Goal: Transaction & Acquisition: Purchase product/service

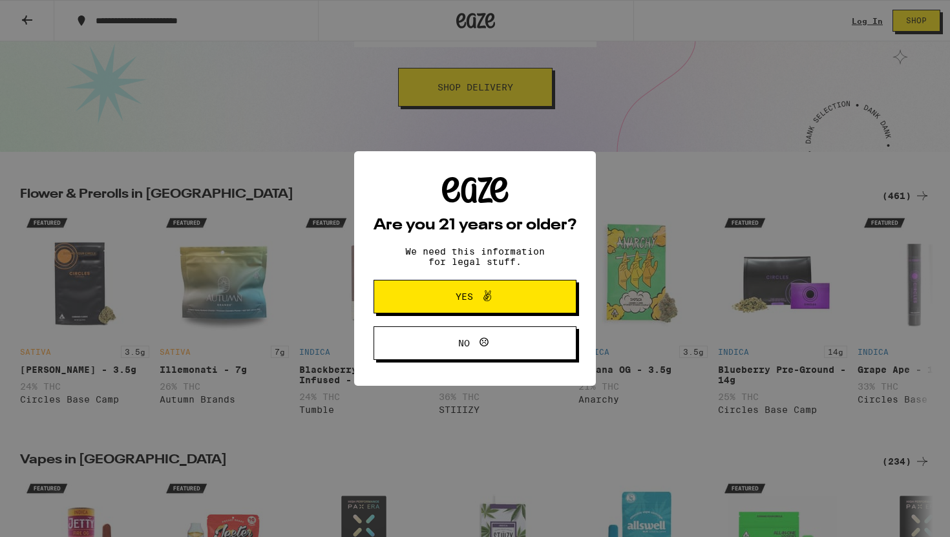
click at [513, 293] on span "Yes" at bounding box center [475, 296] width 98 height 17
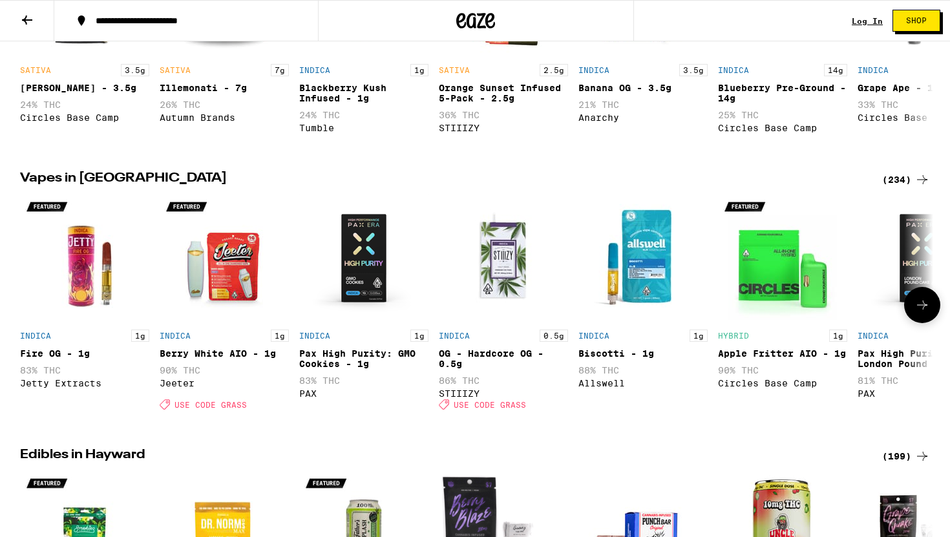
scroll to position [489, 0]
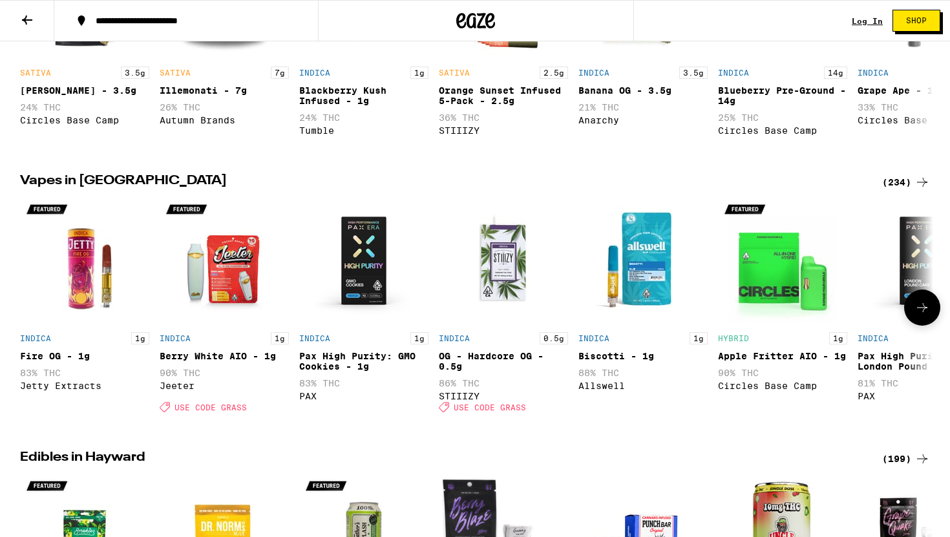
click at [926, 315] on icon at bounding box center [923, 308] width 16 height 16
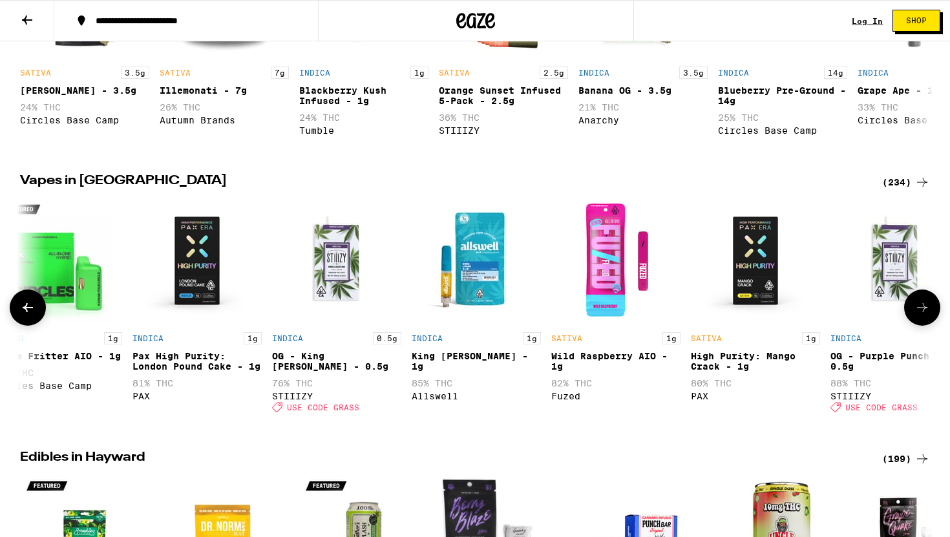
scroll to position [0, 769]
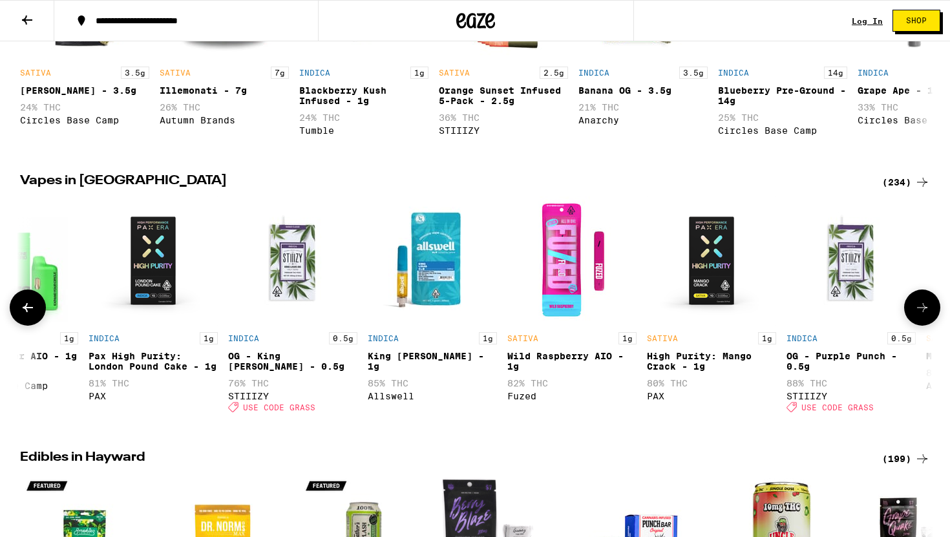
click at [586, 281] on img "Open page for Wild Raspberry AIO - 1g from Fuzed" at bounding box center [571, 261] width 129 height 129
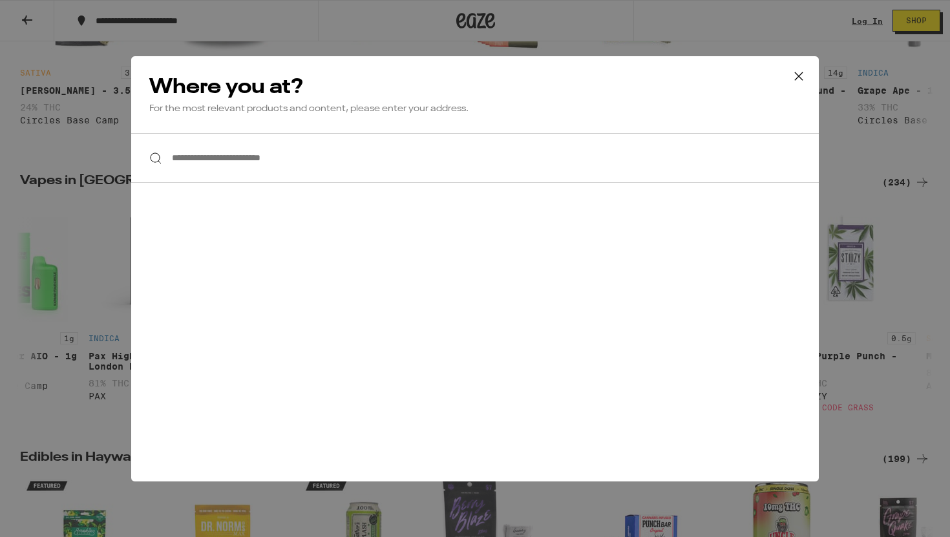
click at [397, 169] on input "**********" at bounding box center [475, 158] width 688 height 50
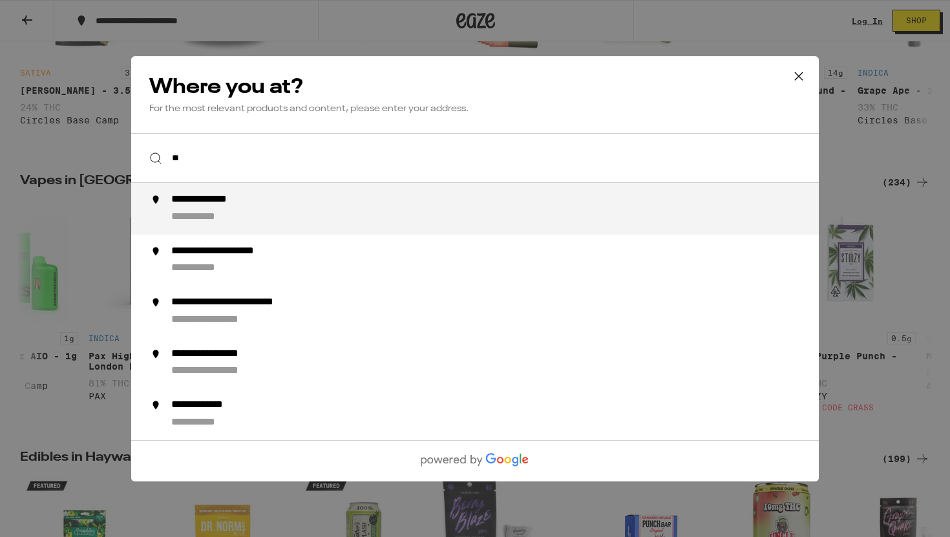
type input "*"
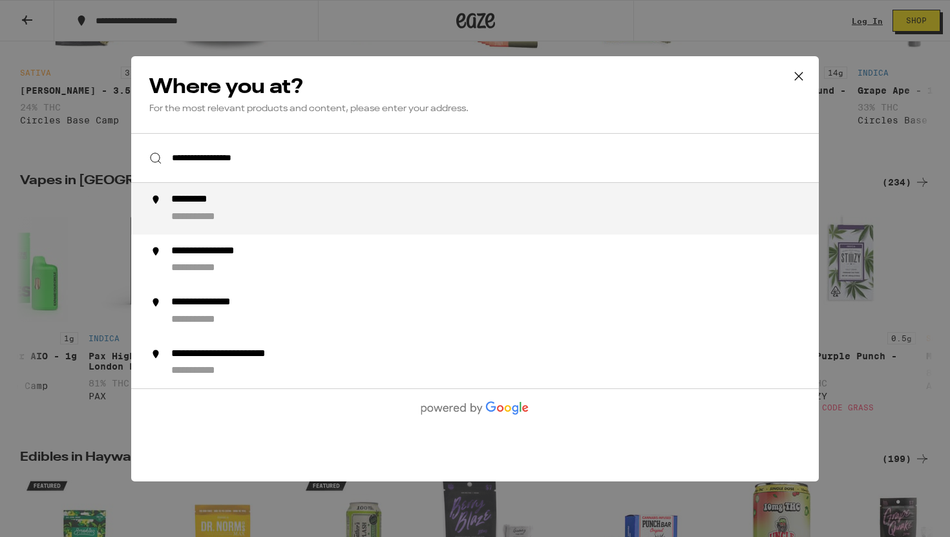
click at [263, 203] on div "**********" at bounding box center [500, 208] width 659 height 31
type input "**********"
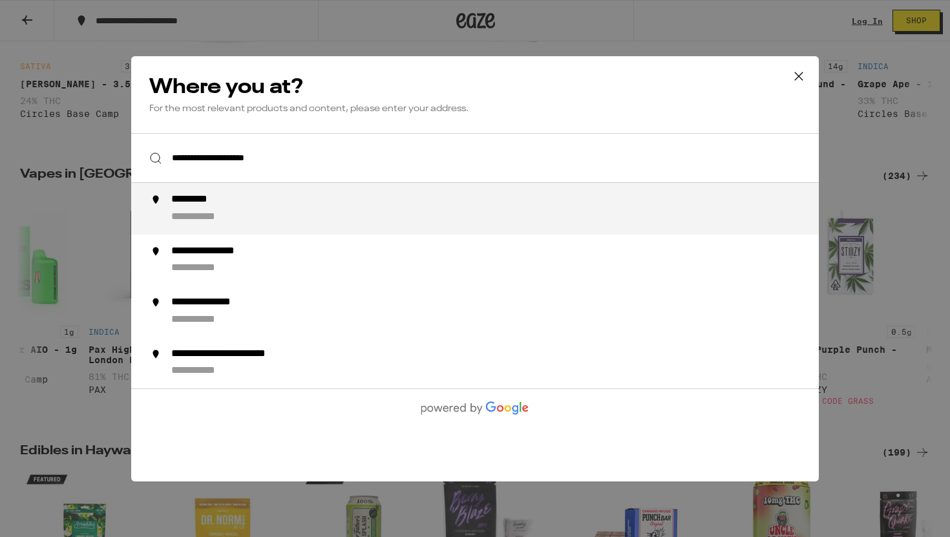
scroll to position [489, 0]
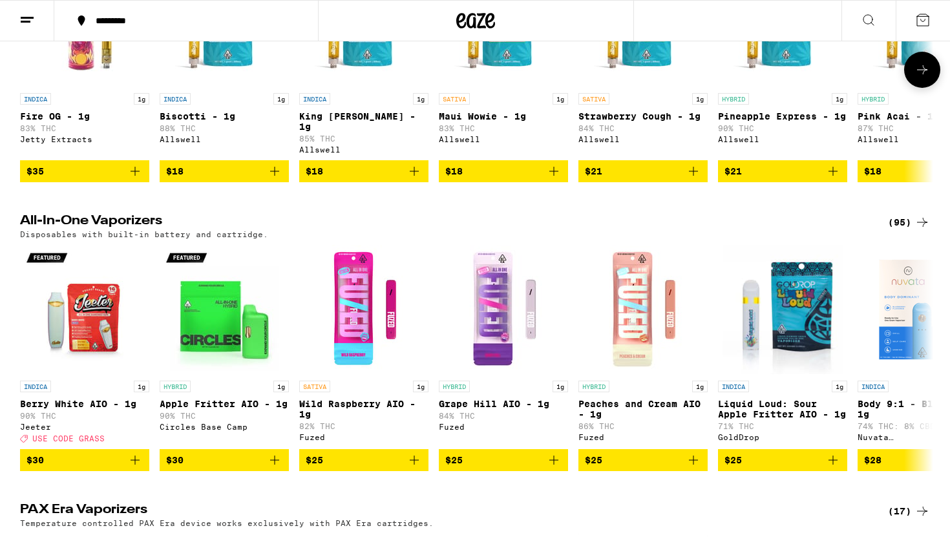
scroll to position [308, 0]
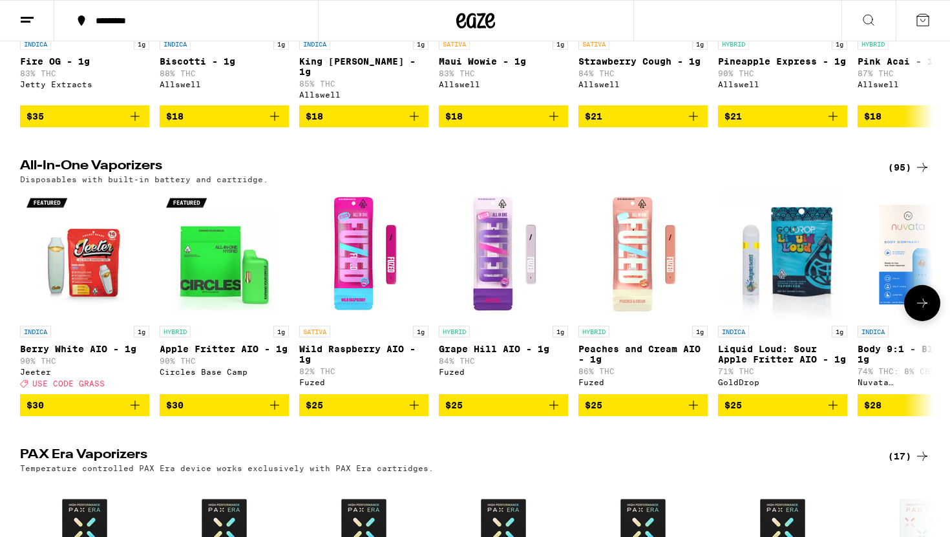
click at [233, 292] on img "Open page for Apple Fritter AIO - 1g from Circles Base Camp" at bounding box center [224, 254] width 129 height 129
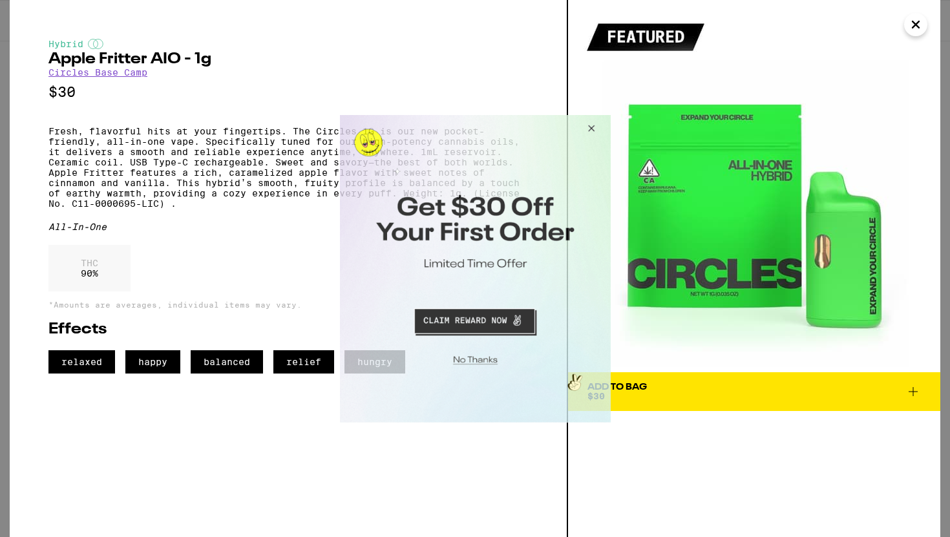
click at [589, 125] on button "Close Modal" at bounding box center [588, 129] width 35 height 31
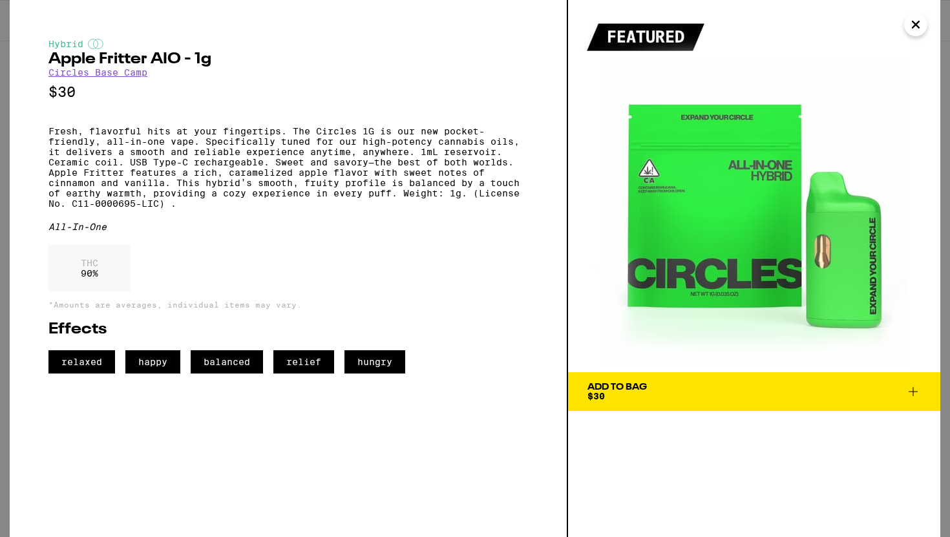
click at [919, 25] on icon "Close" at bounding box center [916, 24] width 16 height 19
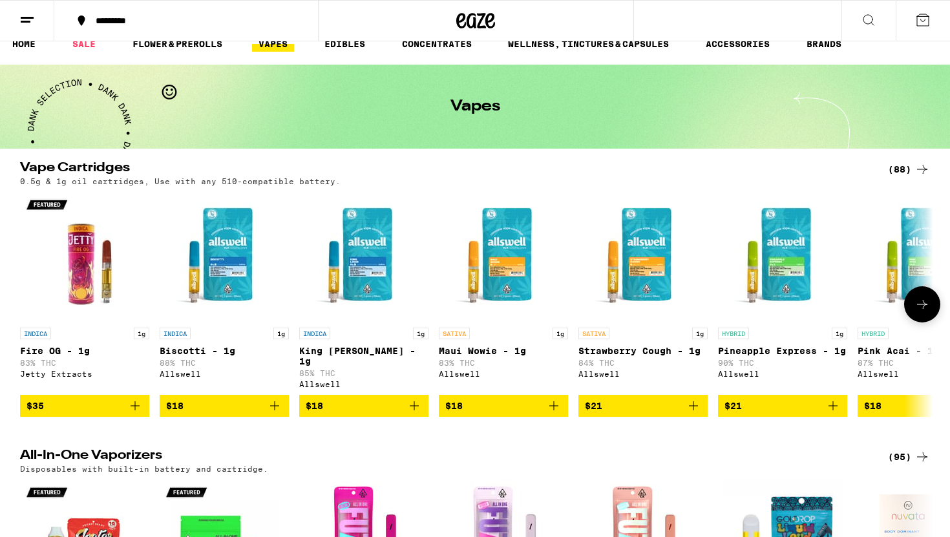
scroll to position [6, 0]
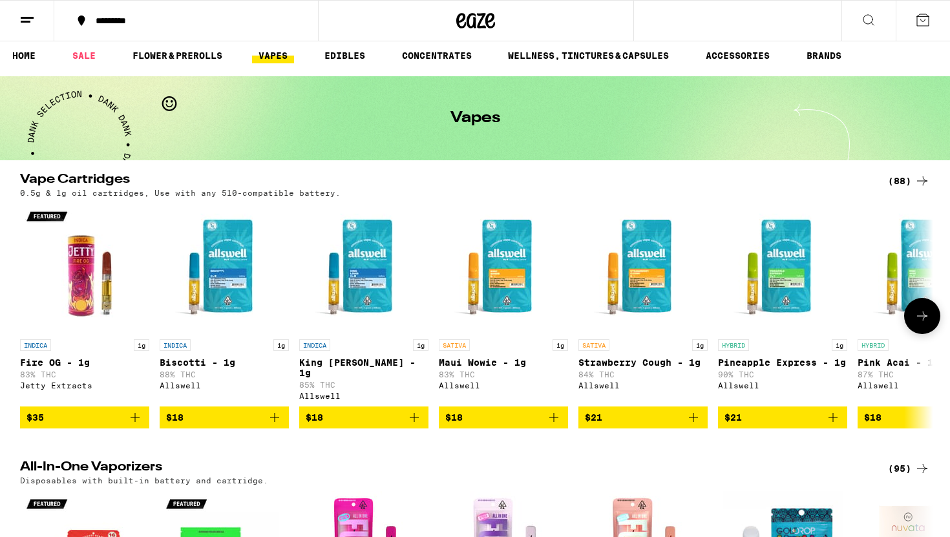
click at [920, 309] on icon at bounding box center [923, 316] width 16 height 16
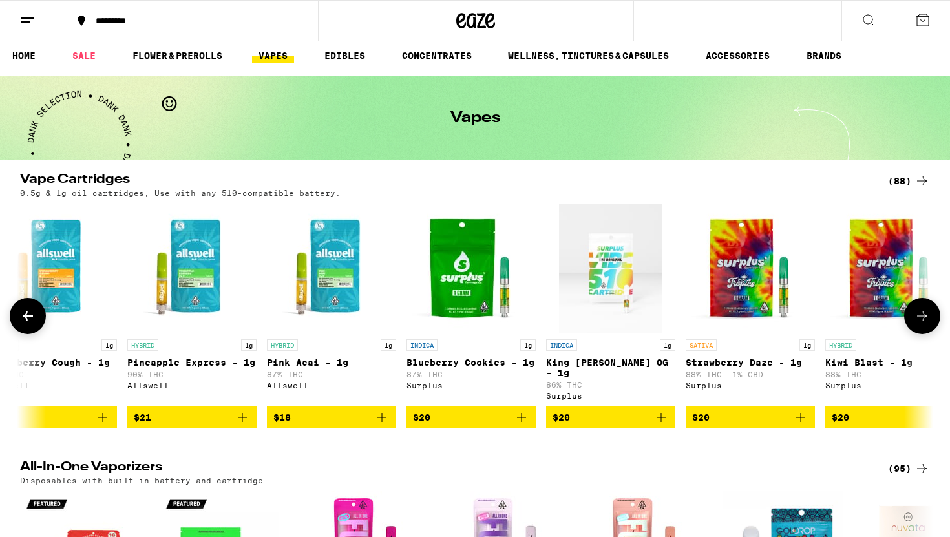
scroll to position [0, 769]
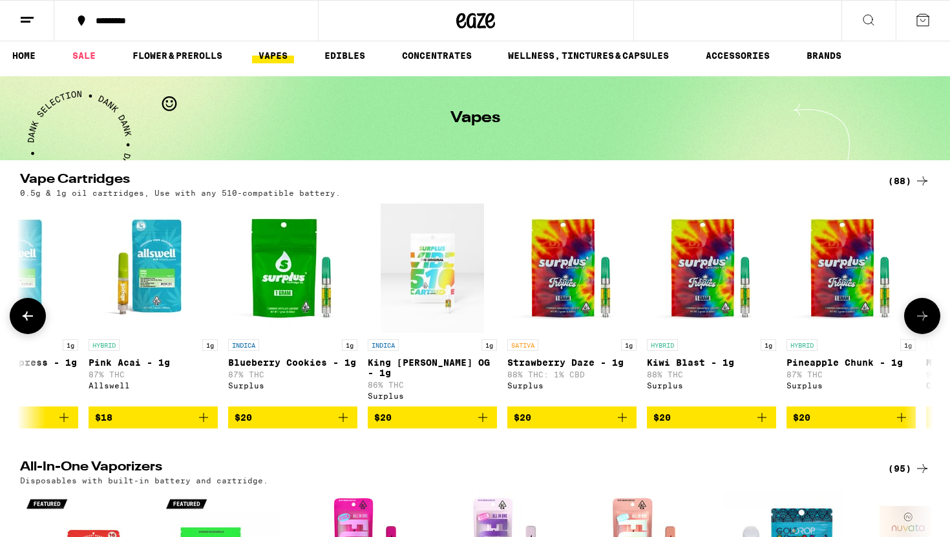
click at [920, 309] on button at bounding box center [922, 316] width 36 height 36
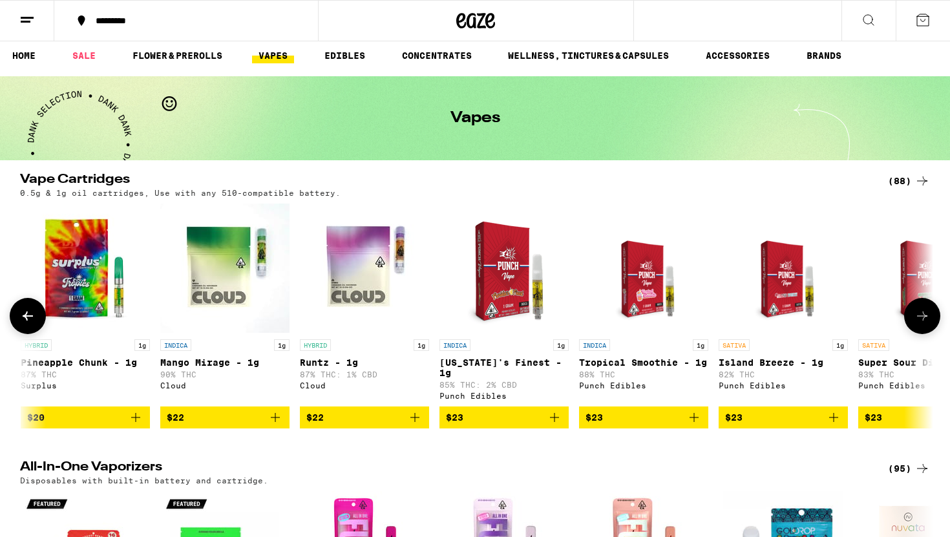
scroll to position [0, 1538]
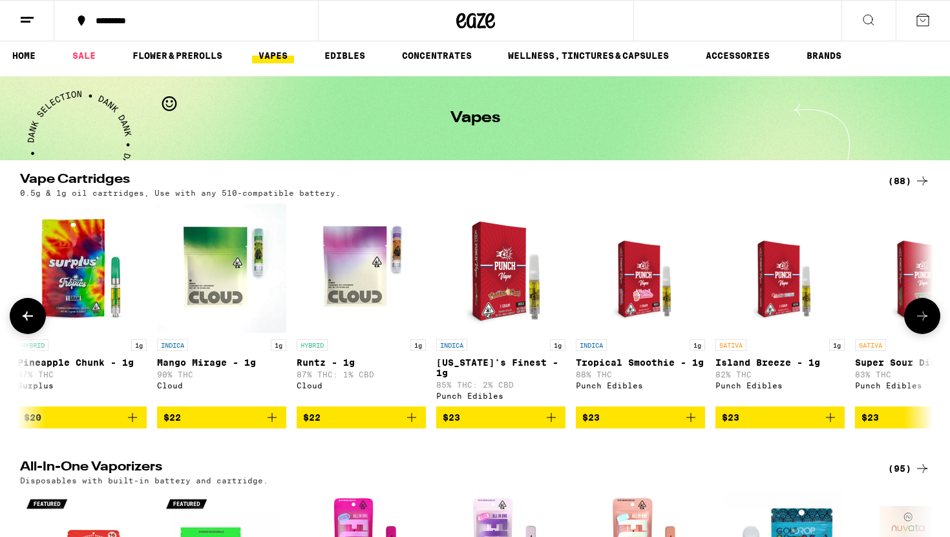
click at [920, 309] on button at bounding box center [922, 316] width 36 height 36
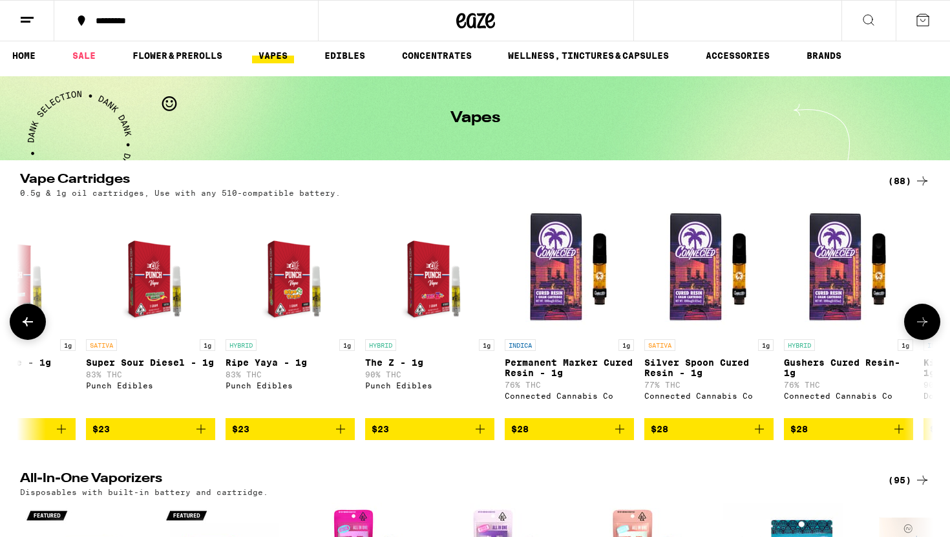
click at [920, 309] on button at bounding box center [922, 322] width 36 height 36
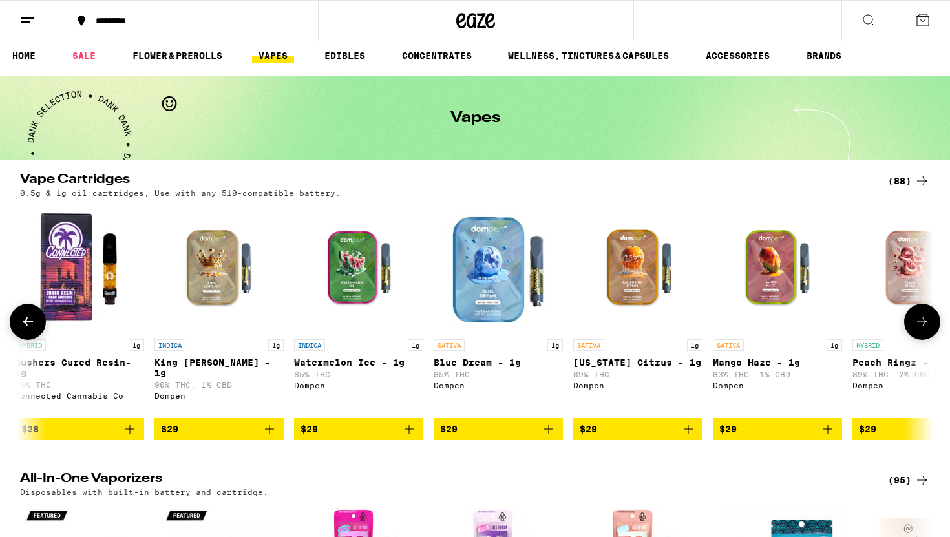
click at [920, 310] on button at bounding box center [922, 322] width 36 height 36
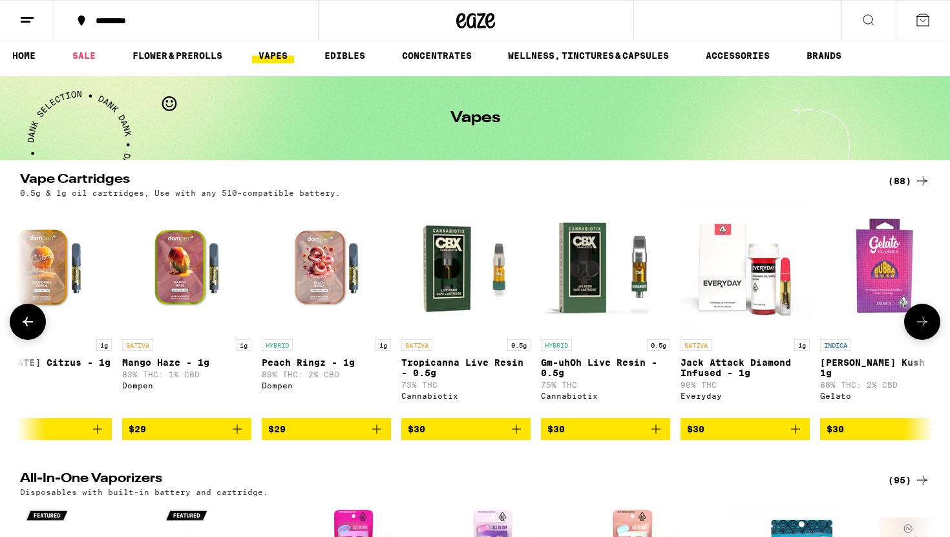
scroll to position [0, 3846]
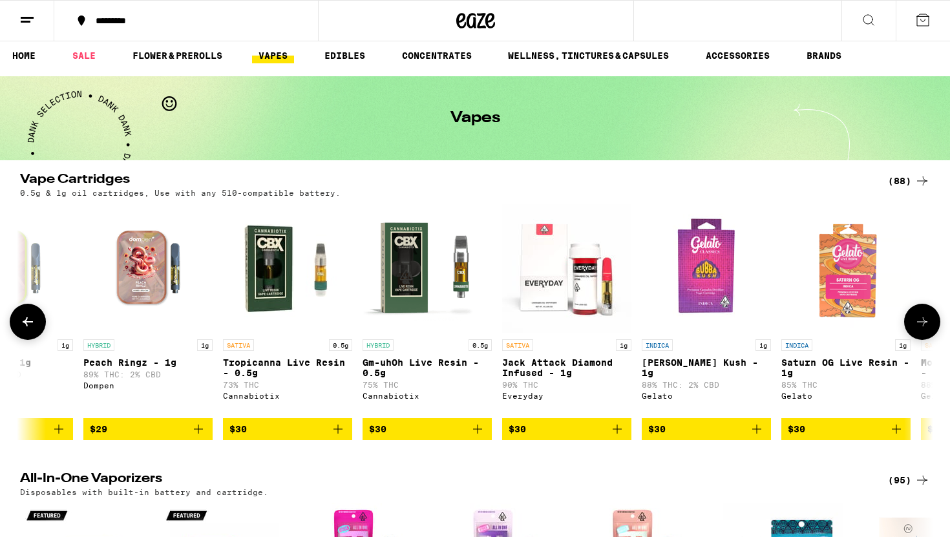
click at [919, 310] on button at bounding box center [922, 322] width 36 height 36
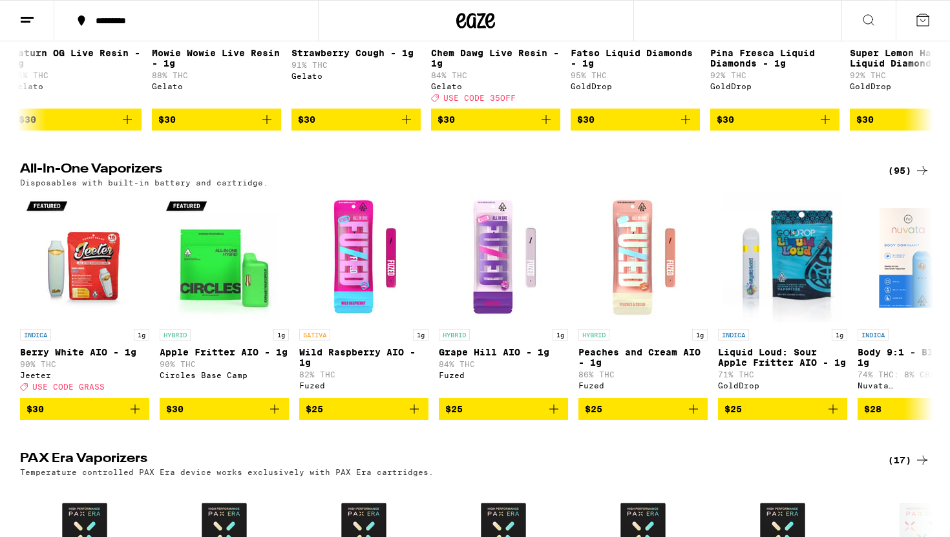
scroll to position [321, 0]
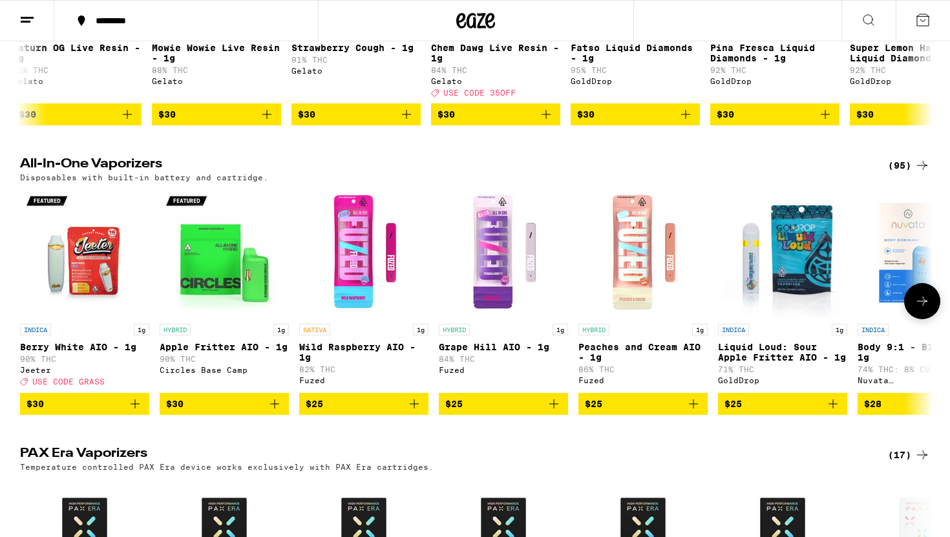
click at [361, 269] on img "Open page for Wild Raspberry AIO - 1g from Fuzed" at bounding box center [363, 252] width 129 height 129
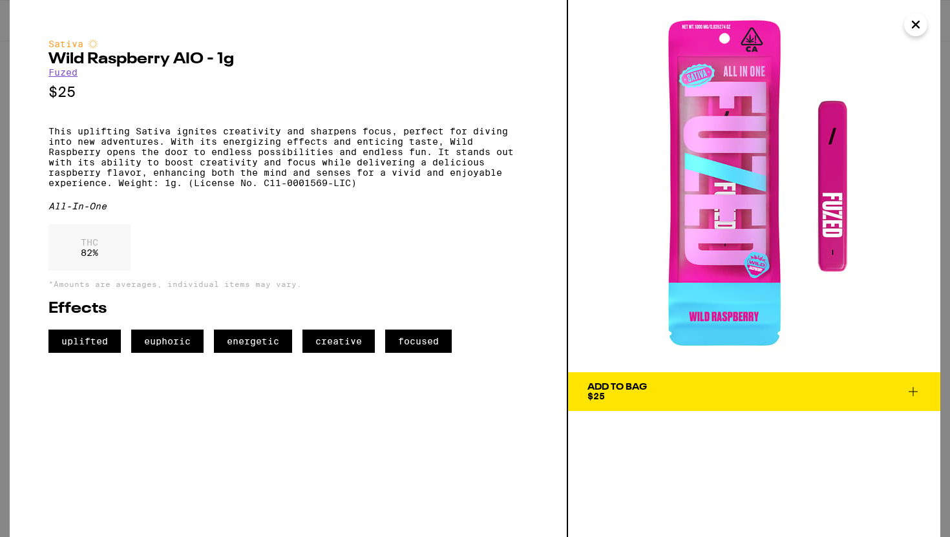
click at [915, 21] on icon "Close" at bounding box center [916, 24] width 16 height 19
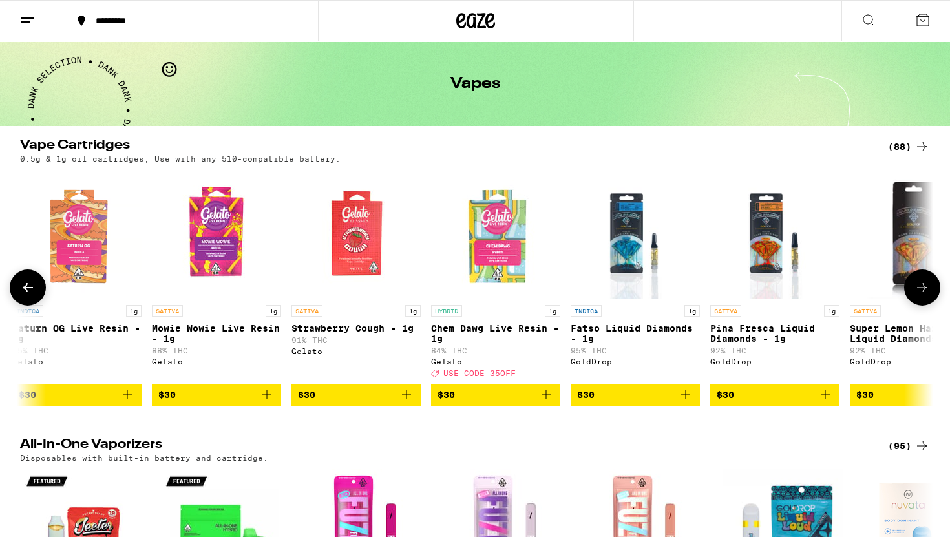
scroll to position [42, 0]
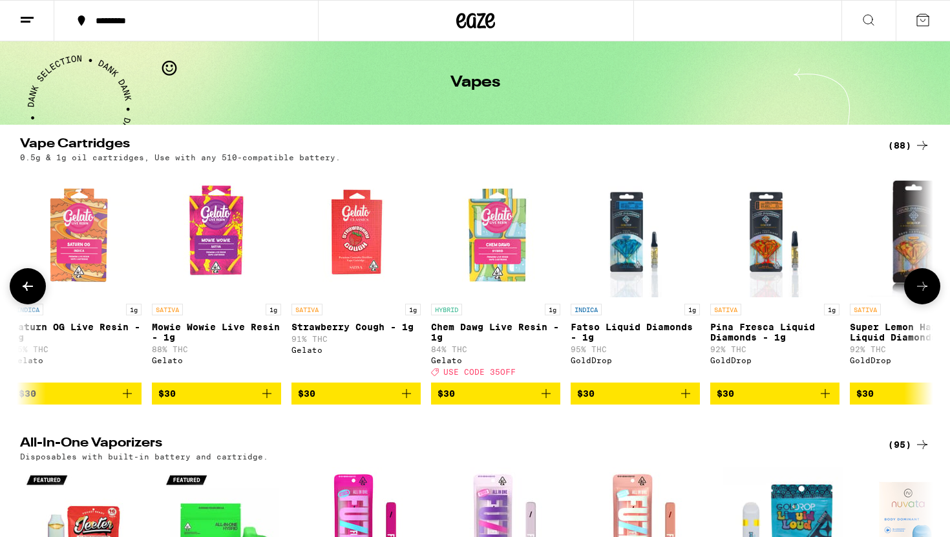
click at [745, 264] on img "Open page for Pina Fresca Liquid Diamonds - 1g from GoldDrop" at bounding box center [774, 232] width 103 height 129
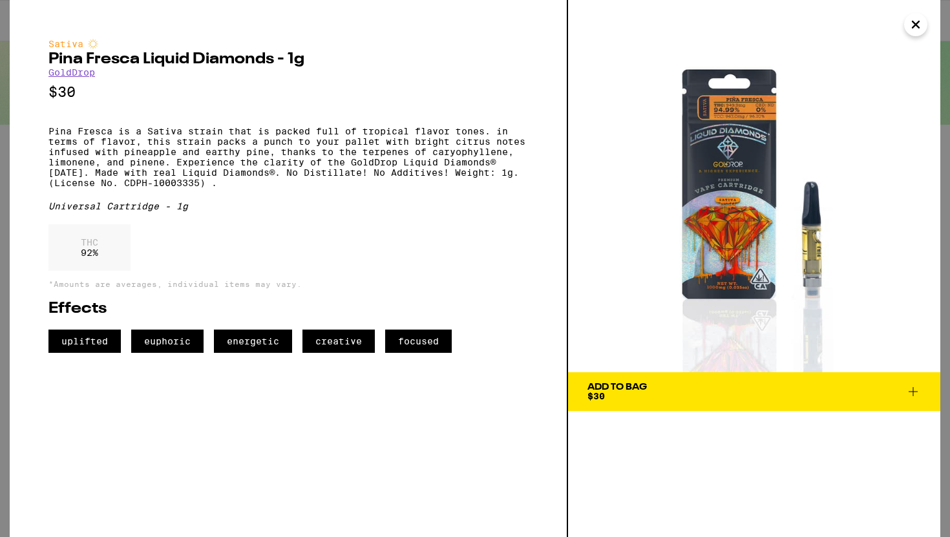
click at [918, 30] on icon "Close" at bounding box center [916, 24] width 16 height 19
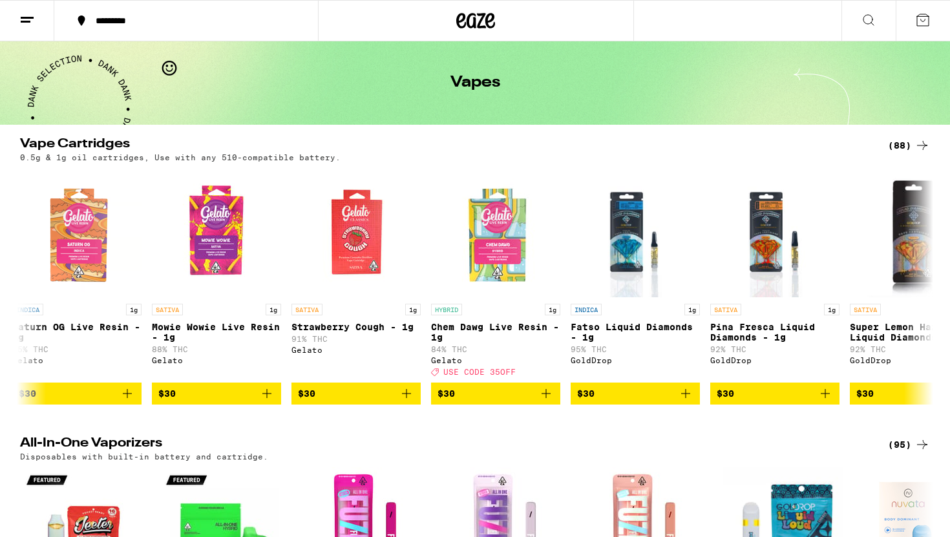
click at [926, 143] on icon at bounding box center [923, 146] width 16 height 16
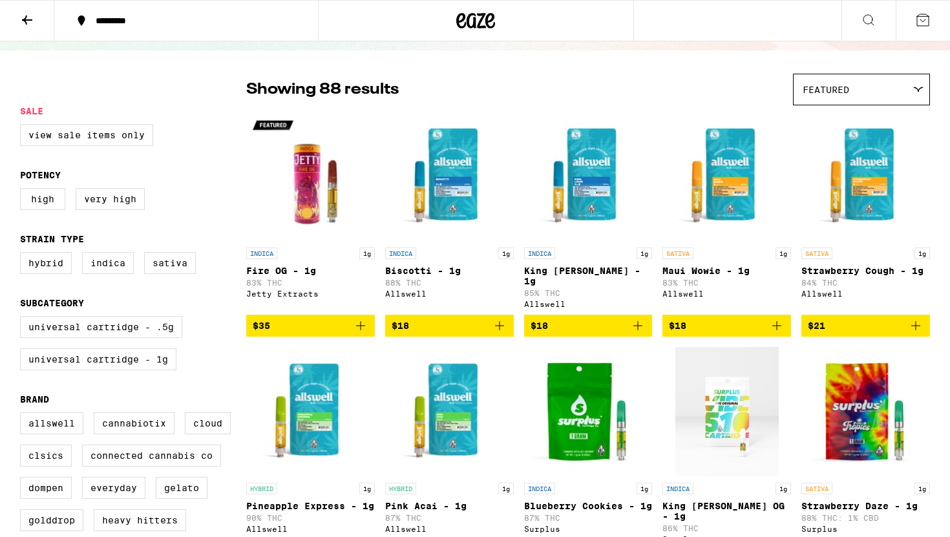
scroll to position [71, 0]
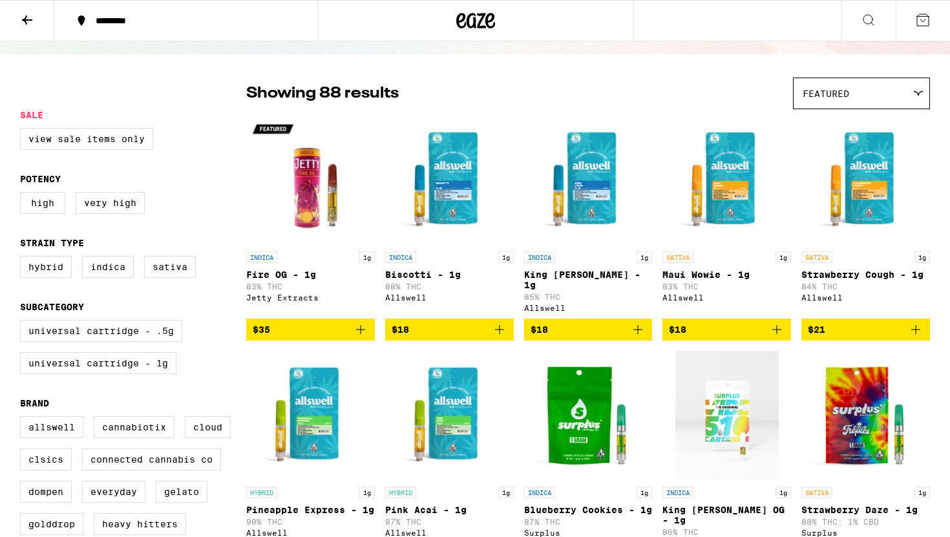
click at [299, 197] on img "Open page for Fire OG - 1g from Jetty Extracts" at bounding box center [310, 180] width 129 height 129
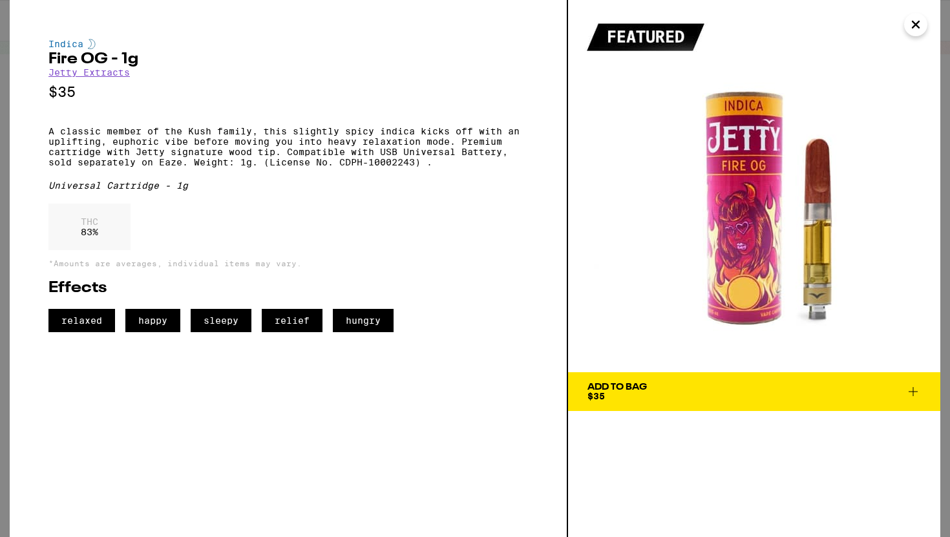
click at [921, 21] on icon "Close" at bounding box center [916, 24] width 16 height 19
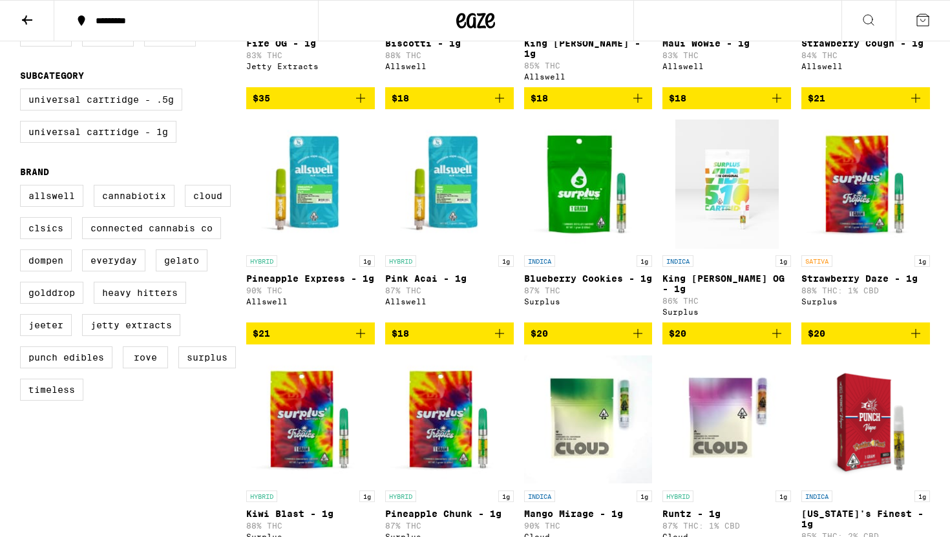
scroll to position [71, 0]
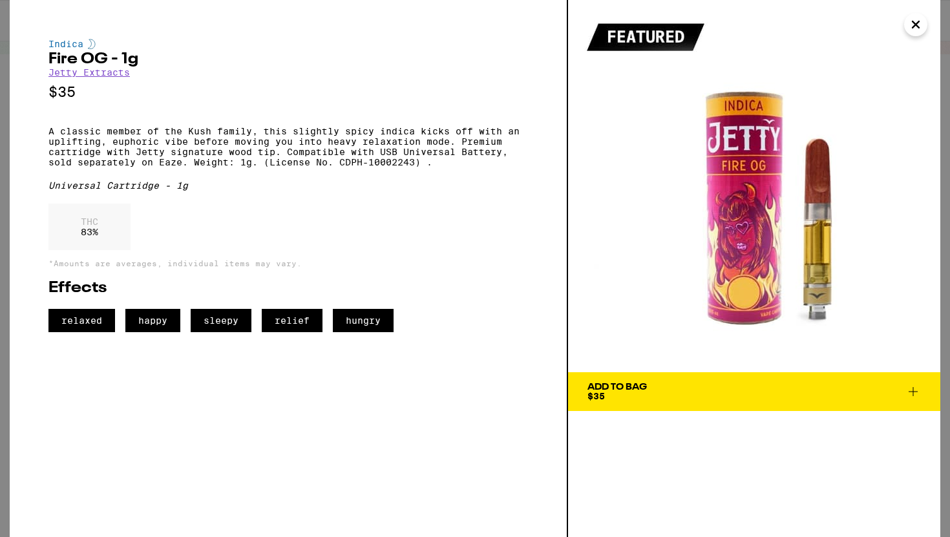
click at [914, 34] on icon "Close" at bounding box center [916, 24] width 16 height 19
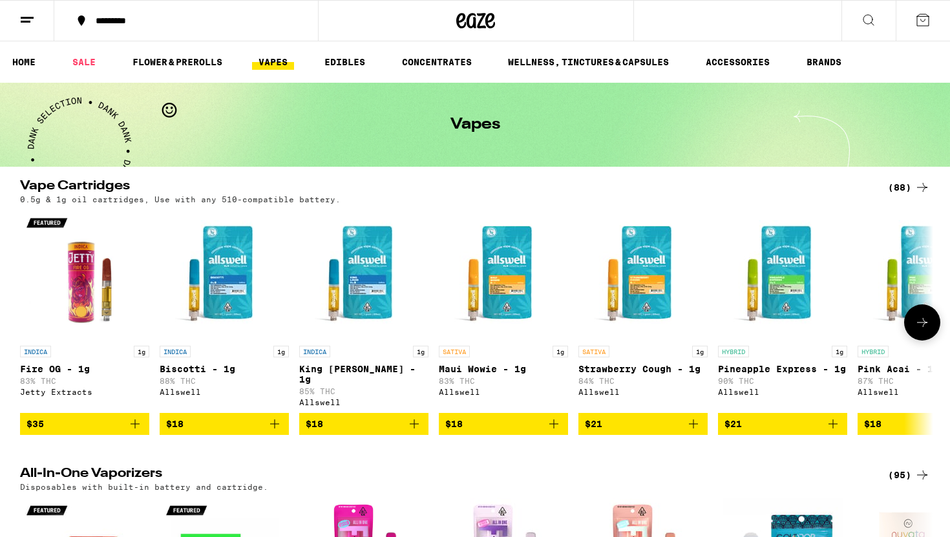
scroll to position [42, 0]
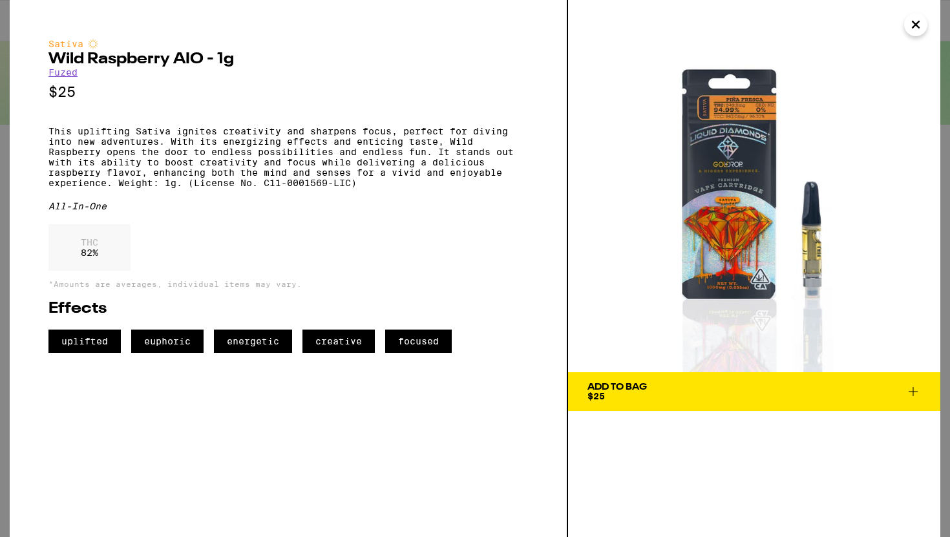
scroll to position [321, 0]
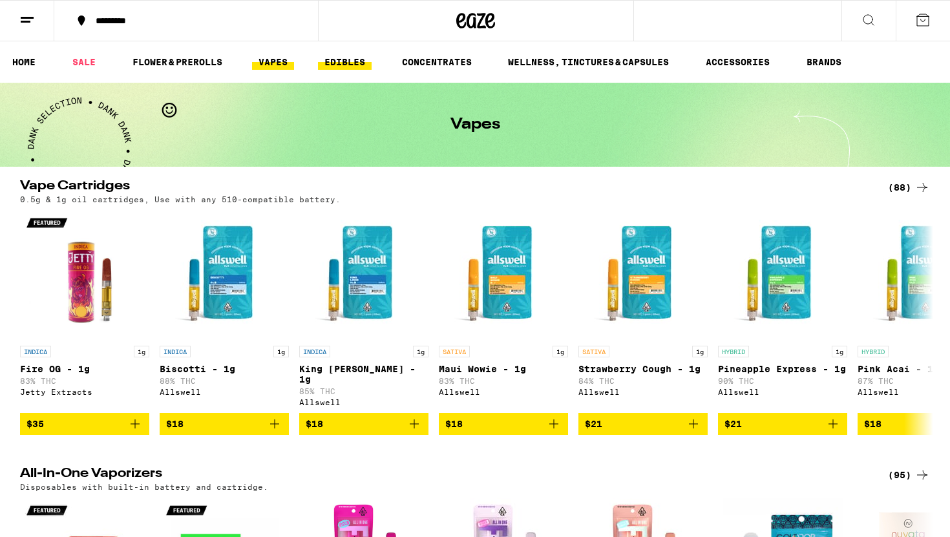
click at [341, 61] on link "EDIBLES" at bounding box center [345, 62] width 54 height 16
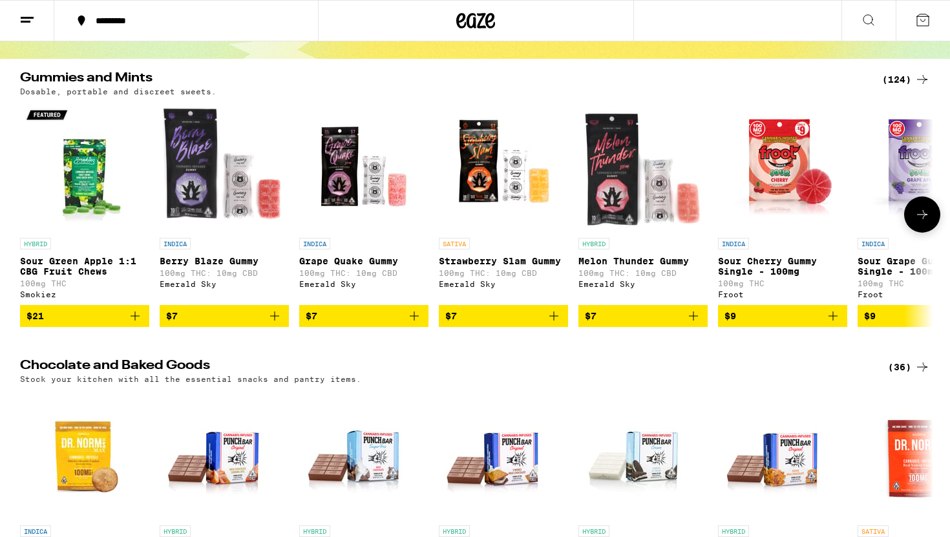
scroll to position [112, 0]
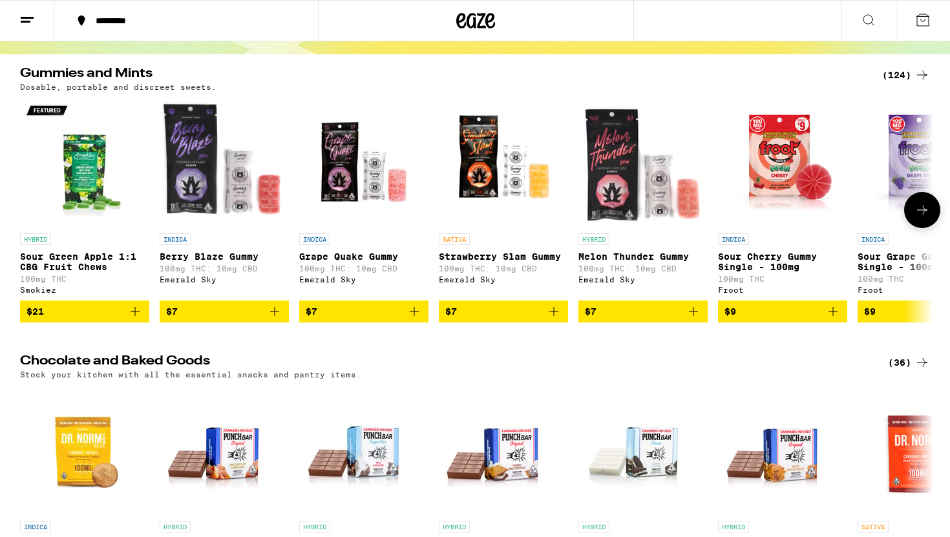
click at [926, 215] on icon at bounding box center [923, 210] width 16 height 16
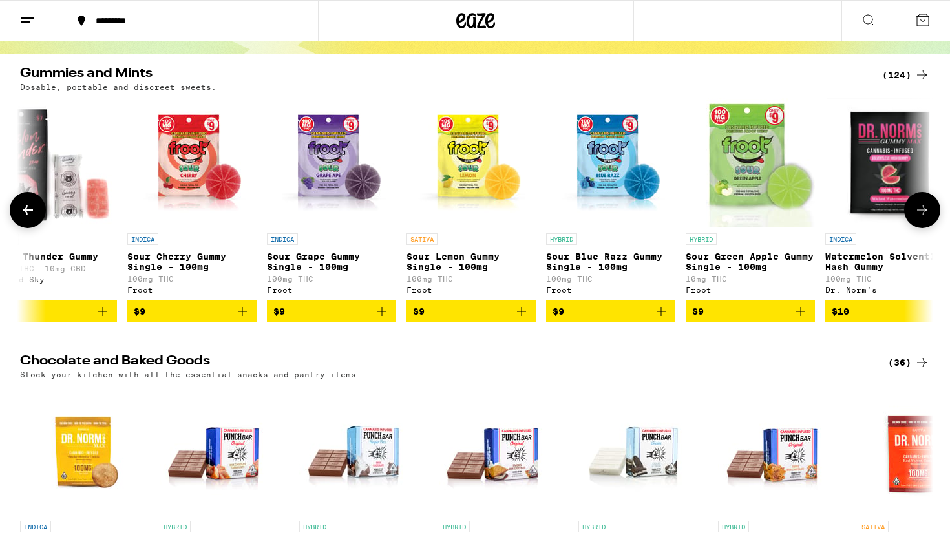
scroll to position [0, 769]
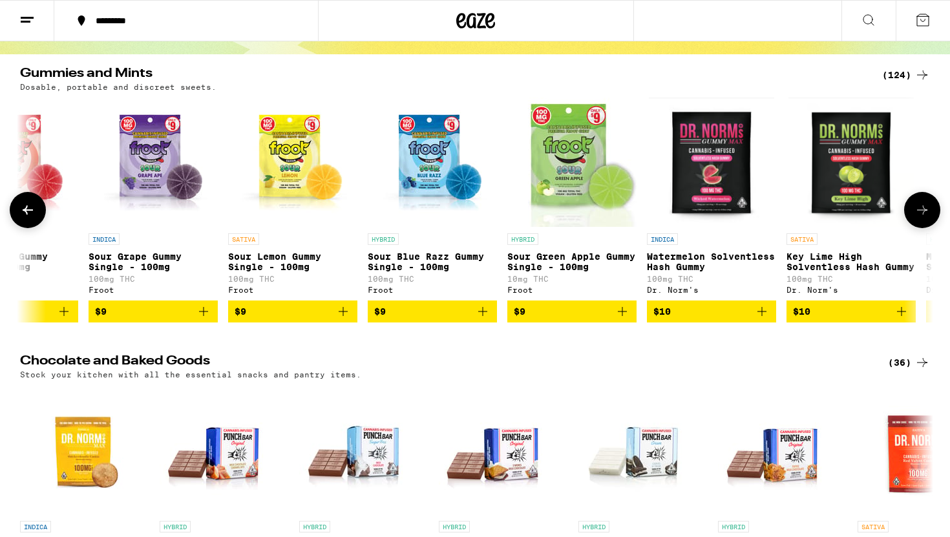
click at [926, 215] on icon at bounding box center [923, 210] width 16 height 16
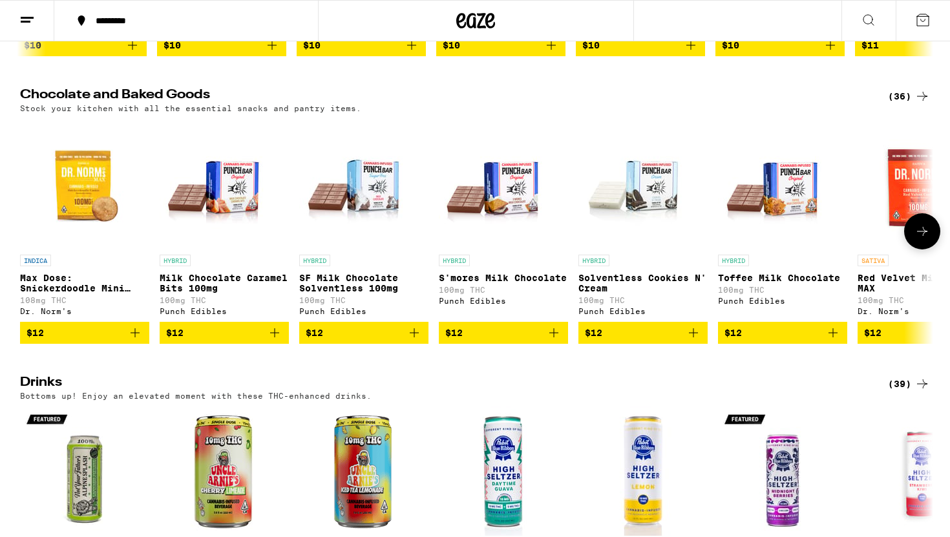
scroll to position [368, 0]
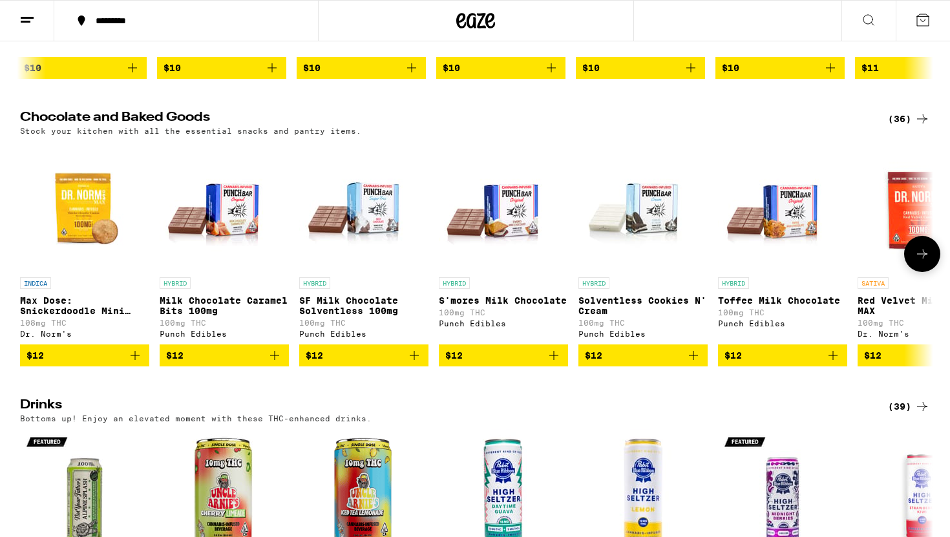
click at [917, 262] on icon at bounding box center [923, 254] width 16 height 16
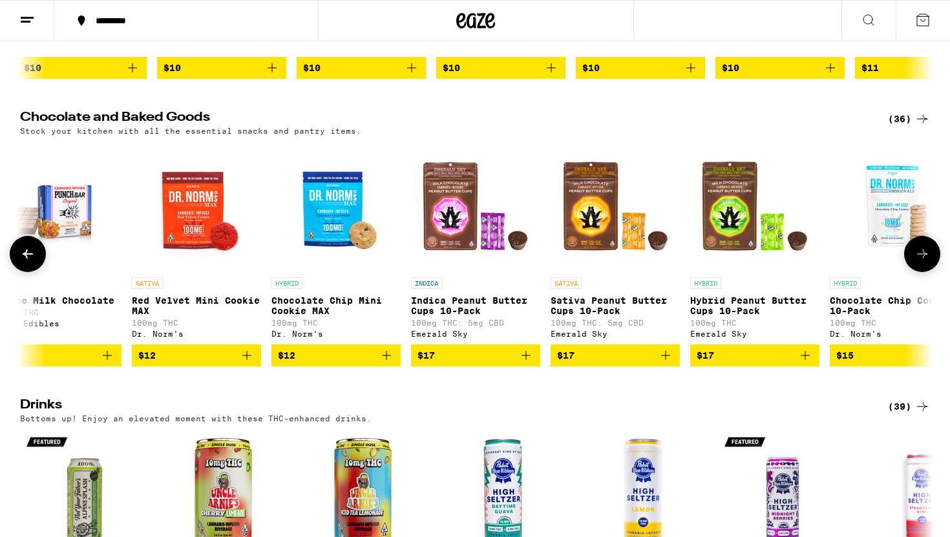
scroll to position [0, 769]
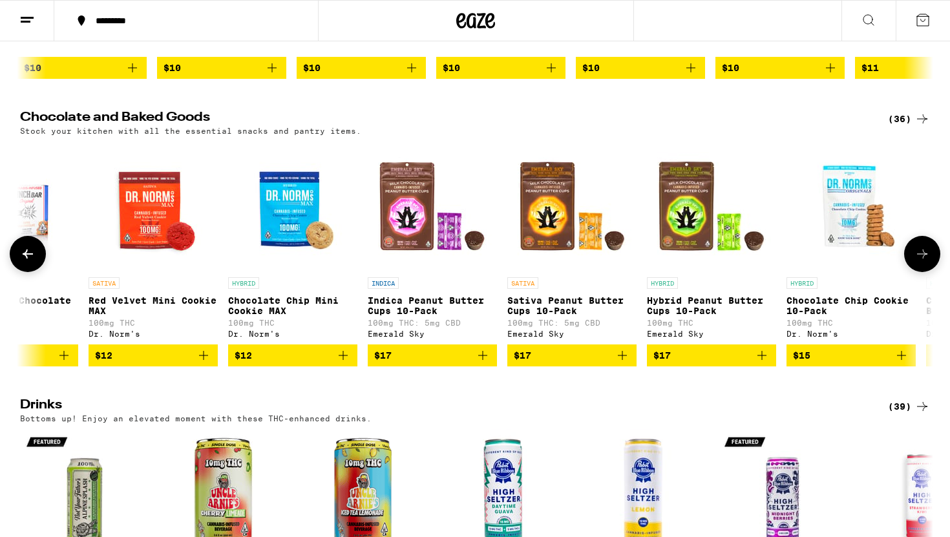
click at [917, 262] on icon at bounding box center [923, 254] width 16 height 16
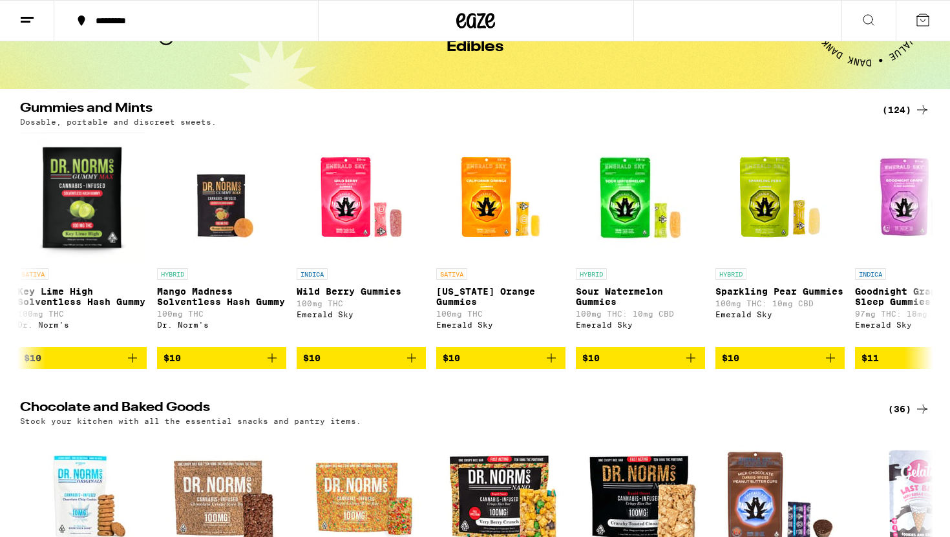
scroll to position [47, 0]
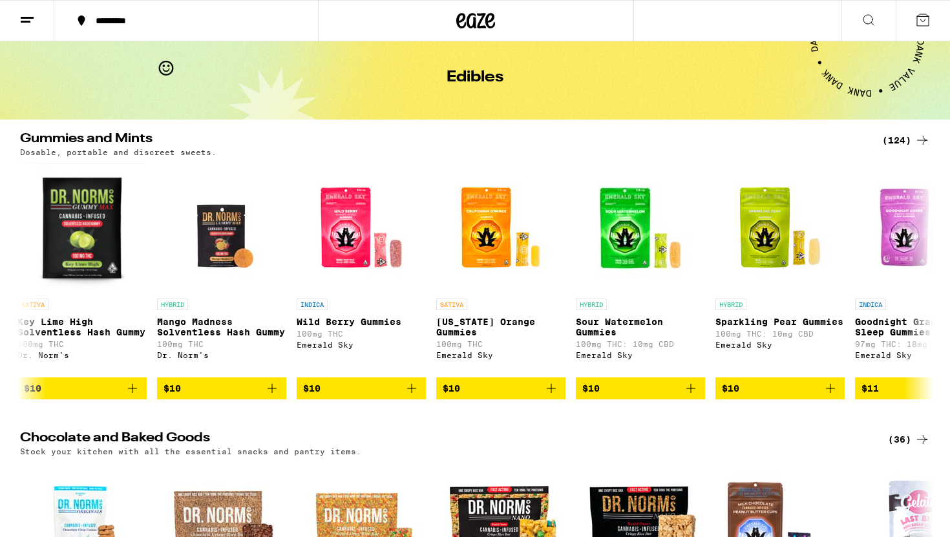
click at [910, 144] on div "(124)" at bounding box center [906, 141] width 48 height 16
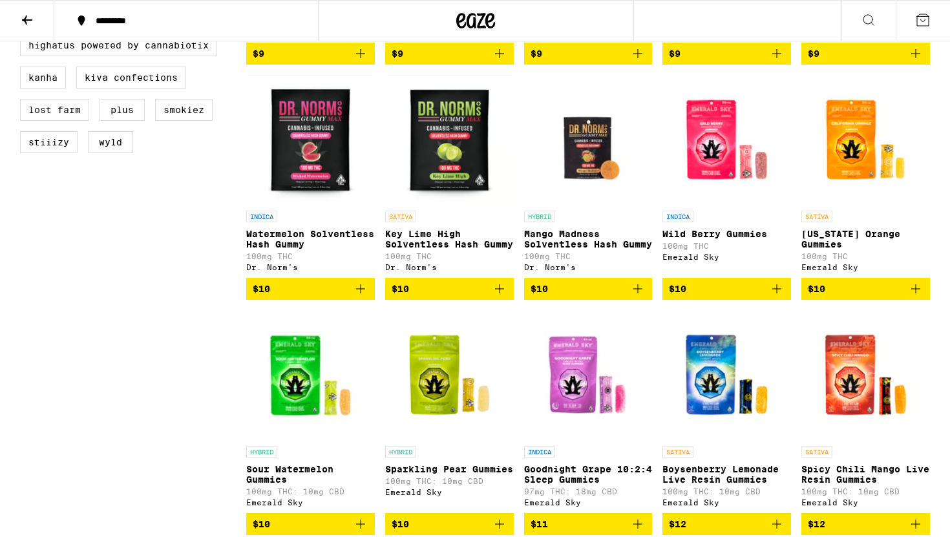
scroll to position [583, 0]
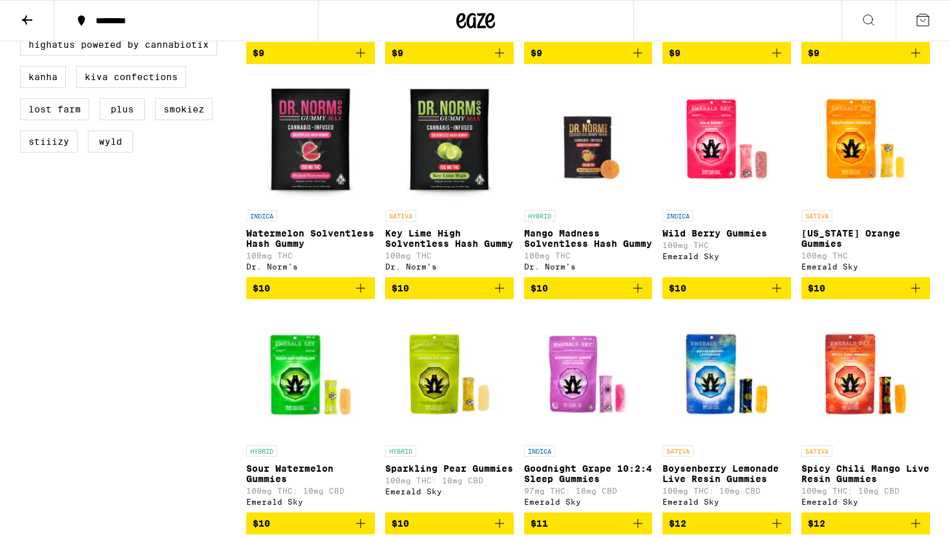
click at [857, 156] on img "Open page for California Orange Gummies from Emerald Sky" at bounding box center [866, 138] width 129 height 129
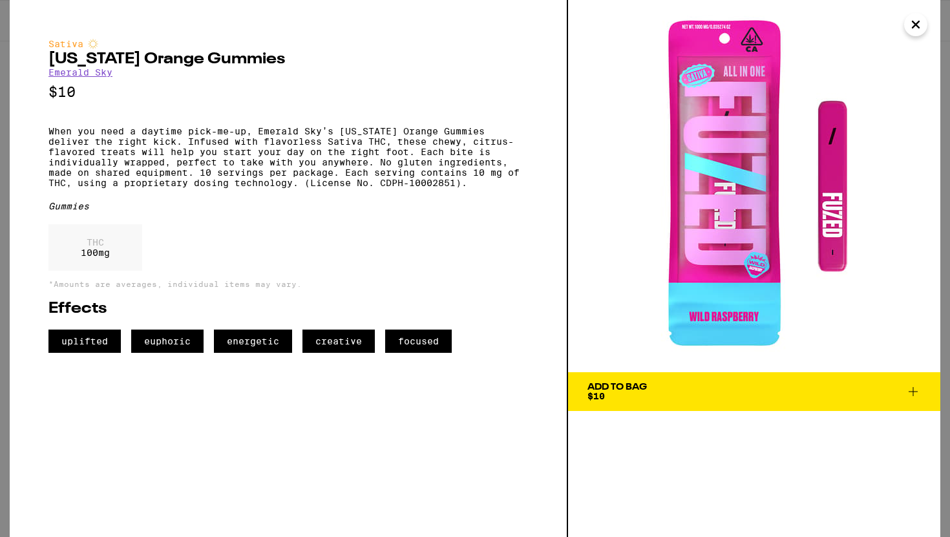
click at [780, 176] on img at bounding box center [754, 186] width 372 height 372
click at [912, 23] on icon "Close" at bounding box center [916, 24] width 16 height 19
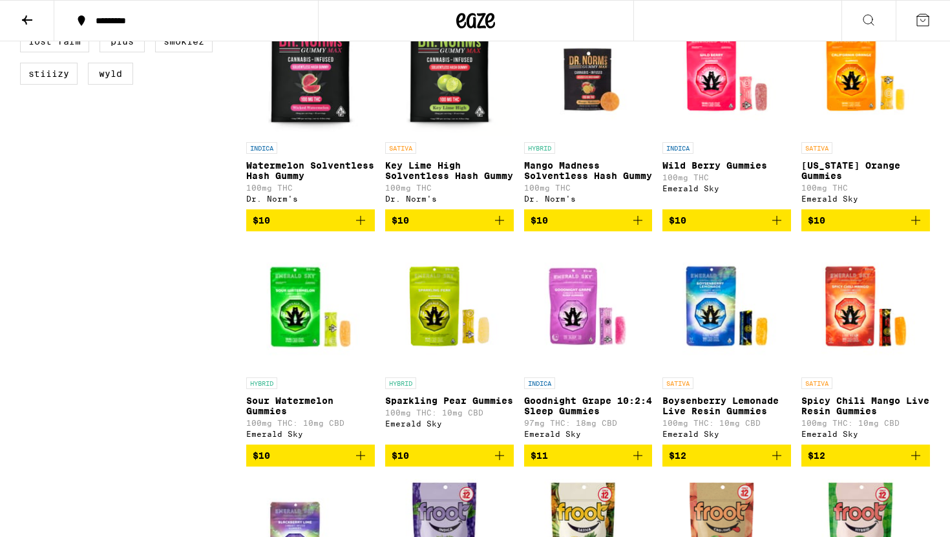
scroll to position [208, 0]
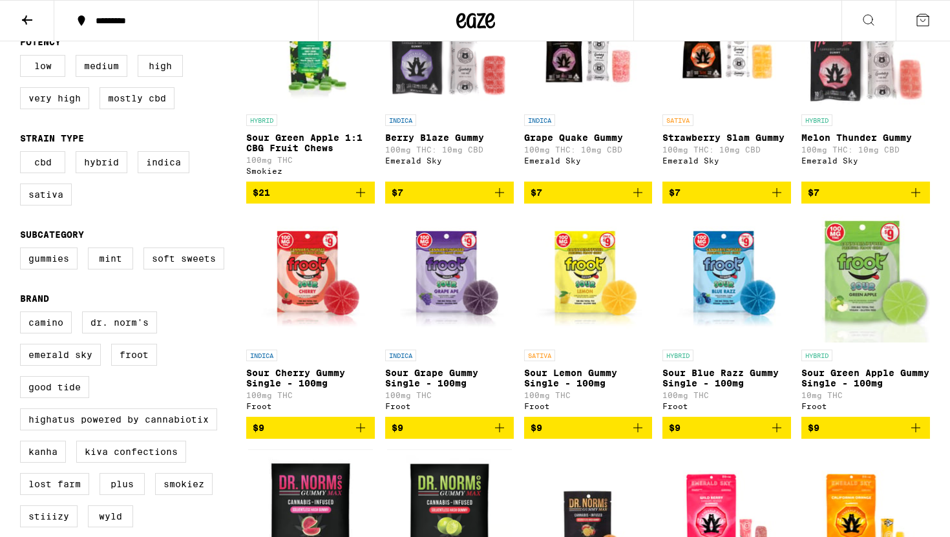
click at [27, 22] on icon at bounding box center [27, 20] width 16 height 16
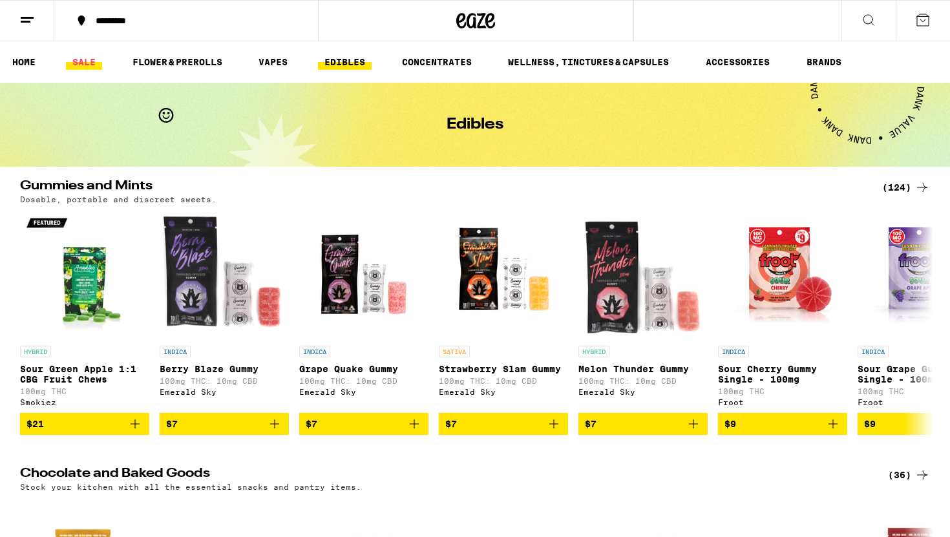
click at [80, 64] on link "SALE" at bounding box center [84, 62] width 36 height 16
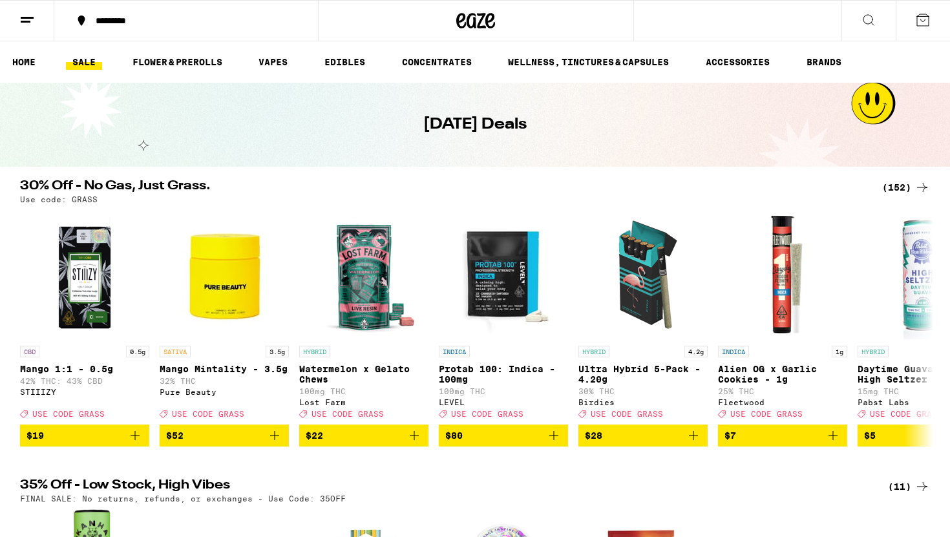
click at [902, 192] on div "(152)" at bounding box center [906, 188] width 48 height 16
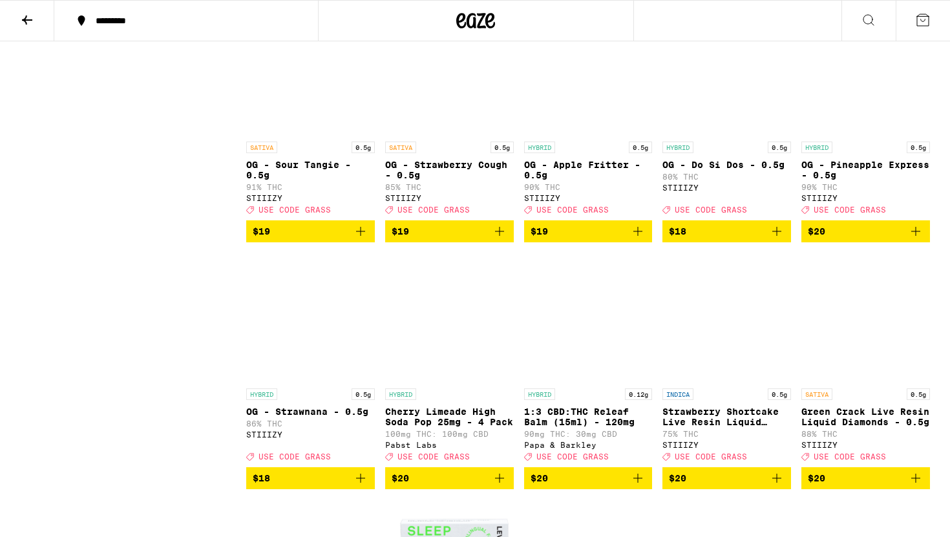
scroll to position [2281, 0]
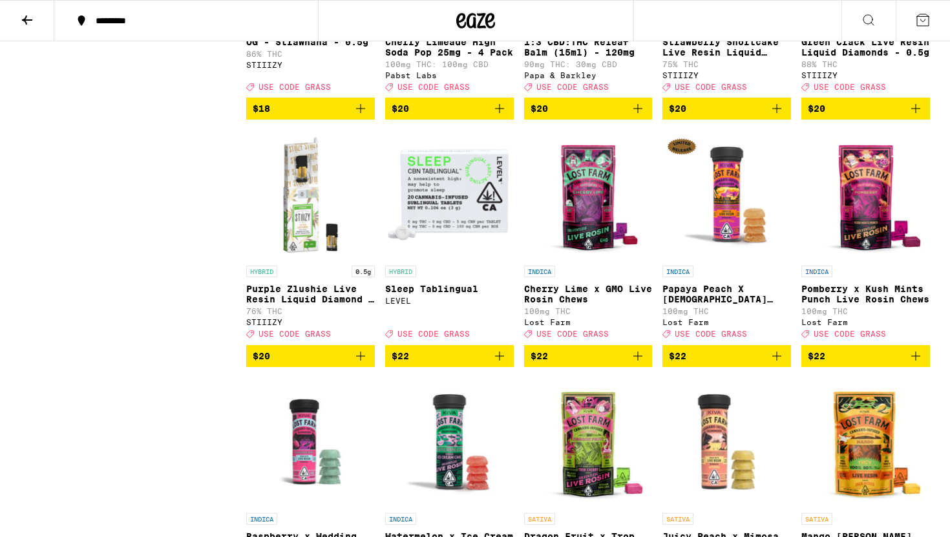
click at [309, 259] on img "Open page for Purple Zlushie Live Resin Liquid Diamond - 0.5g from STIIIZY" at bounding box center [310, 194] width 129 height 129
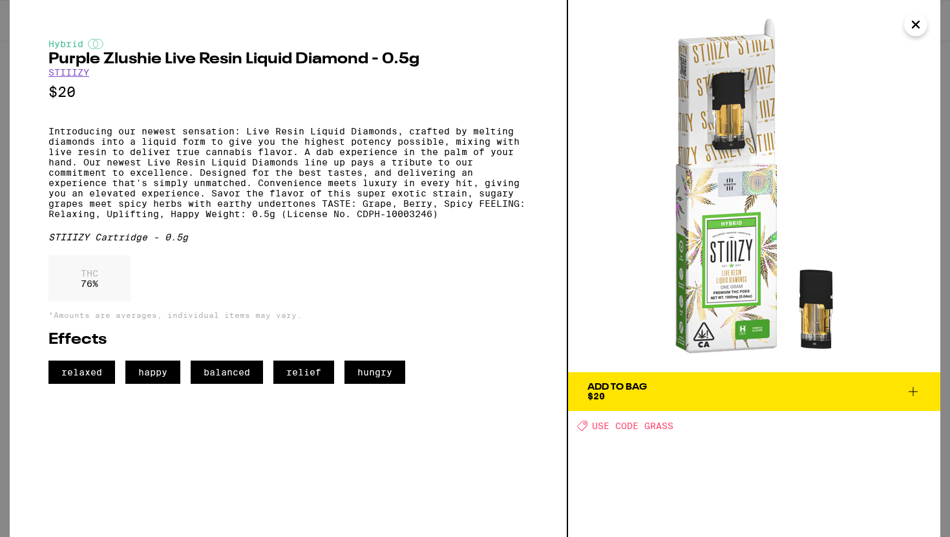
click at [918, 22] on icon "Close" at bounding box center [916, 24] width 6 height 6
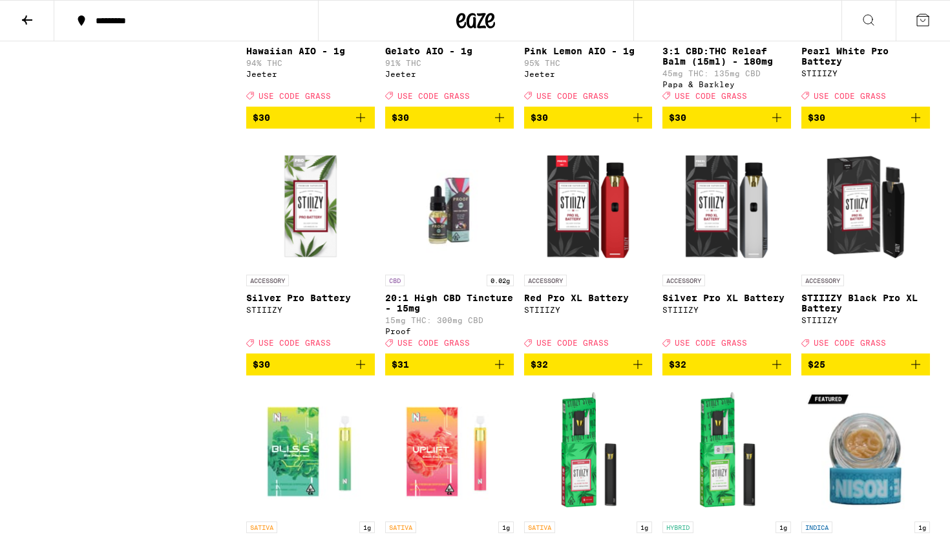
scroll to position [4476, 0]
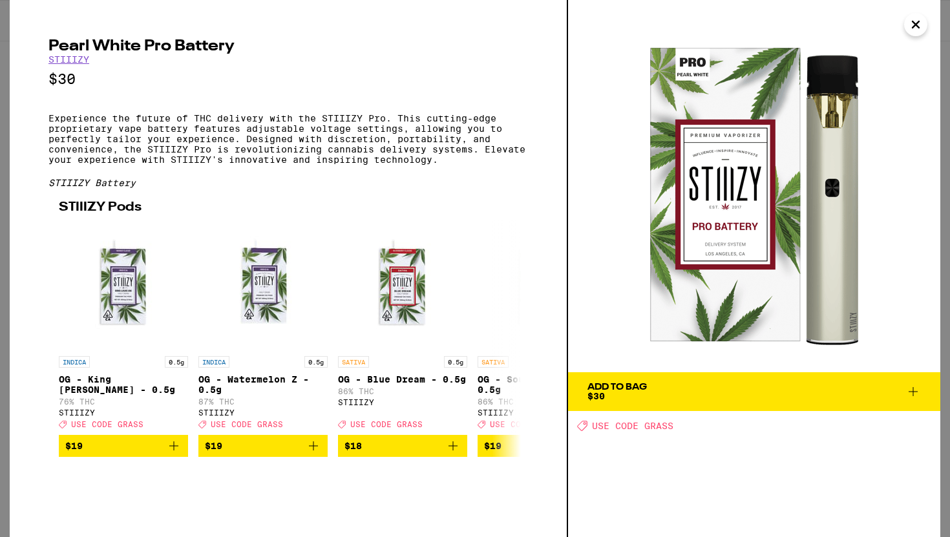
click at [337, 121] on p "Experience the future of THC delivery with the STIIIZY Pro. This cutting-edge p…" at bounding box center [288, 139] width 480 height 52
click at [915, 26] on icon "Close" at bounding box center [916, 24] width 16 height 19
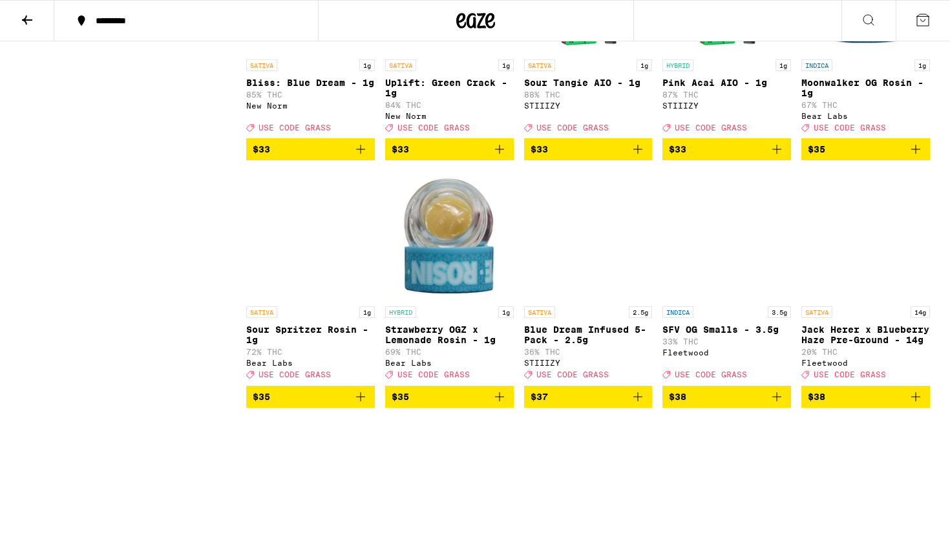
scroll to position [5108, 0]
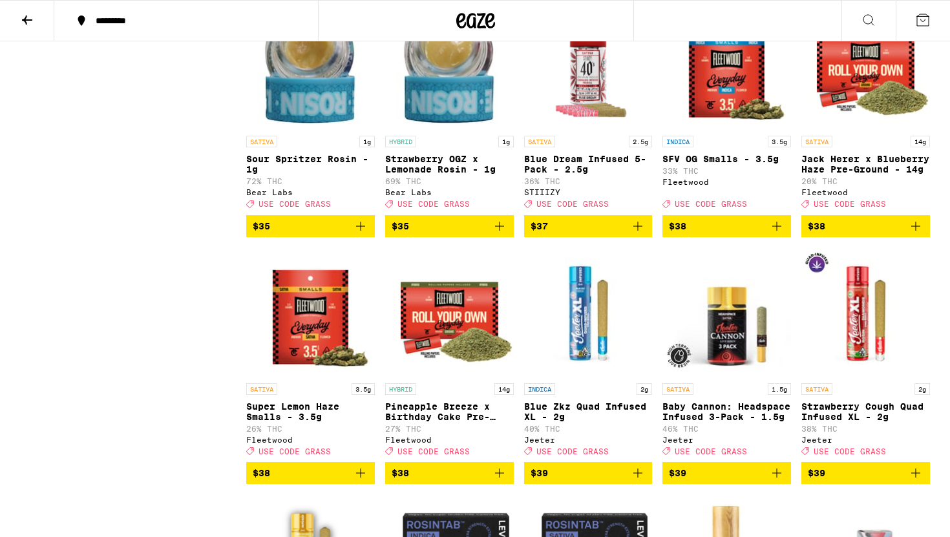
click at [614, 129] on img "Open page for Blue Dream Infused 5-Pack - 2.5g from STIIIZY" at bounding box center [588, 64] width 129 height 129
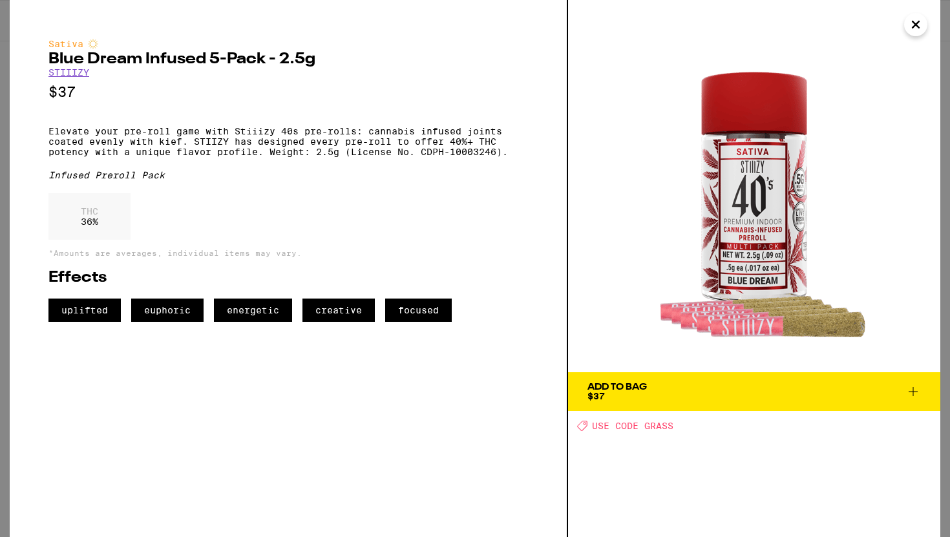
click at [916, 18] on icon "Close" at bounding box center [916, 24] width 16 height 19
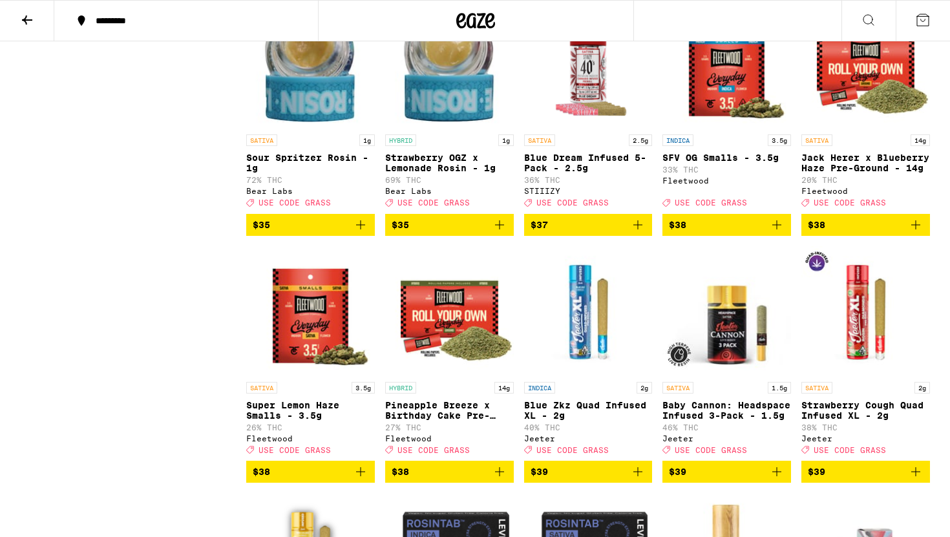
scroll to position [5689, 0]
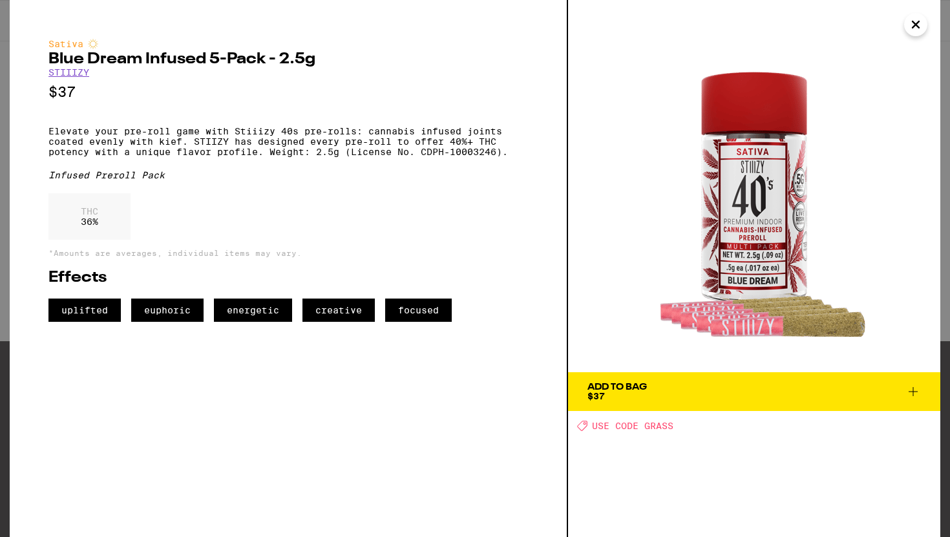
scroll to position [5108, 0]
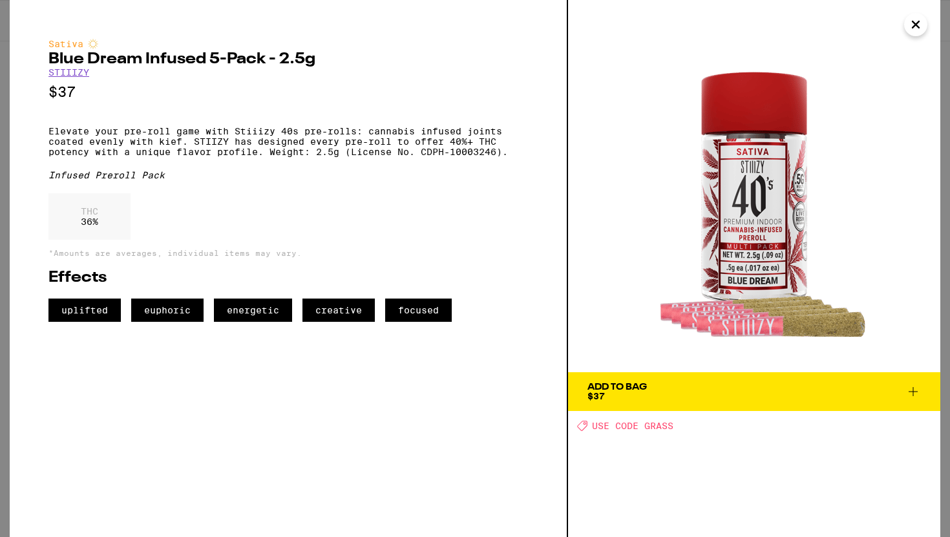
click at [909, 16] on icon "Close" at bounding box center [916, 24] width 16 height 19
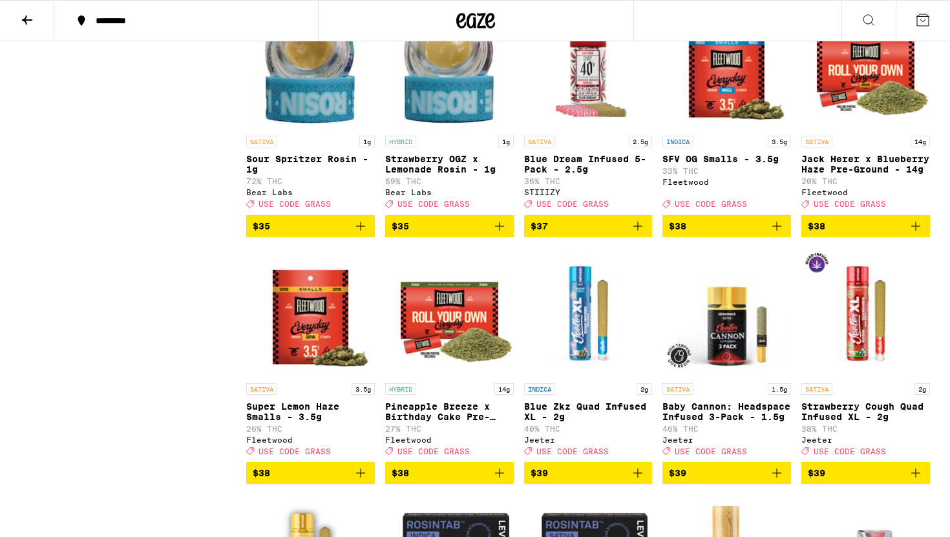
scroll to position [4075, 0]
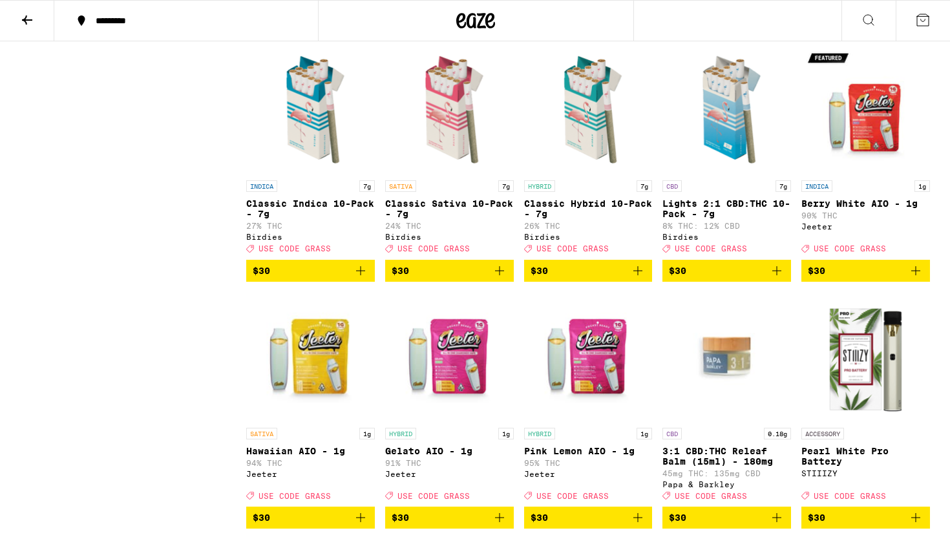
click at [18, 33] on button at bounding box center [27, 21] width 54 height 41
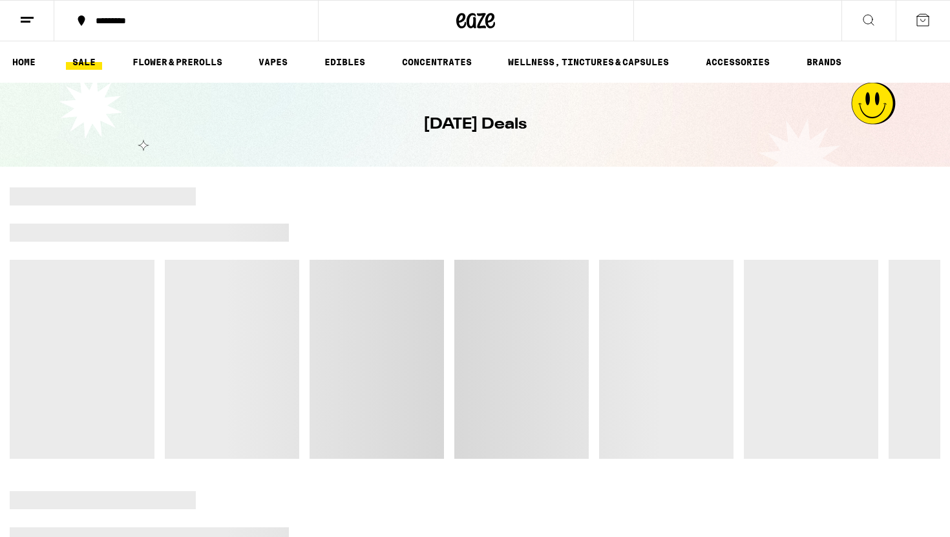
click at [29, 6] on button at bounding box center [27, 21] width 54 height 41
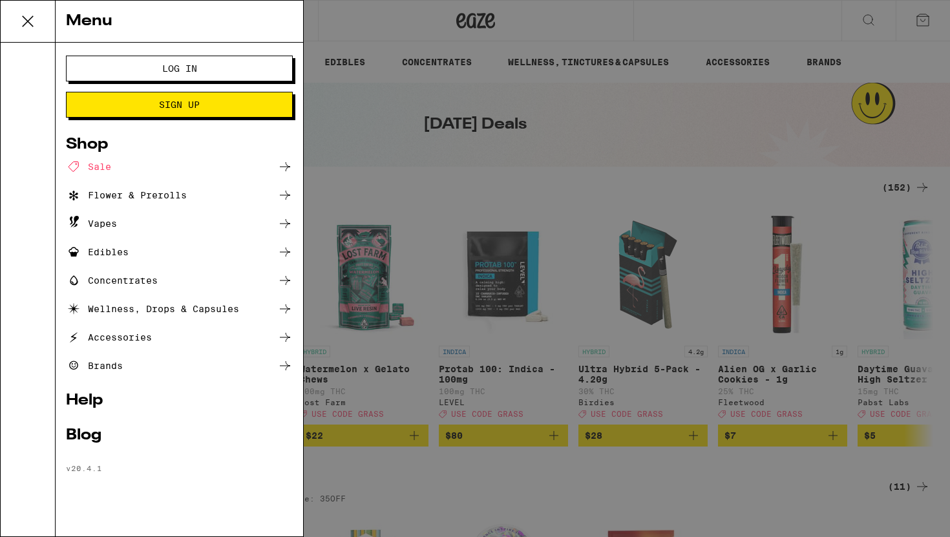
click at [28, 6] on button at bounding box center [28, 22] width 55 height 42
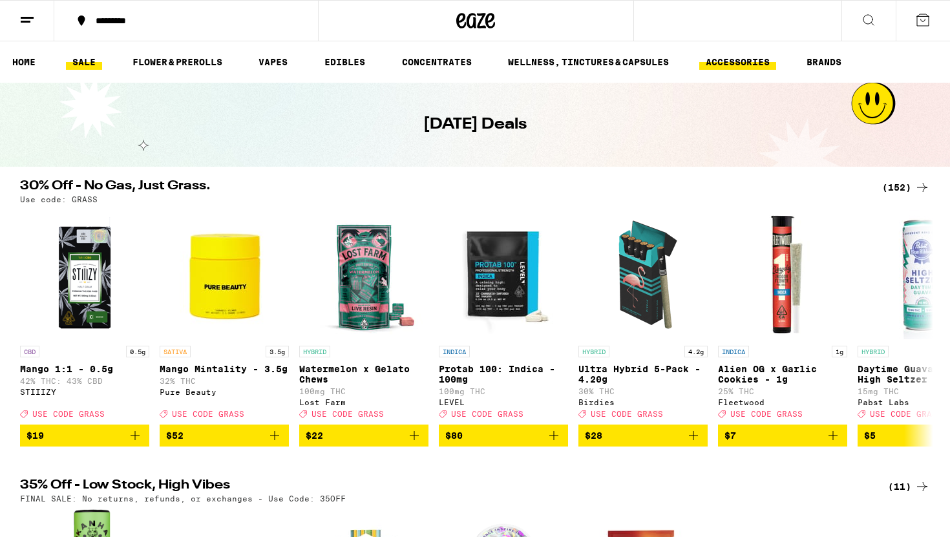
click at [726, 67] on link "ACCESSORIES" at bounding box center [737, 62] width 77 height 16
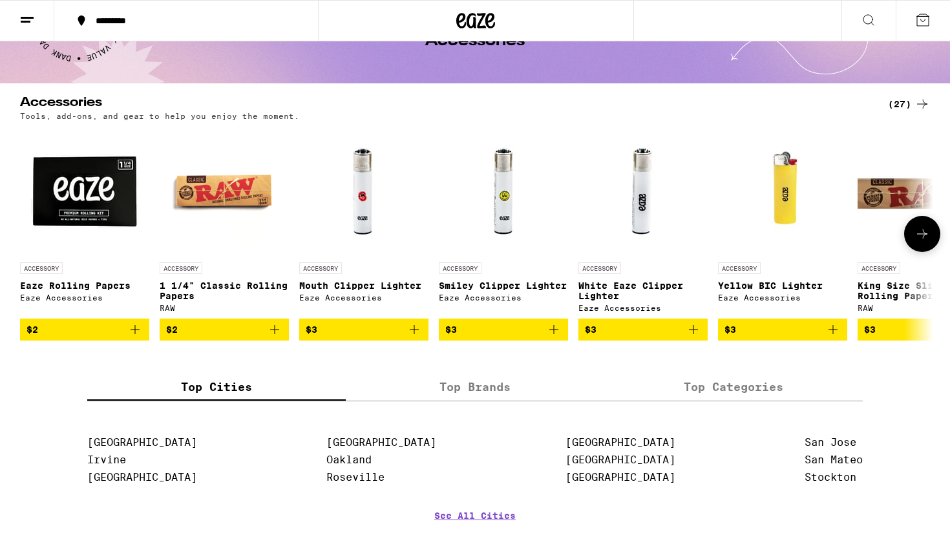
scroll to position [75, 0]
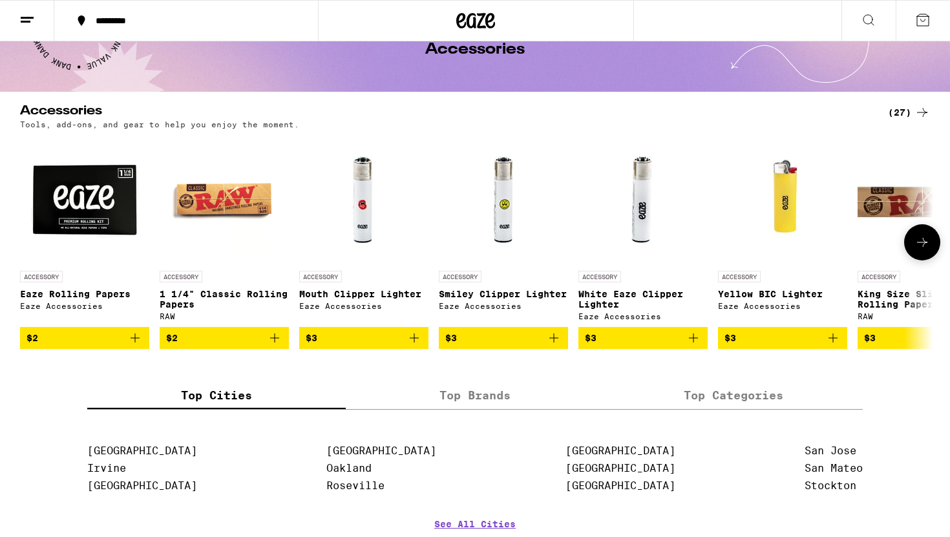
click at [918, 246] on icon at bounding box center [923, 243] width 16 height 16
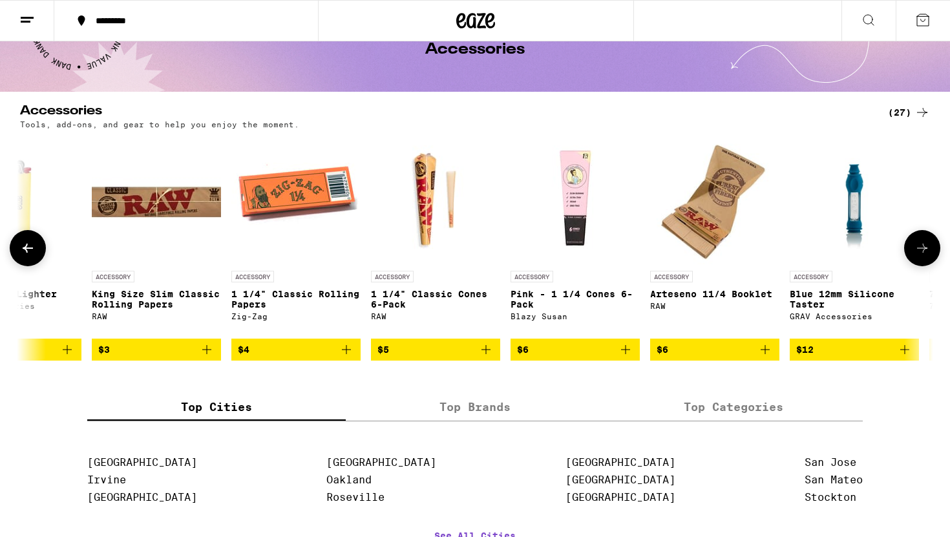
scroll to position [0, 769]
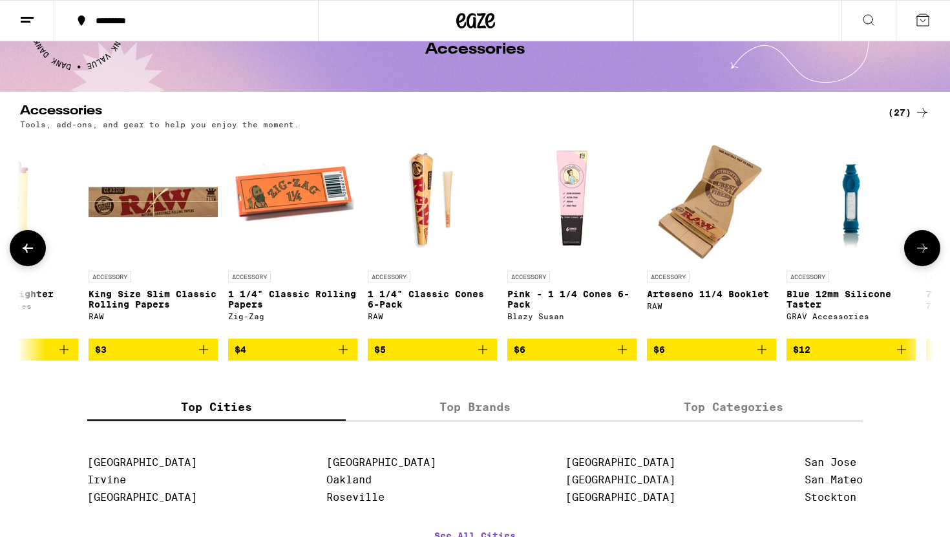
click at [922, 246] on icon at bounding box center [923, 248] width 16 height 16
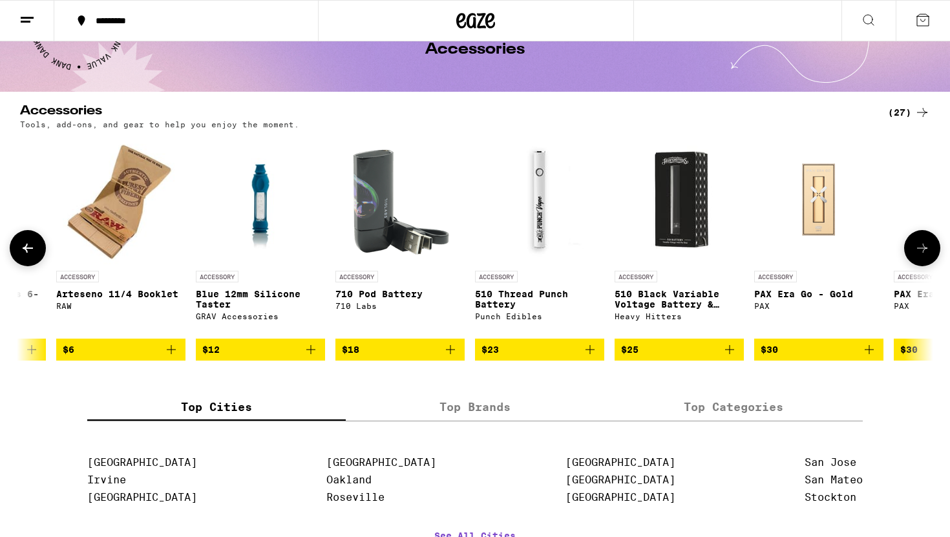
scroll to position [0, 1538]
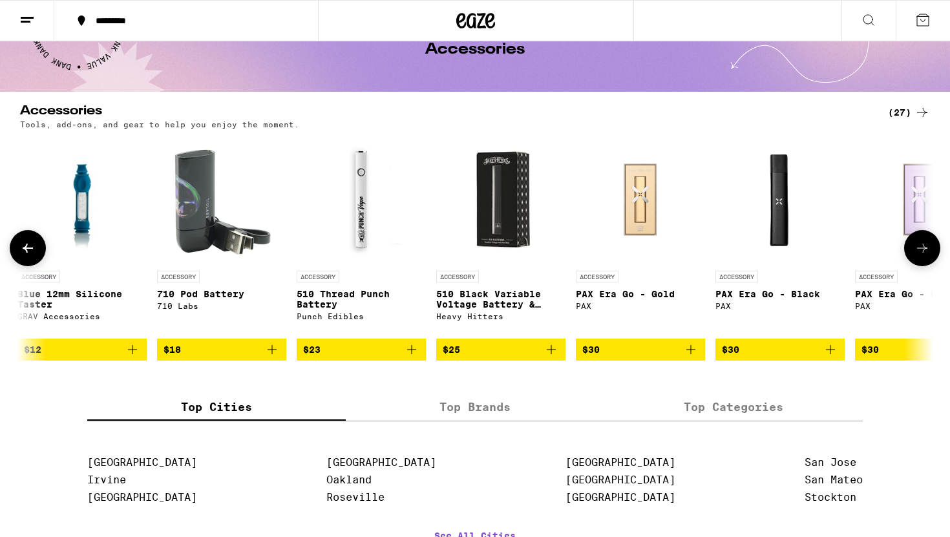
click at [922, 246] on icon at bounding box center [923, 248] width 16 height 16
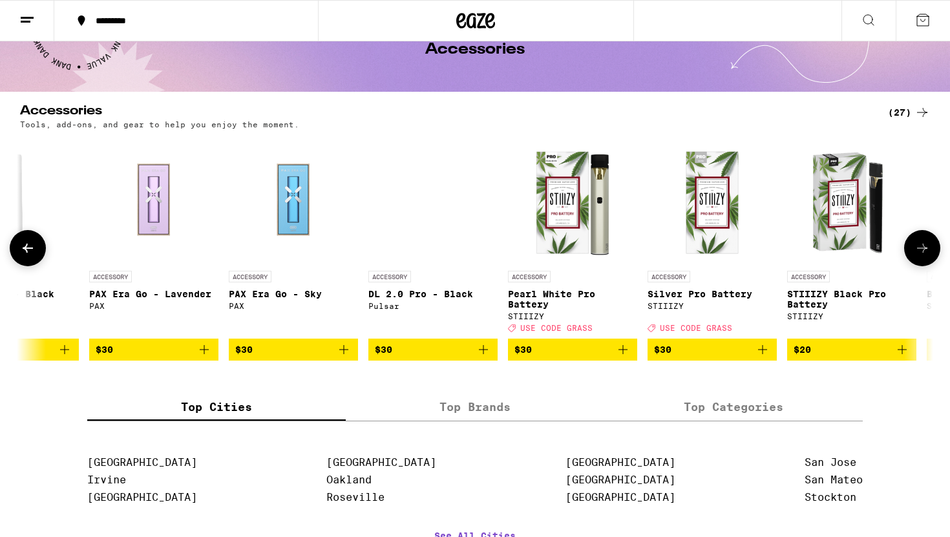
scroll to position [0, 2308]
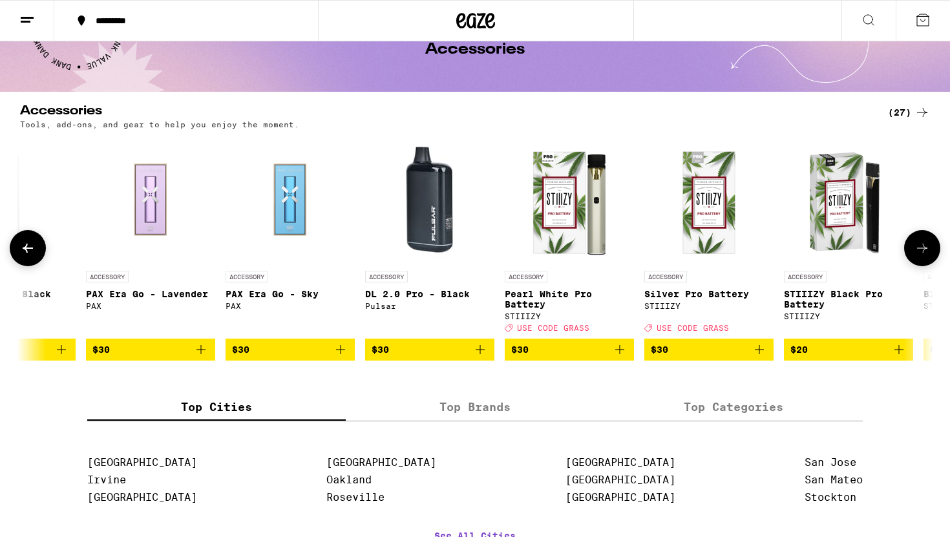
click at [929, 256] on icon at bounding box center [923, 248] width 16 height 16
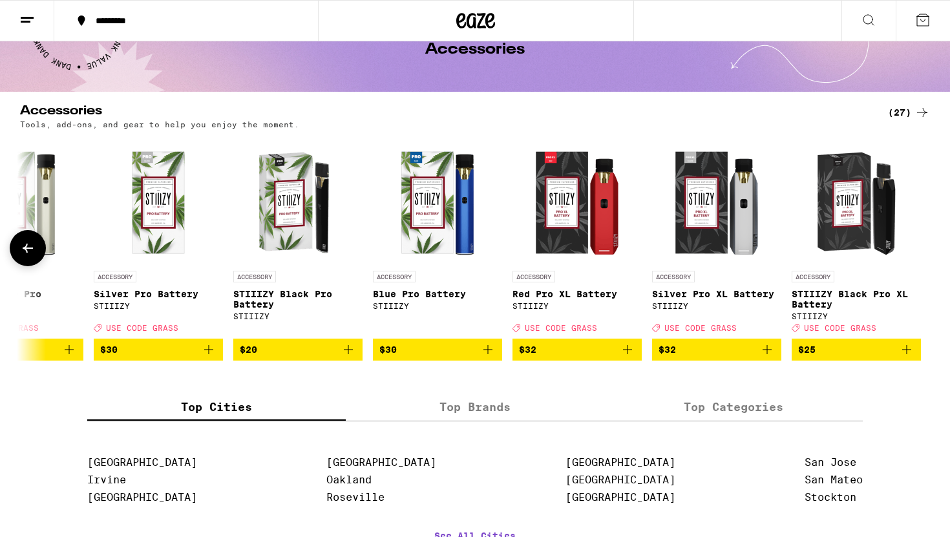
scroll to position [0, 2860]
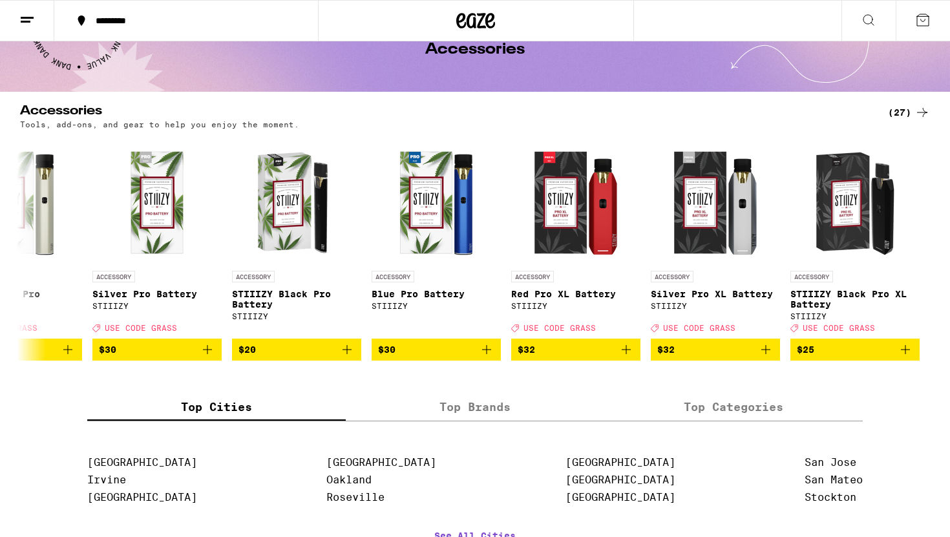
click at [909, 114] on div "(27)" at bounding box center [909, 113] width 42 height 16
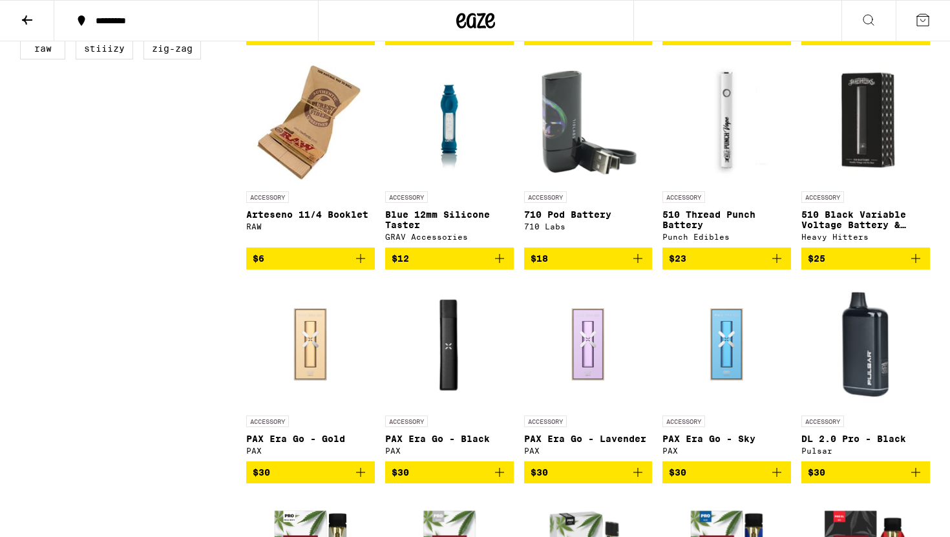
scroll to position [578, 0]
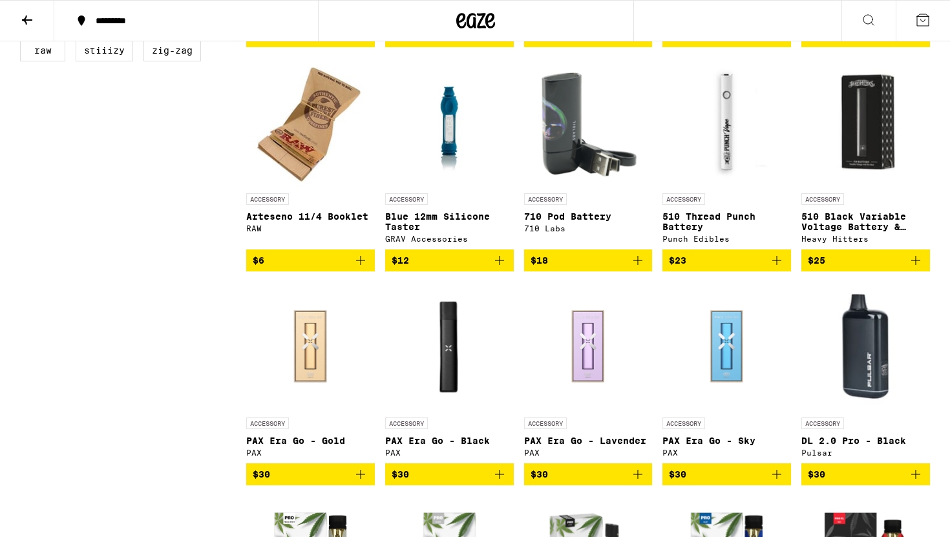
click at [731, 187] on img "Open page for 510 Thread Punch Battery from Punch Edibles" at bounding box center [727, 122] width 129 height 129
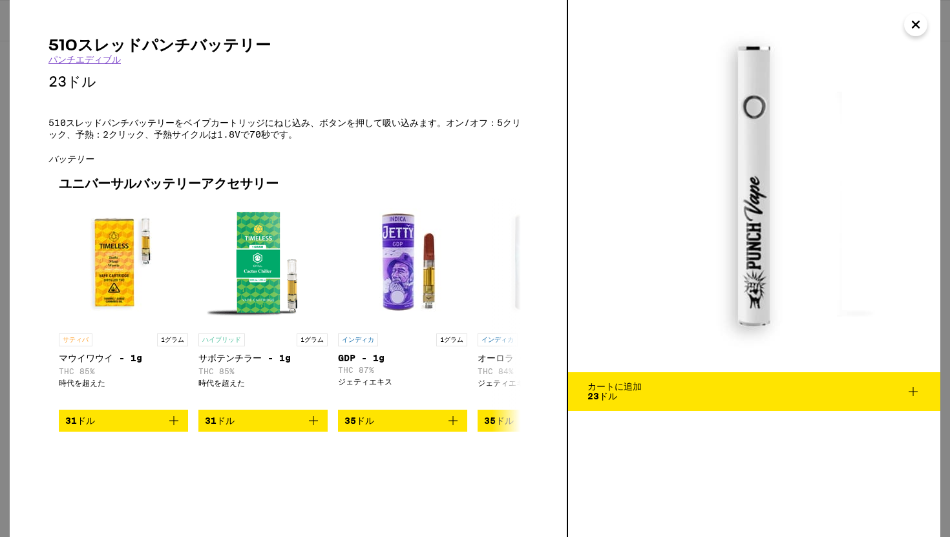
scroll to position [578, 0]
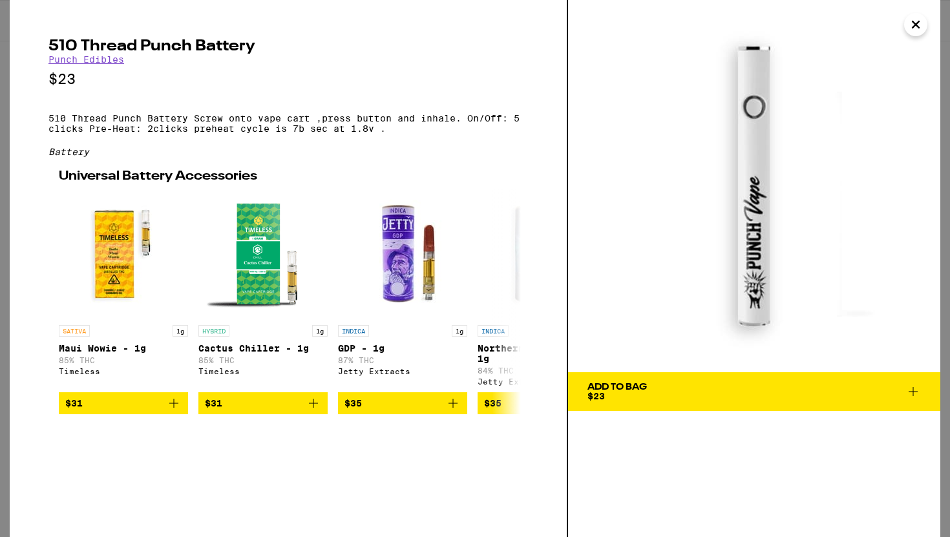
click at [418, 134] on p "510 Thread Punch Battery Screw onto vape cart ,press button and inhale. On/Off:…" at bounding box center [288, 123] width 480 height 21
click at [103, 61] on link "Punch Edibles" at bounding box center [86, 59] width 76 height 10
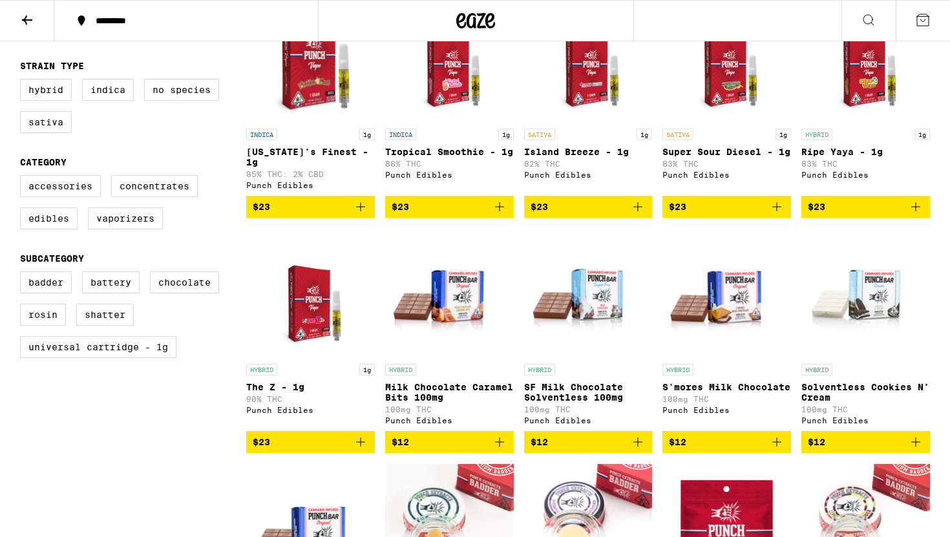
scroll to position [421, 0]
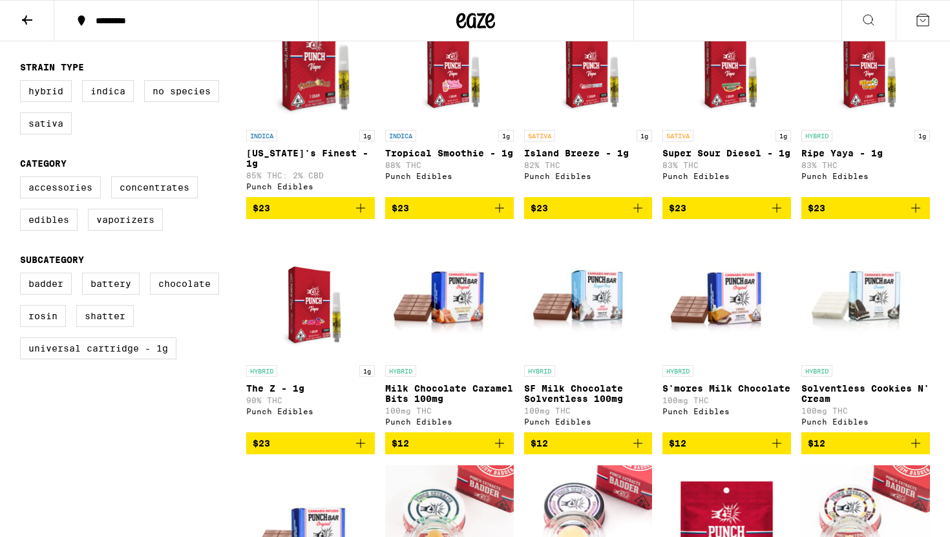
click at [728, 65] on img "Open page for Super Sour Diesel - 1g from Punch Edibles" at bounding box center [727, 58] width 100 height 129
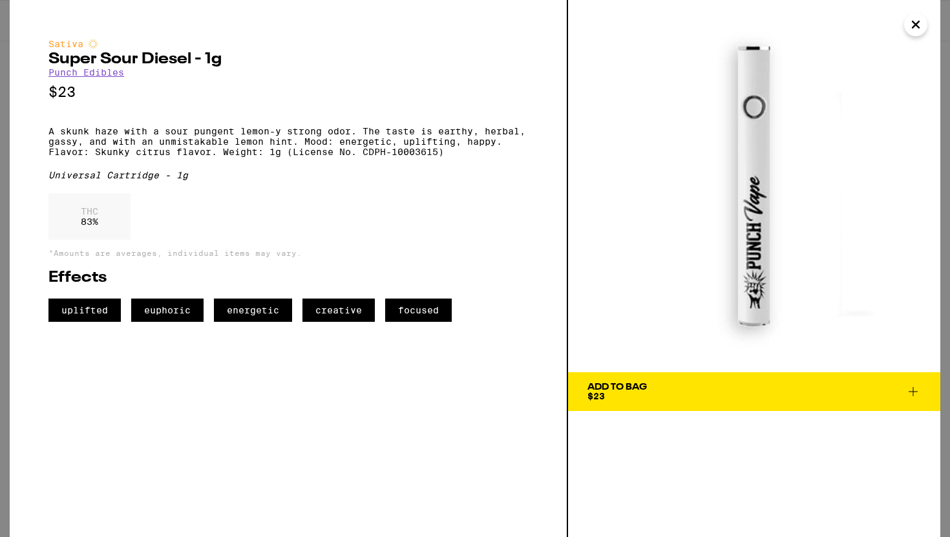
click at [911, 19] on icon "Close" at bounding box center [916, 24] width 16 height 19
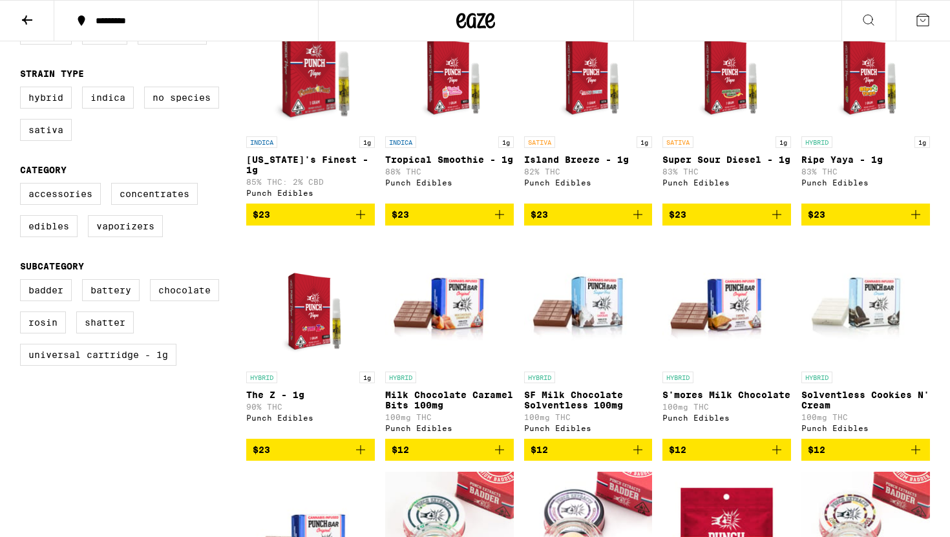
scroll to position [421, 0]
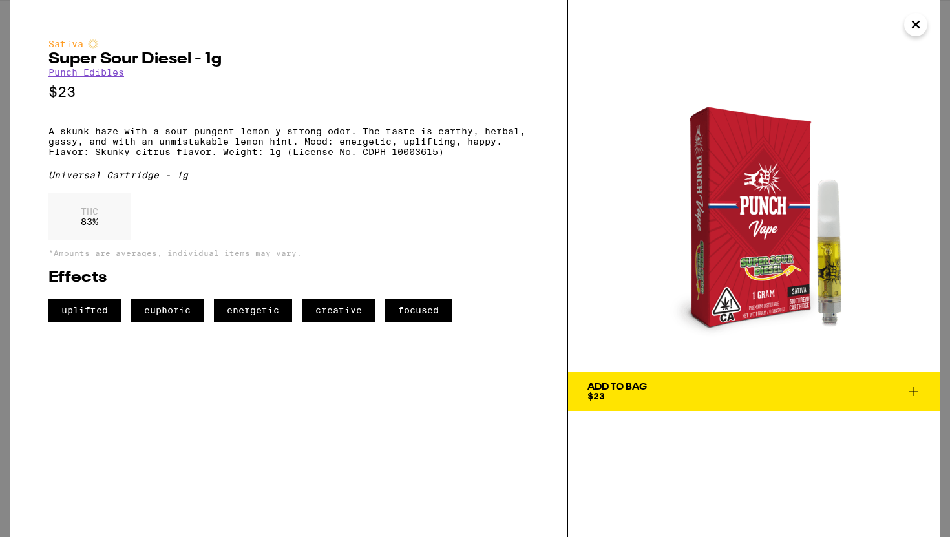
scroll to position [415, 0]
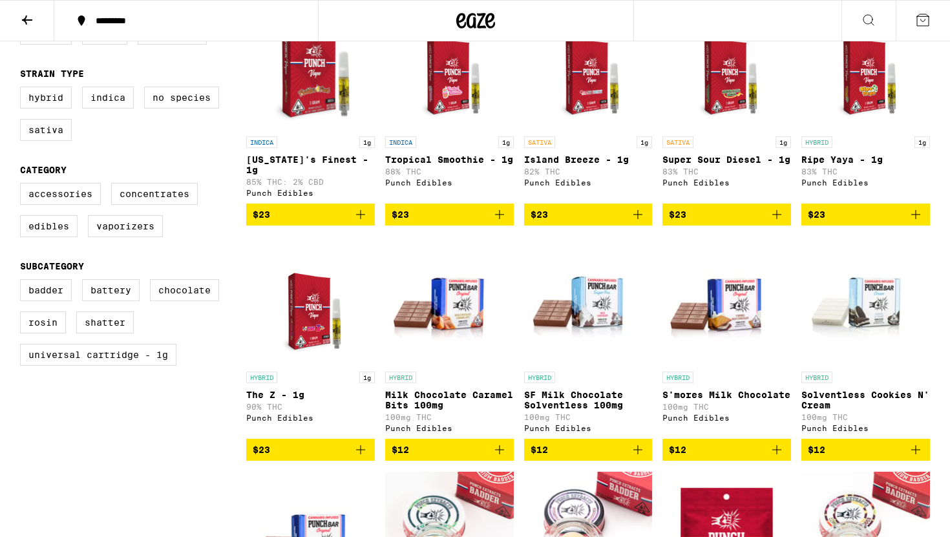
drag, startPoint x: 913, startPoint y: 20, endPoint x: 897, endPoint y: 96, distance: 78.0
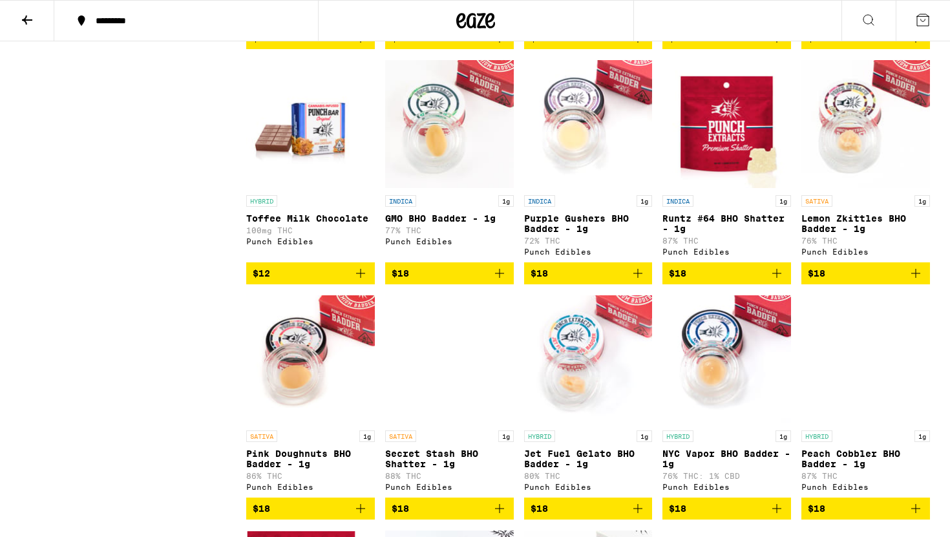
scroll to position [0, 0]
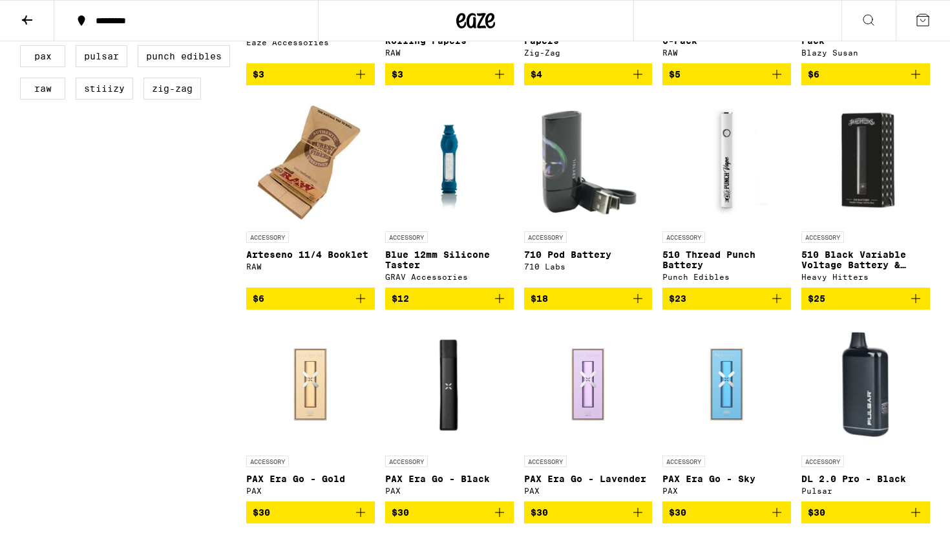
scroll to position [513, 0]
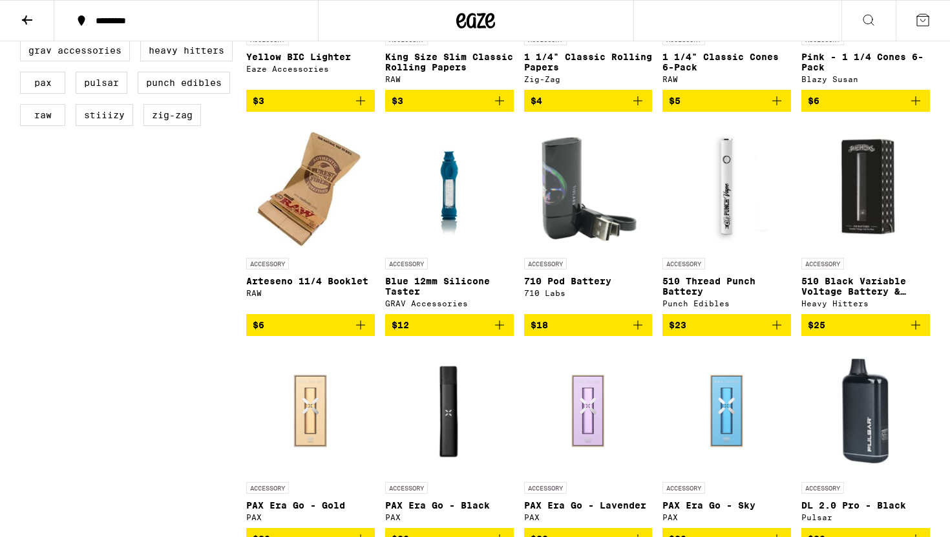
click at [409, 217] on img "Open page for Blue 12mm Silicone Taster from GRAV Accessories" at bounding box center [449, 186] width 97 height 129
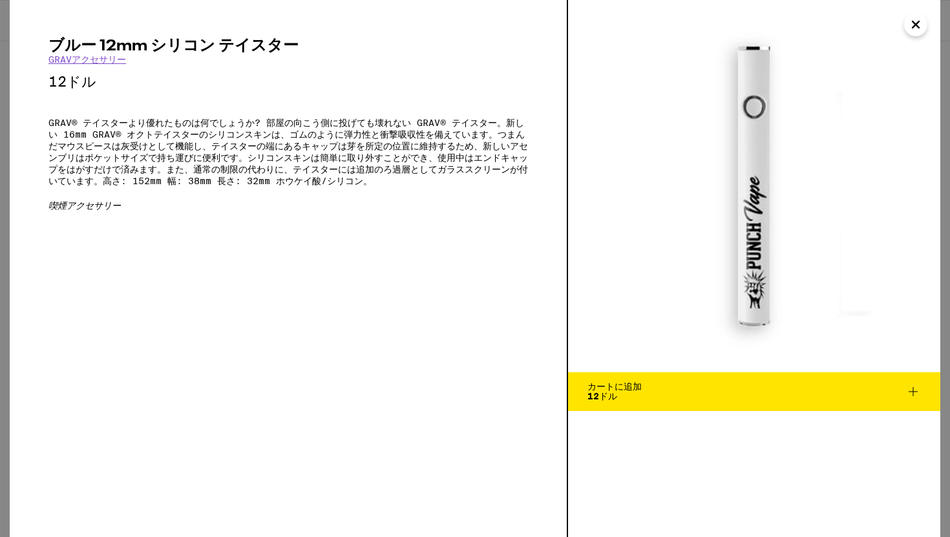
scroll to position [513, 0]
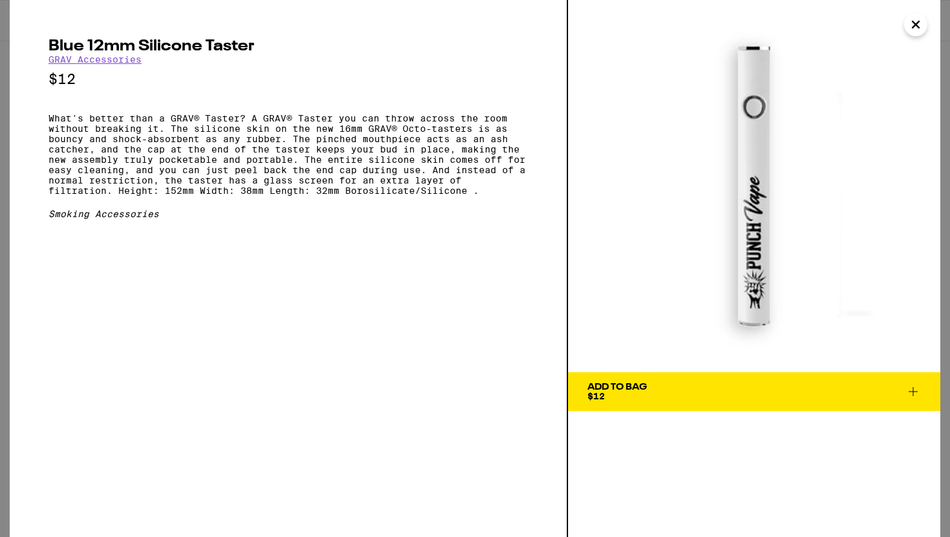
click at [270, 195] on p "What's better than a GRAV® Taster? A GRAV® Taster you can throw across the room…" at bounding box center [288, 154] width 480 height 83
click at [917, 36] on img at bounding box center [754, 186] width 372 height 372
click at [917, 31] on icon "Close" at bounding box center [916, 24] width 16 height 19
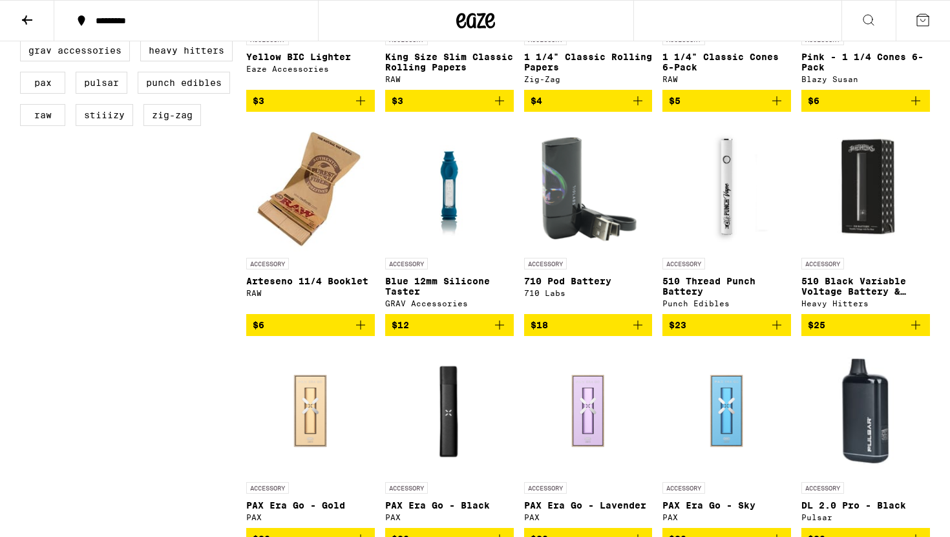
click at [405, 251] on img "Open page for Blue 12mm Silicone Taster from GRAV Accessories" at bounding box center [449, 186] width 97 height 129
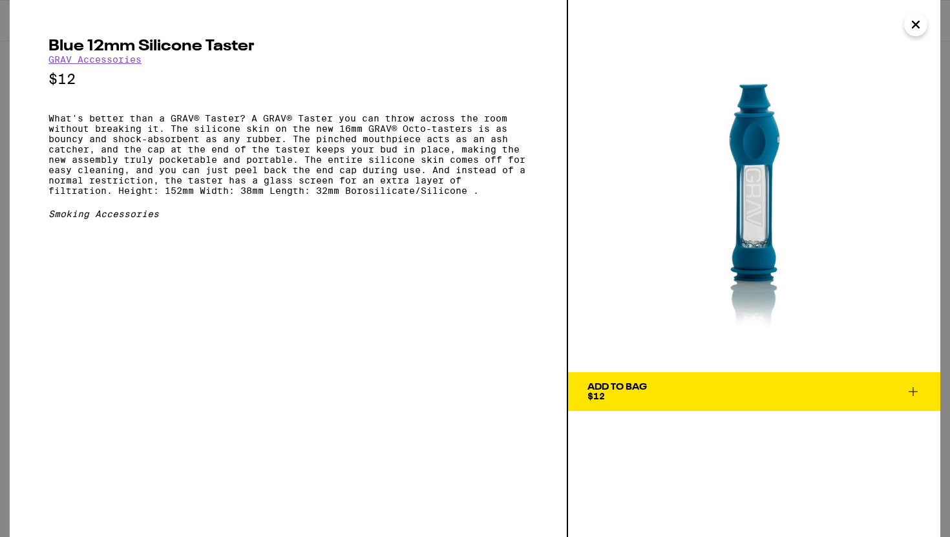
click at [919, 7] on img at bounding box center [754, 186] width 372 height 372
click at [915, 21] on icon "Close" at bounding box center [916, 24] width 16 height 19
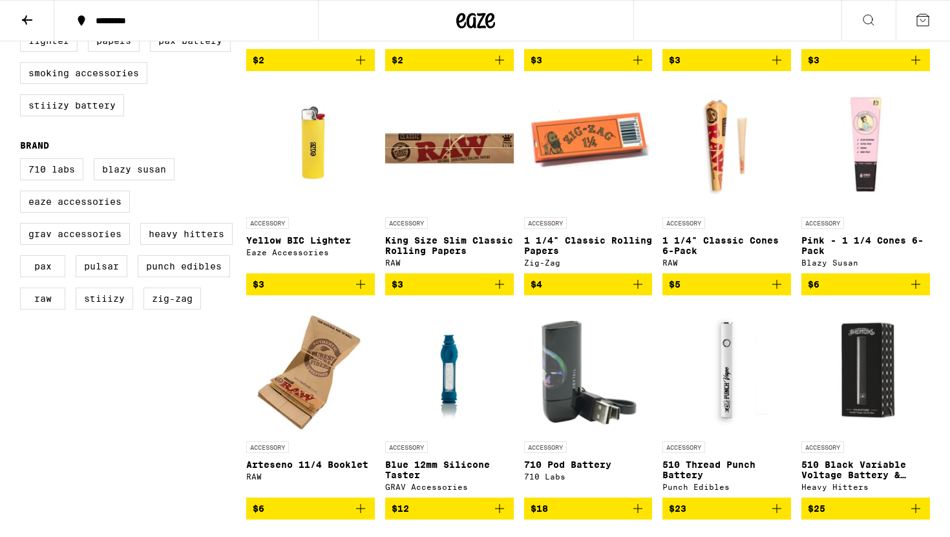
scroll to position [330, 0]
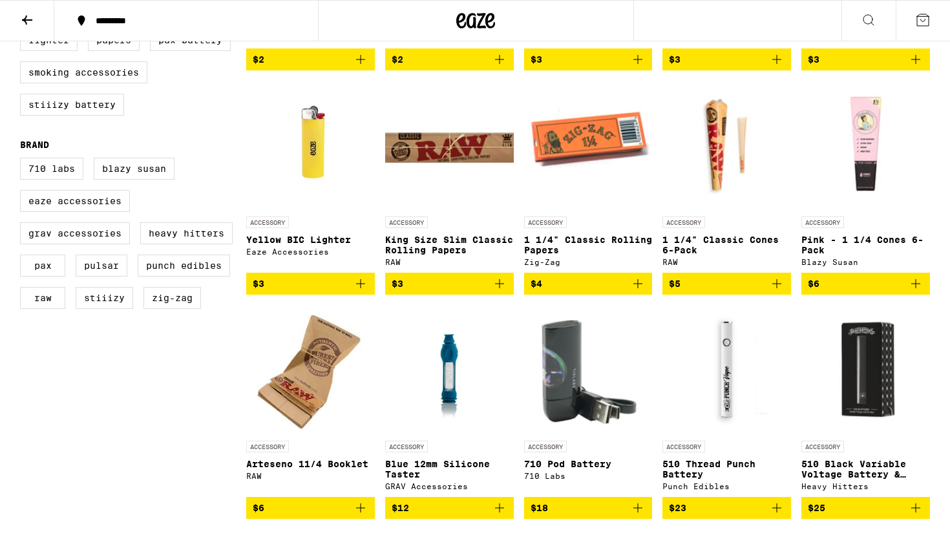
click at [867, 407] on img "Open page for 510 Black Variable Voltage Battery & Charger from Heavy Hitters" at bounding box center [866, 369] width 129 height 129
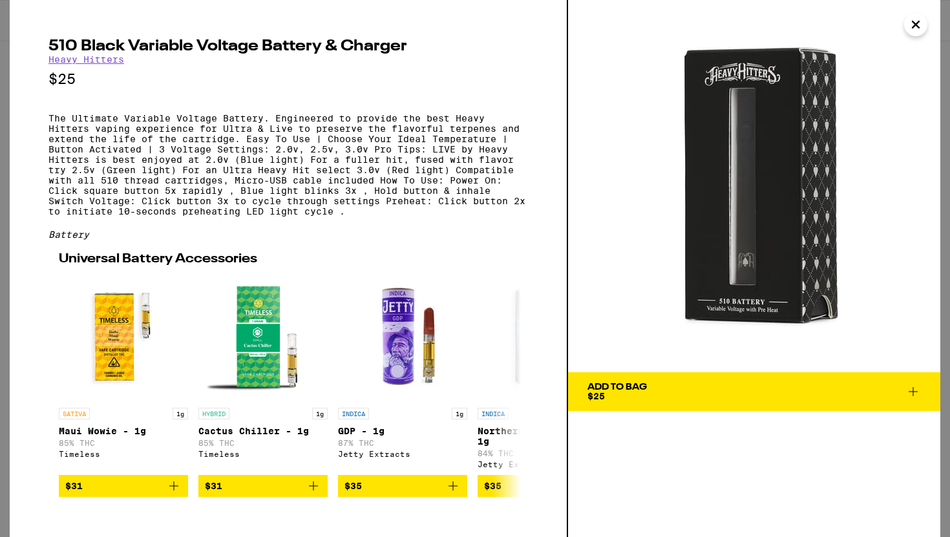
click at [911, 28] on icon "Close" at bounding box center [916, 24] width 16 height 19
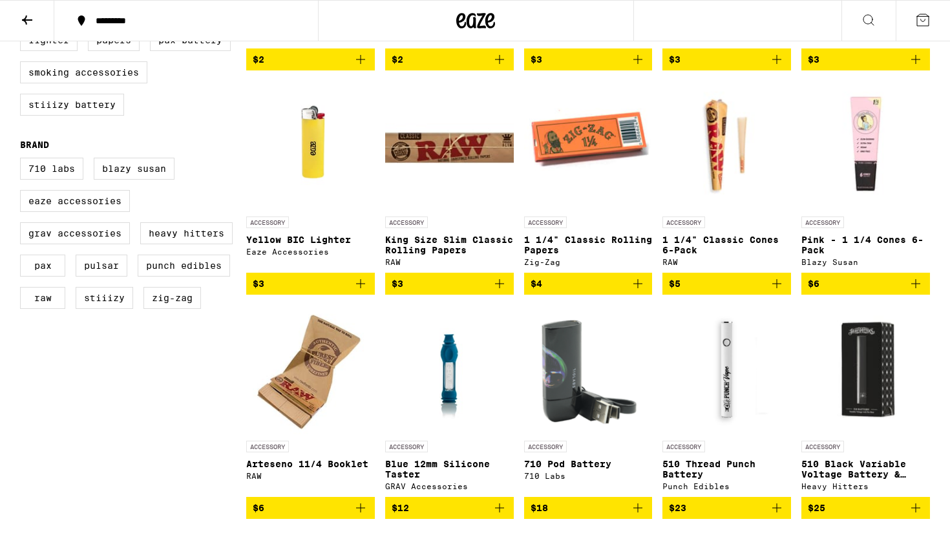
scroll to position [513, 0]
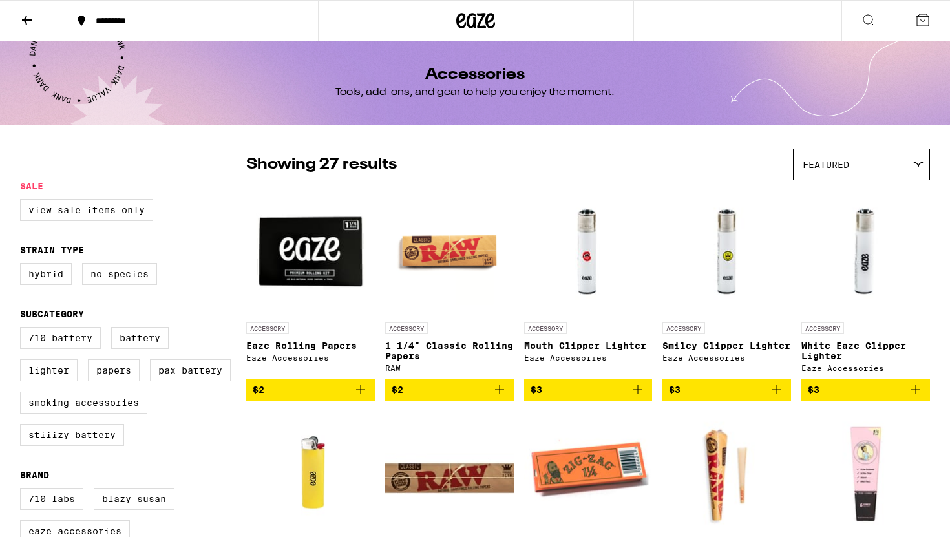
click at [30, 13] on icon at bounding box center [27, 20] width 16 height 16
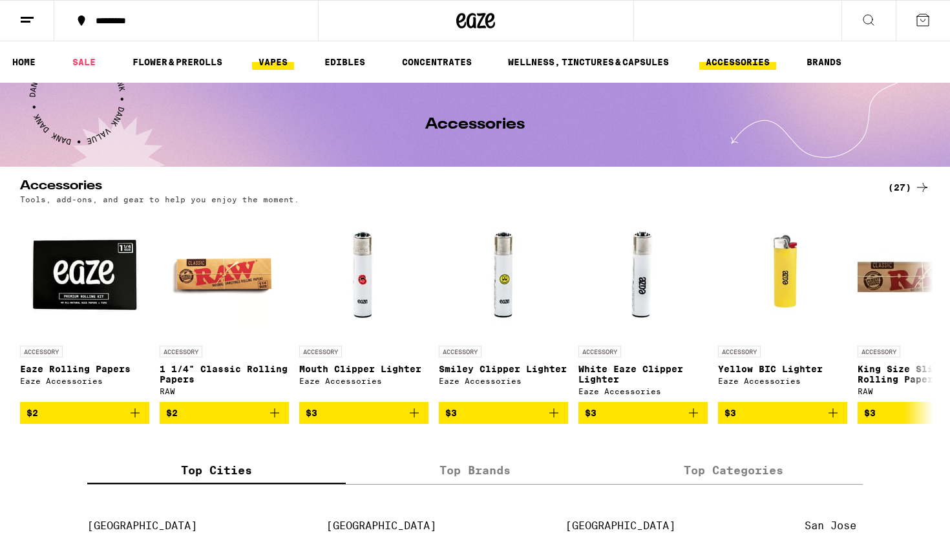
click at [263, 66] on link "VAPES" at bounding box center [273, 62] width 42 height 16
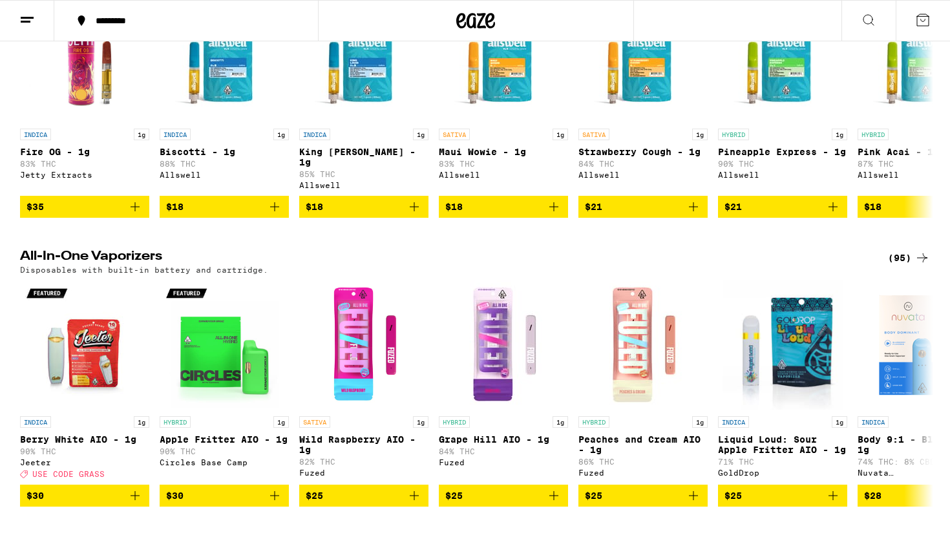
scroll to position [242, 0]
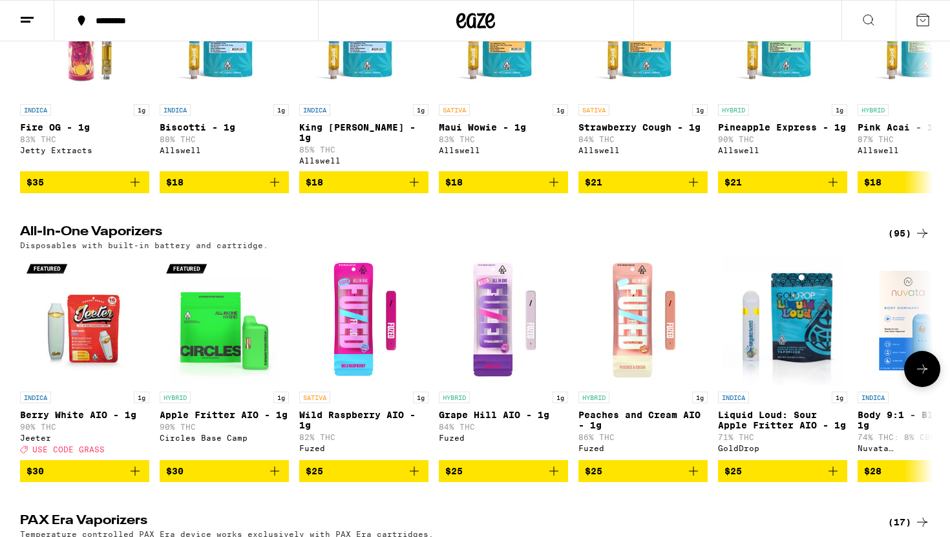
click at [346, 317] on img "Open page for Wild Raspberry AIO - 1g from Fuzed" at bounding box center [363, 320] width 129 height 129
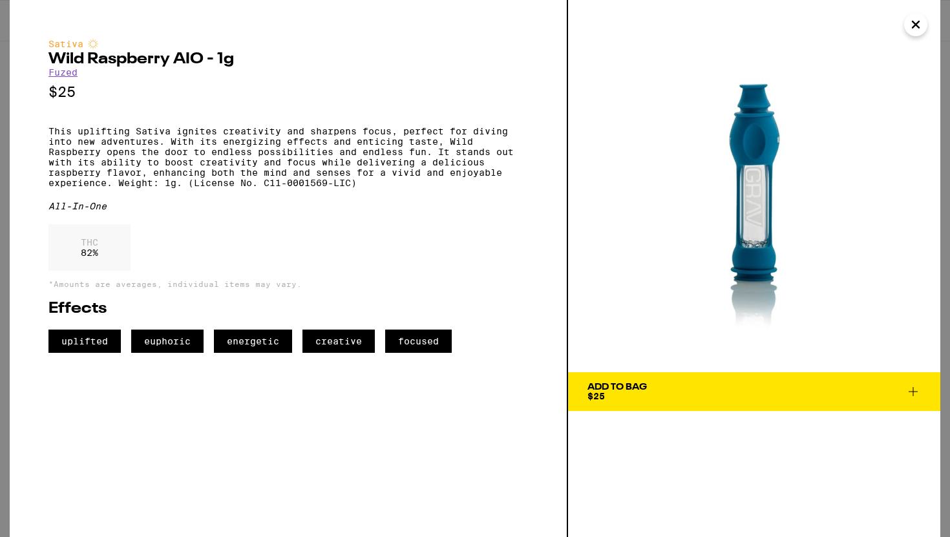
click at [917, 26] on icon "Close" at bounding box center [916, 24] width 6 height 6
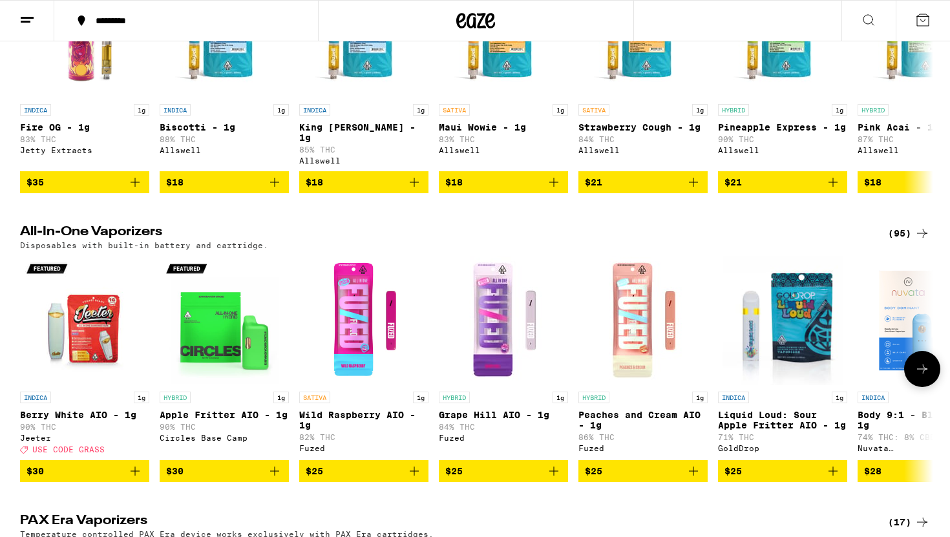
click at [920, 369] on icon at bounding box center [923, 369] width 16 height 16
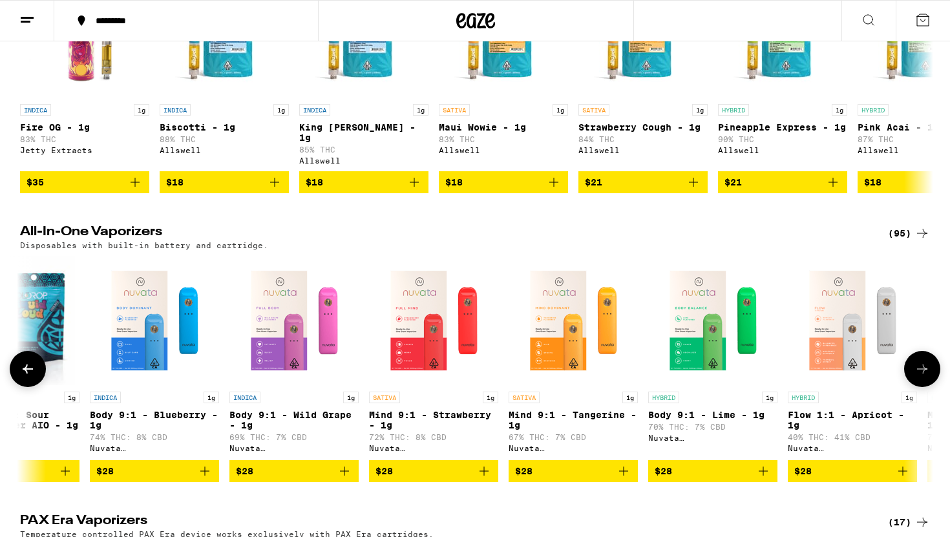
scroll to position [0, 769]
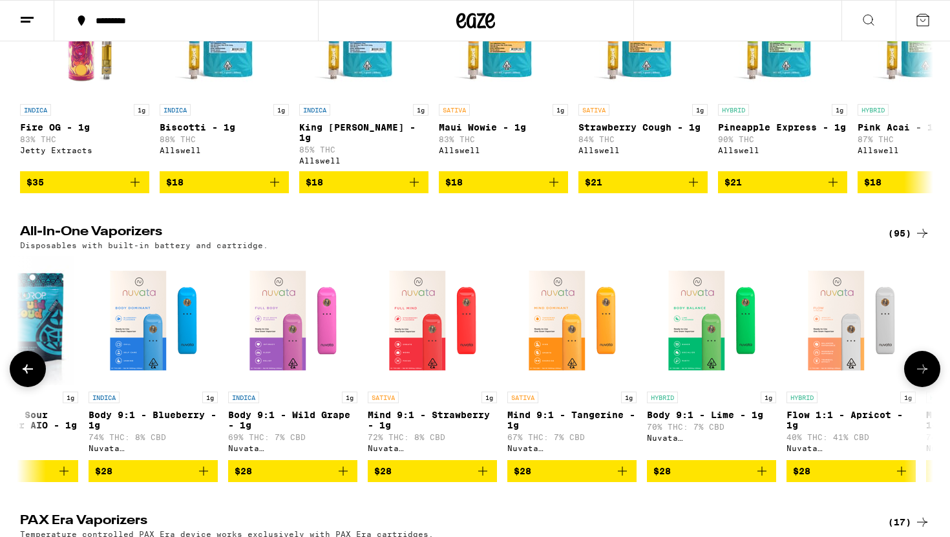
click at [921, 372] on icon at bounding box center [923, 369] width 16 height 16
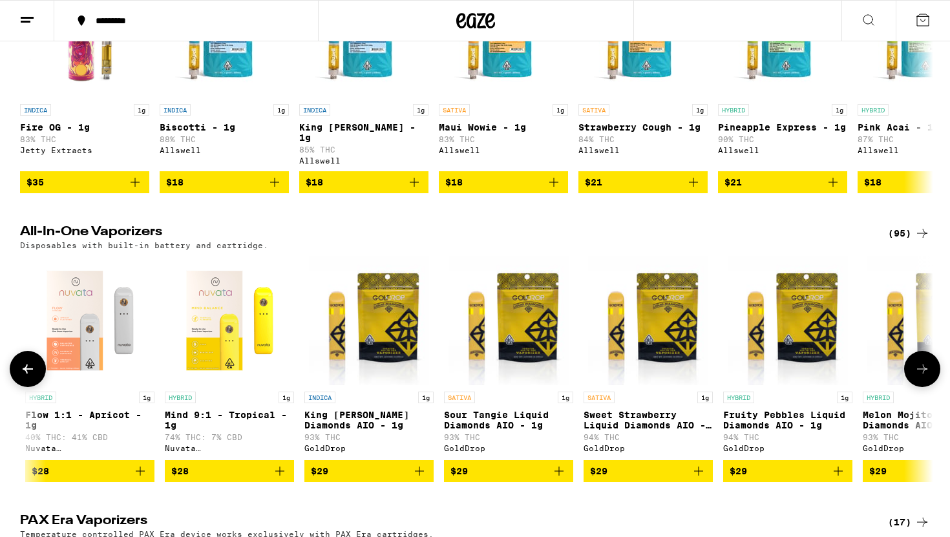
scroll to position [0, 1538]
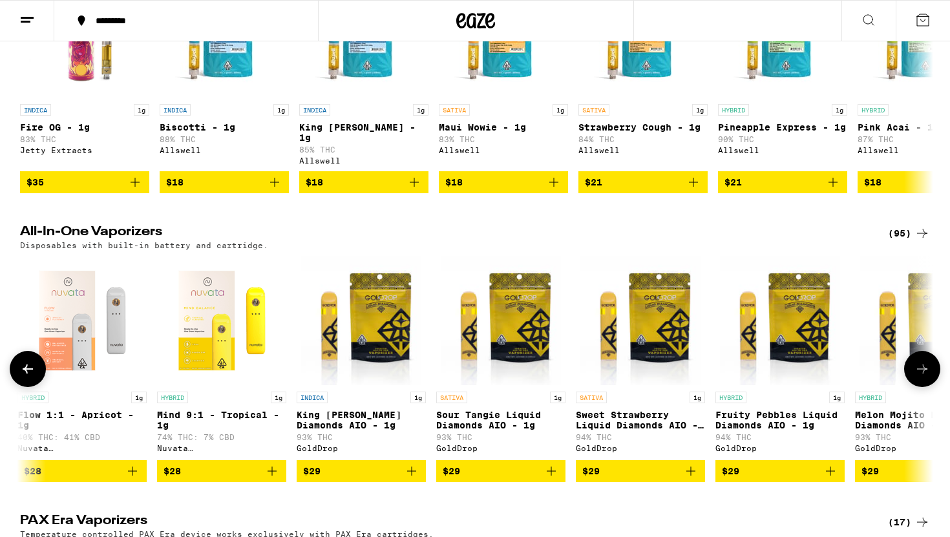
click at [921, 372] on icon at bounding box center [923, 369] width 16 height 16
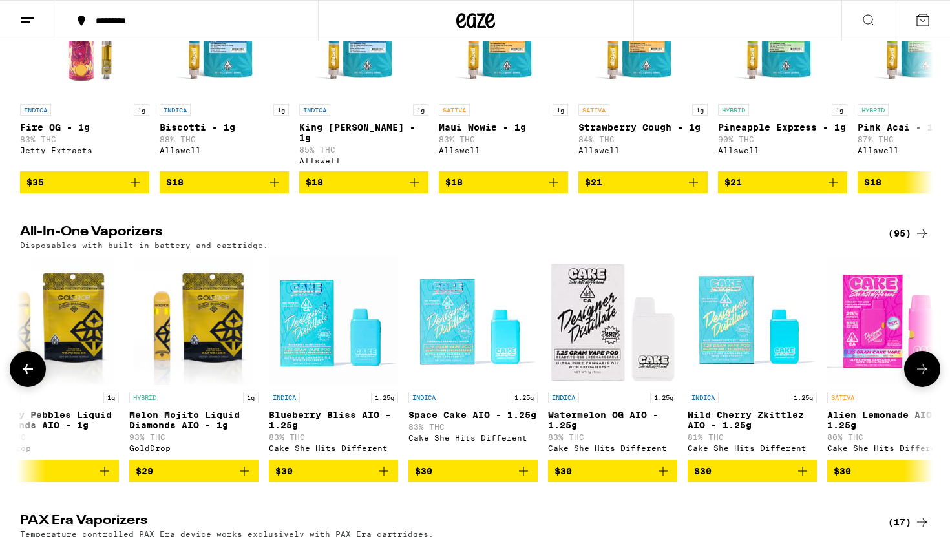
scroll to position [0, 2308]
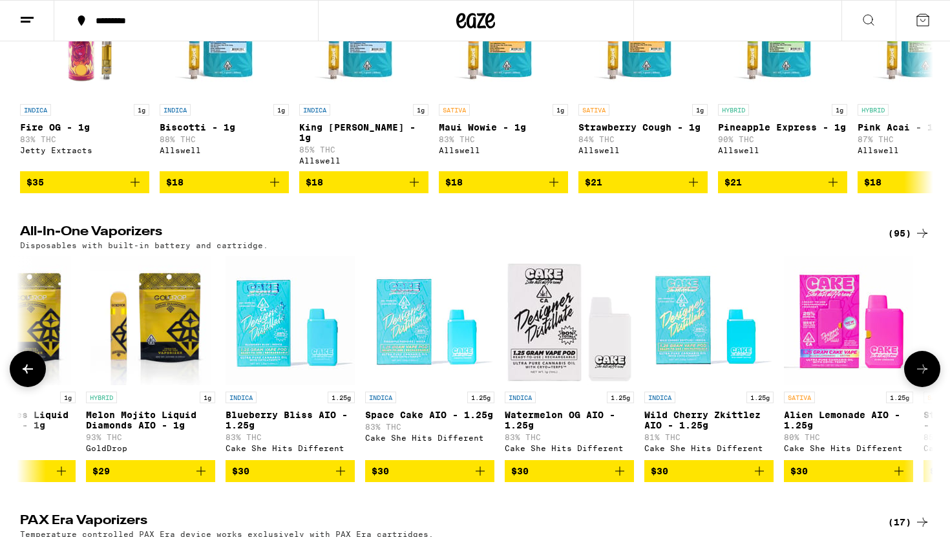
click at [922, 372] on icon at bounding box center [923, 369] width 16 height 16
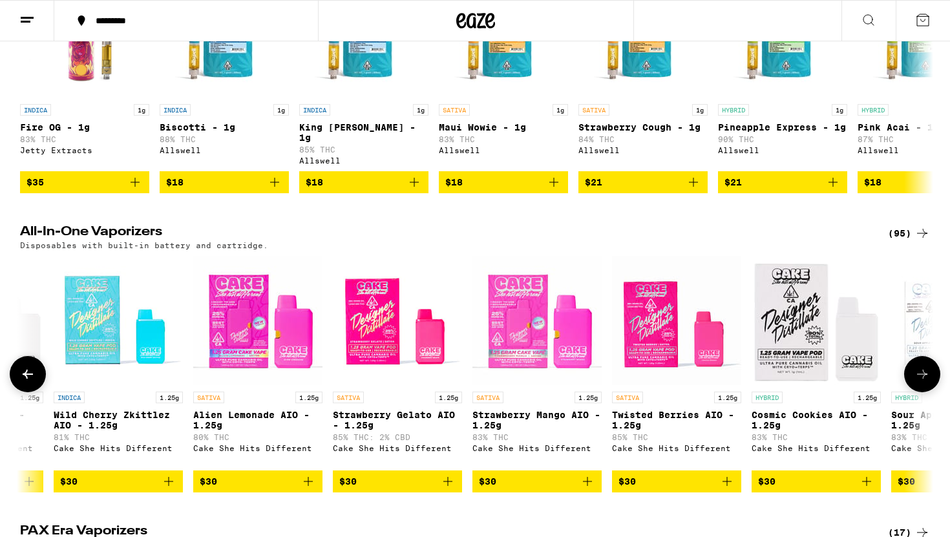
scroll to position [0, 3077]
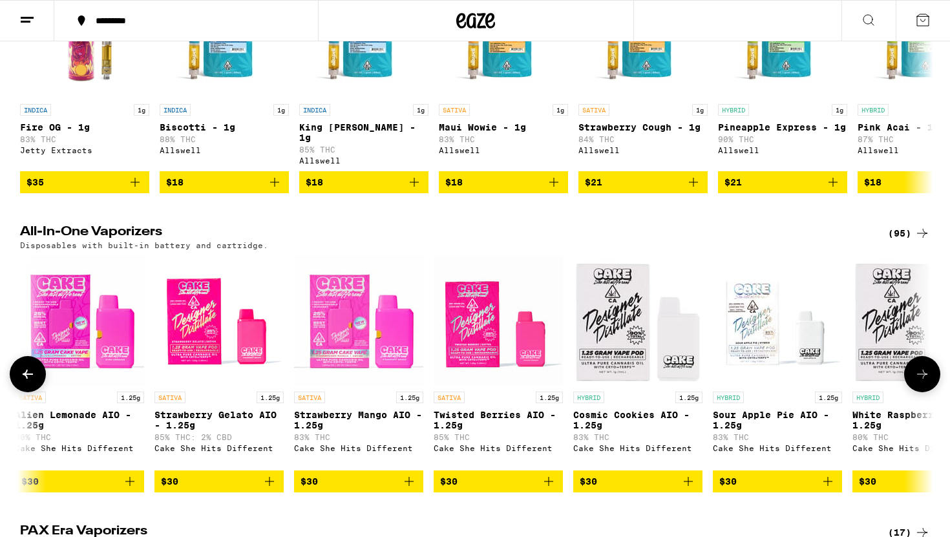
click at [922, 372] on icon at bounding box center [923, 375] width 16 height 16
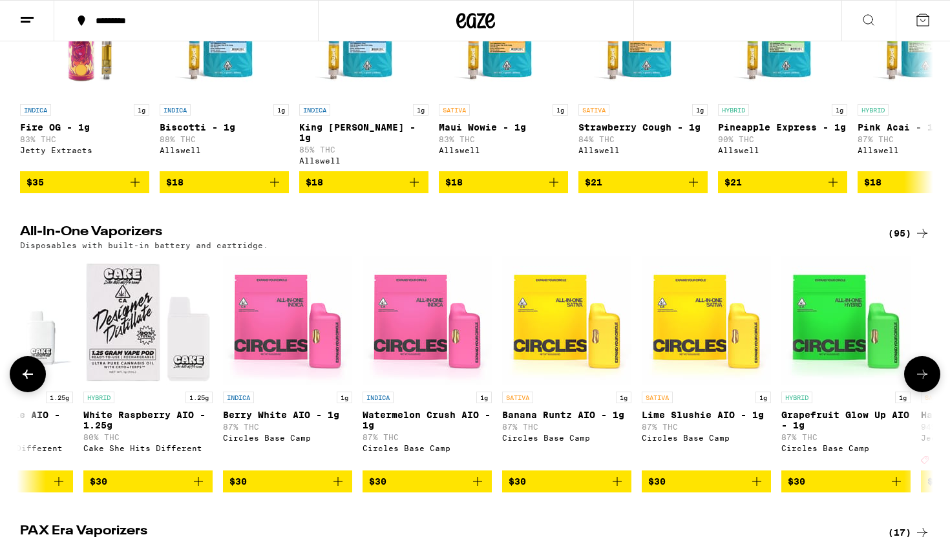
click at [922, 372] on icon at bounding box center [923, 375] width 16 height 16
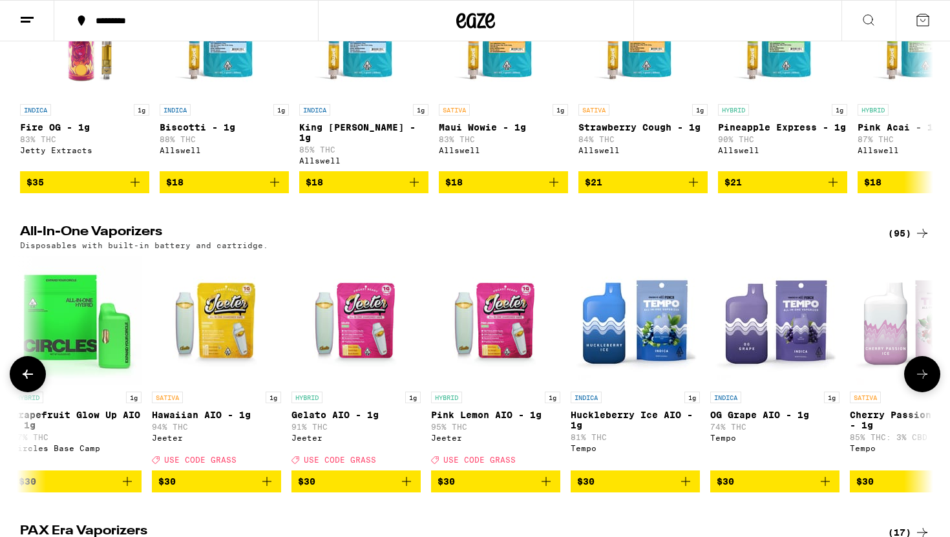
click at [922, 372] on icon at bounding box center [923, 375] width 16 height 16
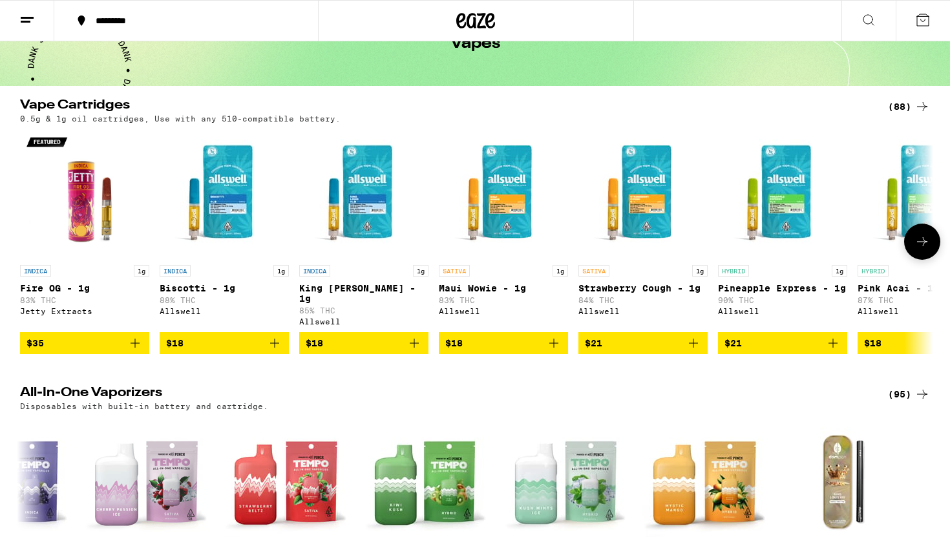
scroll to position [74, 0]
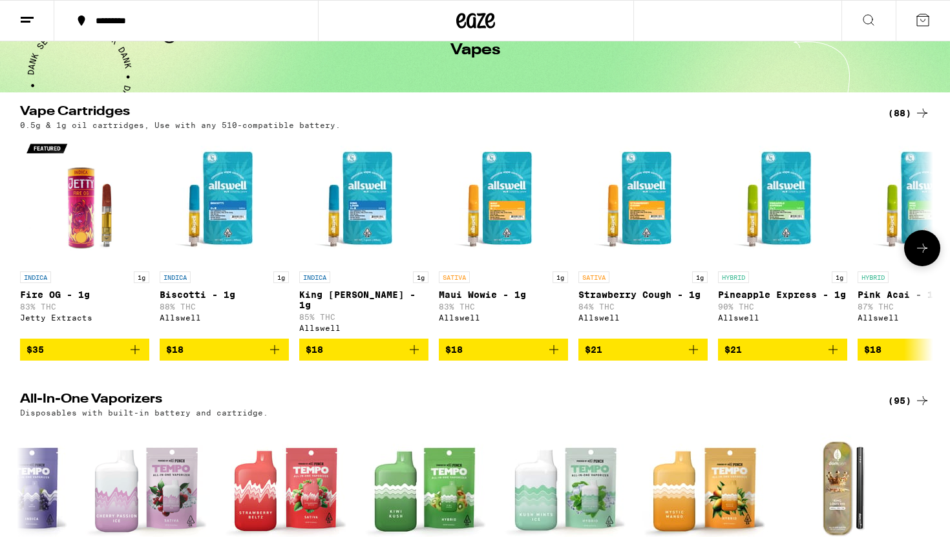
click at [923, 245] on icon at bounding box center [923, 248] width 16 height 16
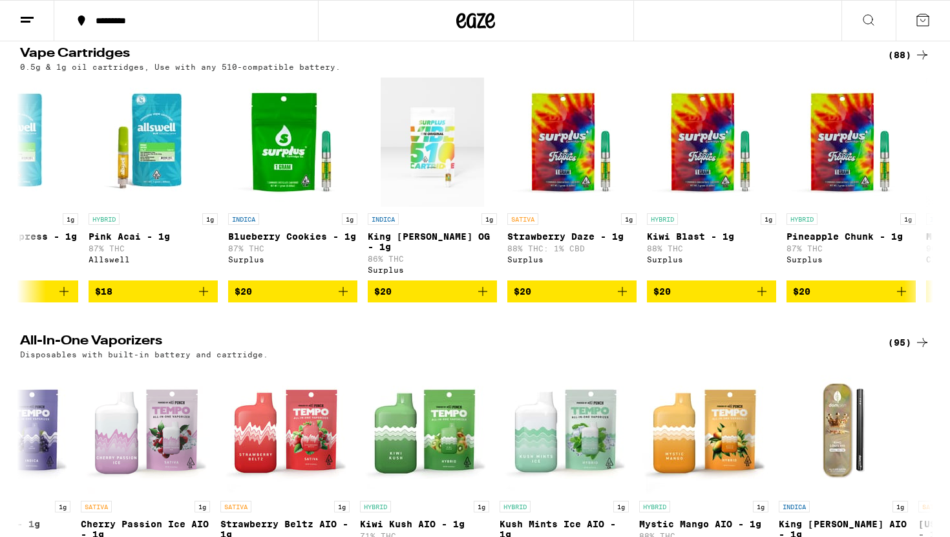
scroll to position [224, 0]
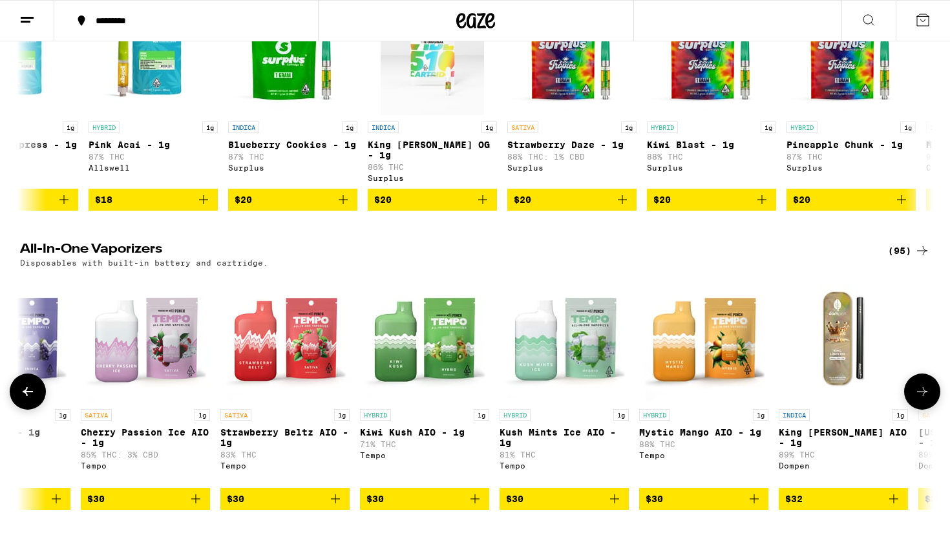
click at [28, 396] on icon at bounding box center [28, 391] width 10 height 9
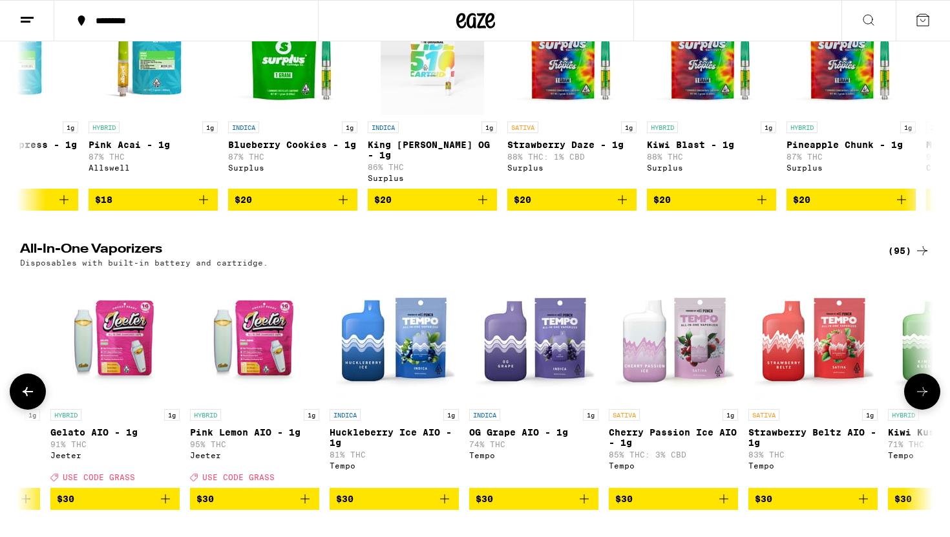
click at [28, 396] on icon at bounding box center [28, 391] width 10 height 9
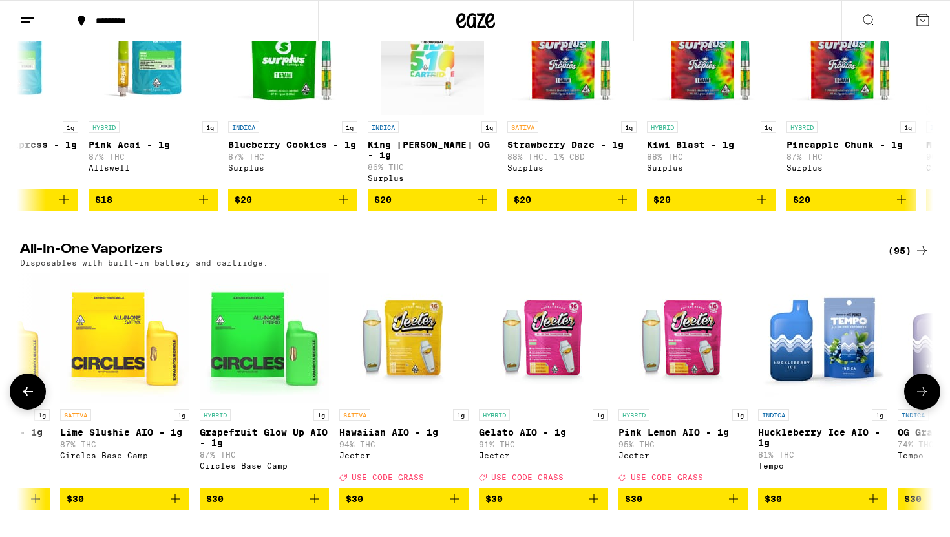
click at [28, 396] on icon at bounding box center [28, 391] width 10 height 9
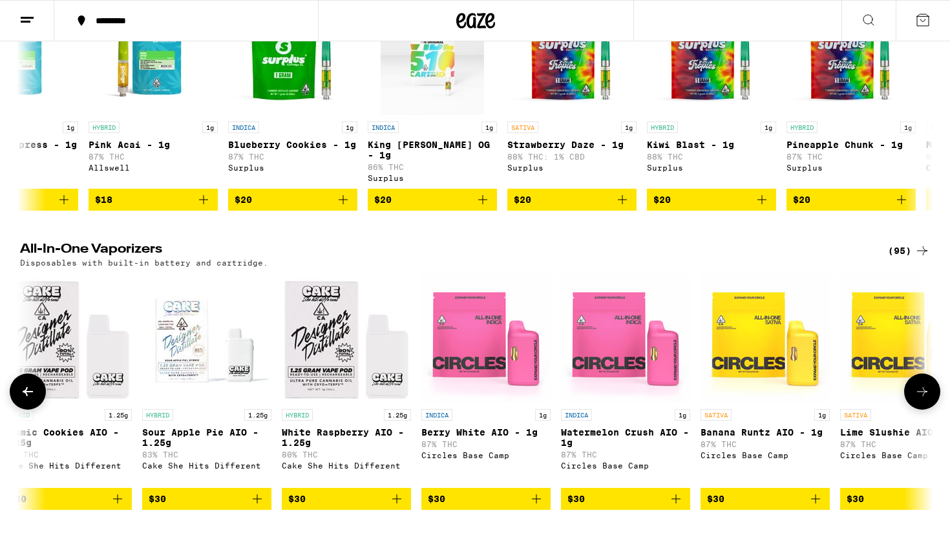
click at [28, 396] on icon at bounding box center [28, 391] width 10 height 9
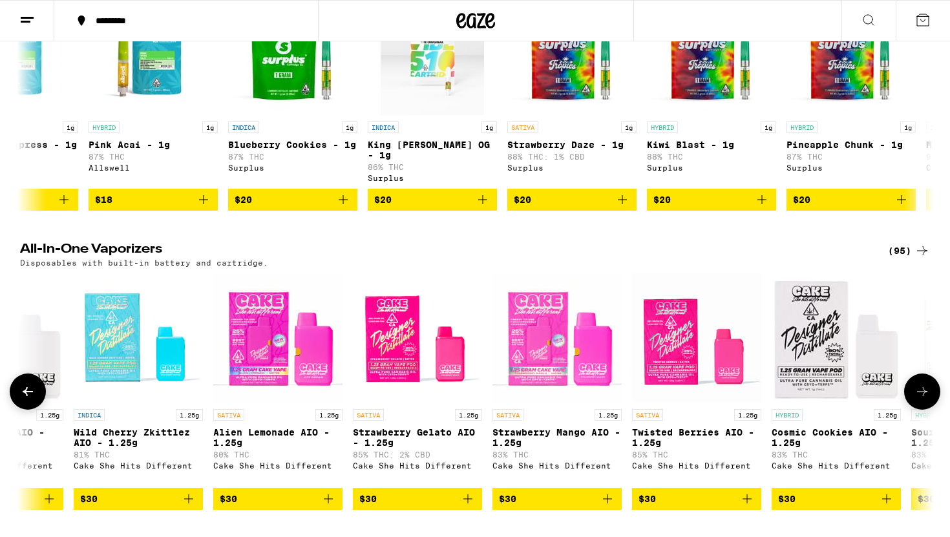
click at [28, 396] on icon at bounding box center [28, 391] width 10 height 9
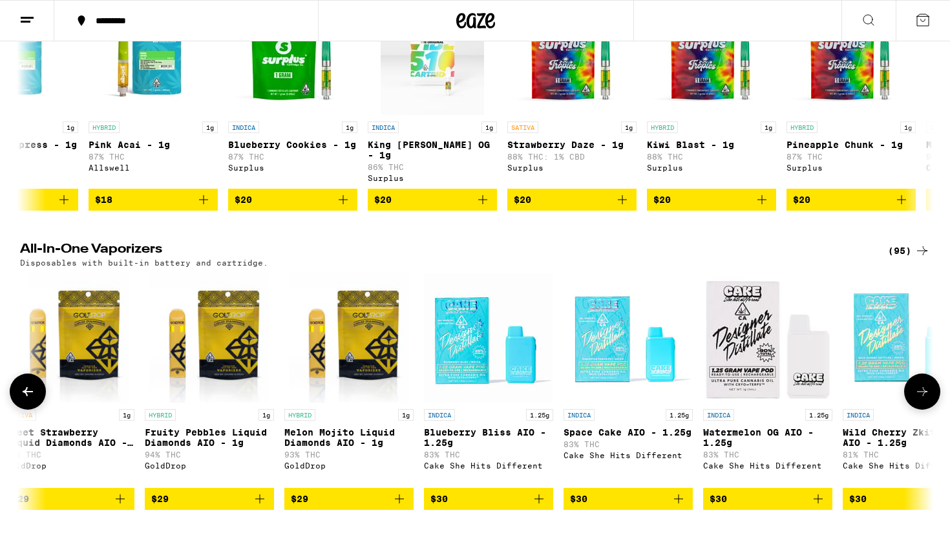
click at [28, 396] on icon at bounding box center [28, 391] width 10 height 9
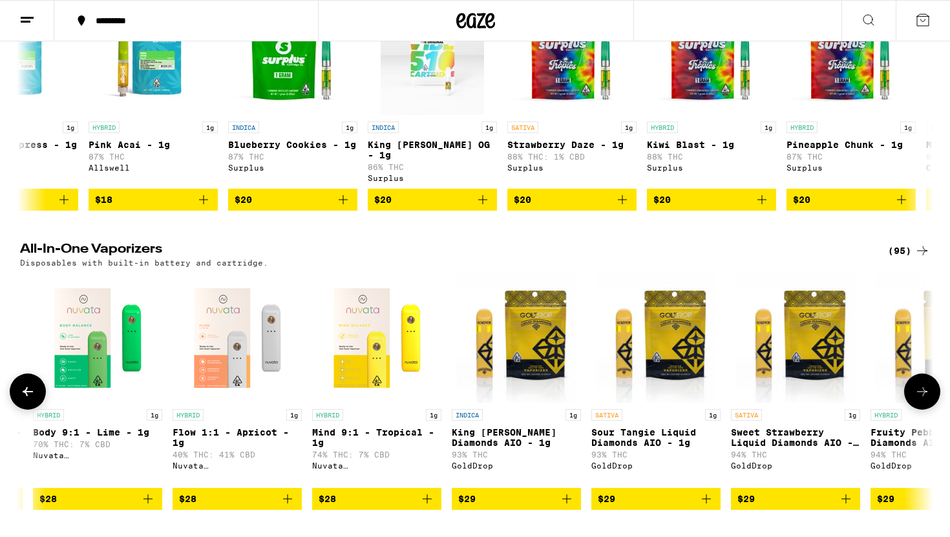
scroll to position [0, 1340]
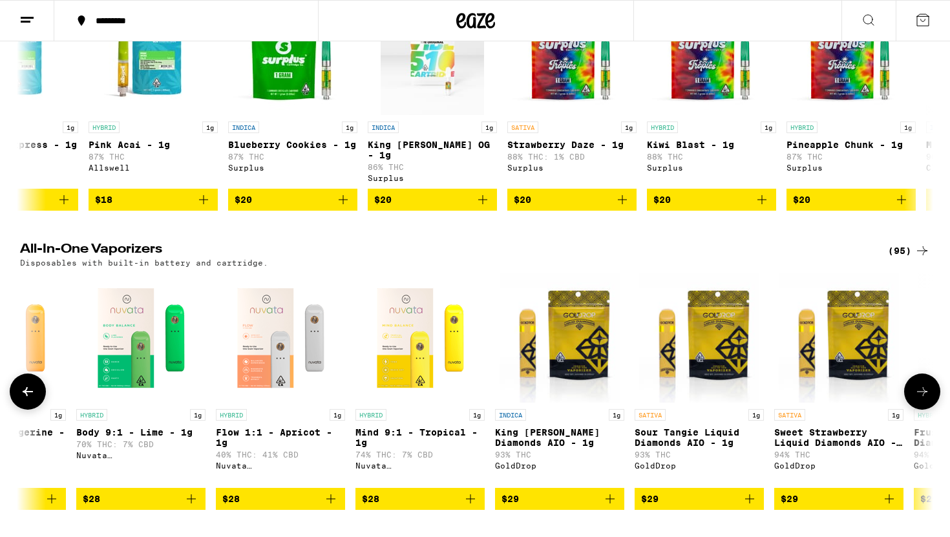
click at [28, 396] on icon at bounding box center [28, 391] width 10 height 9
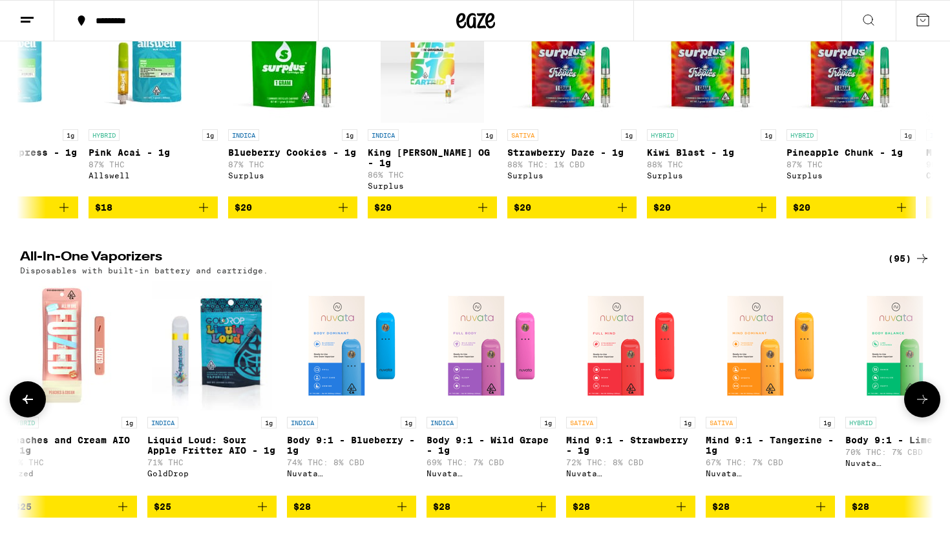
scroll to position [220, 0]
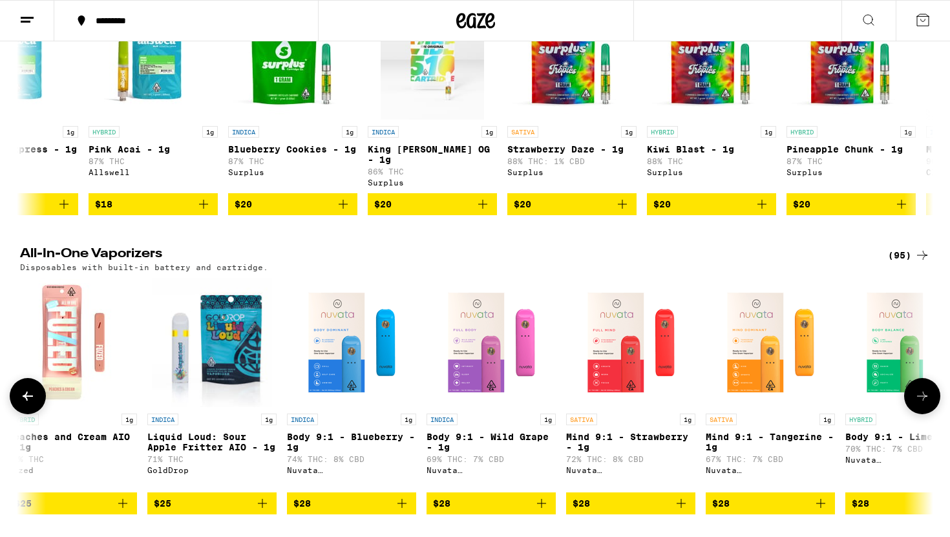
click at [28, 404] on icon at bounding box center [28, 396] width 16 height 16
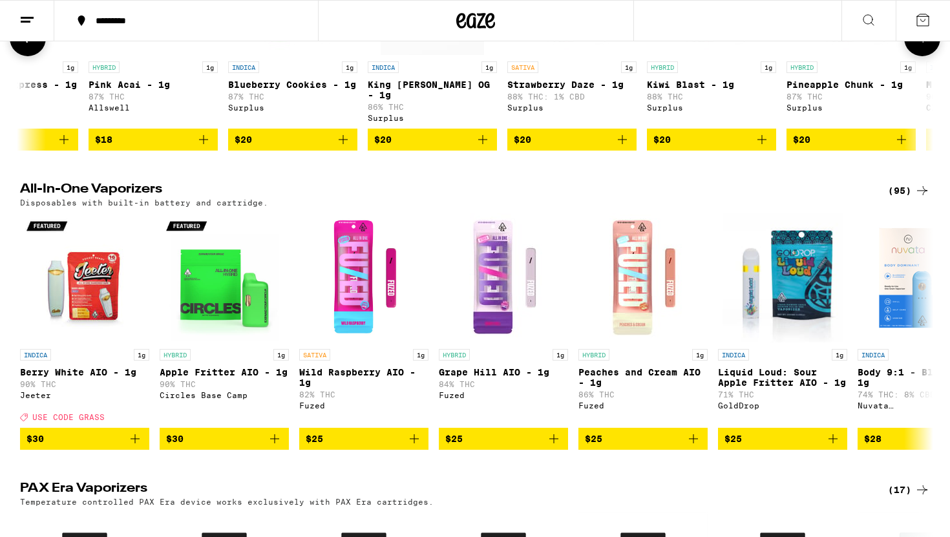
scroll to position [286, 0]
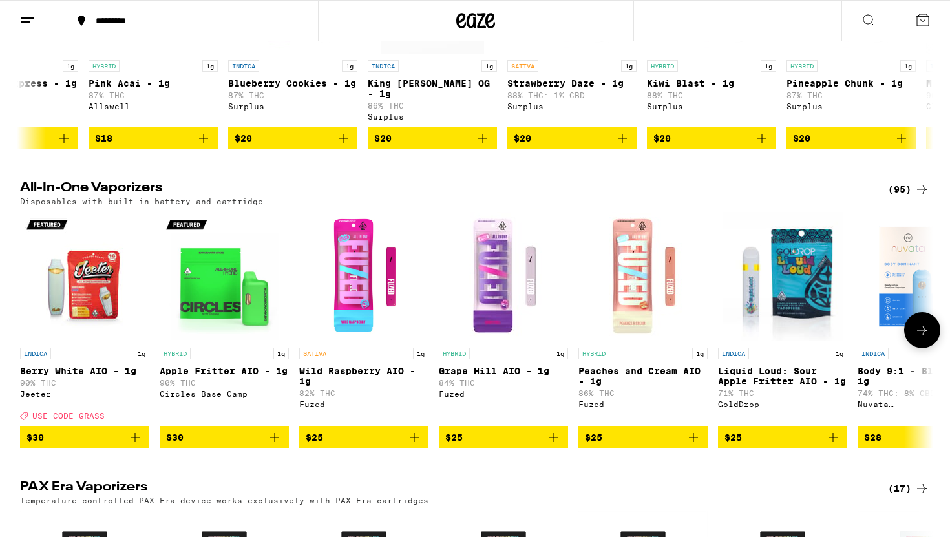
click at [913, 343] on button at bounding box center [922, 330] width 36 height 36
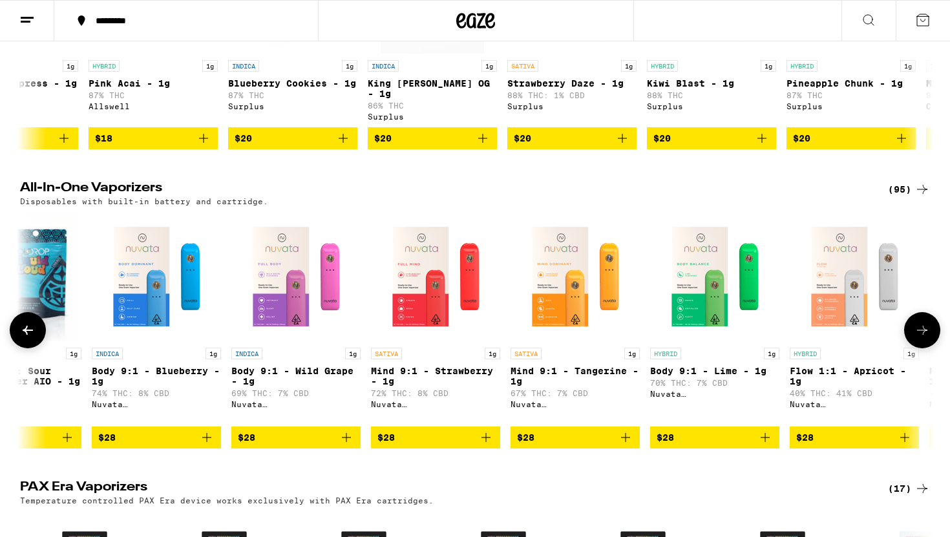
scroll to position [0, 769]
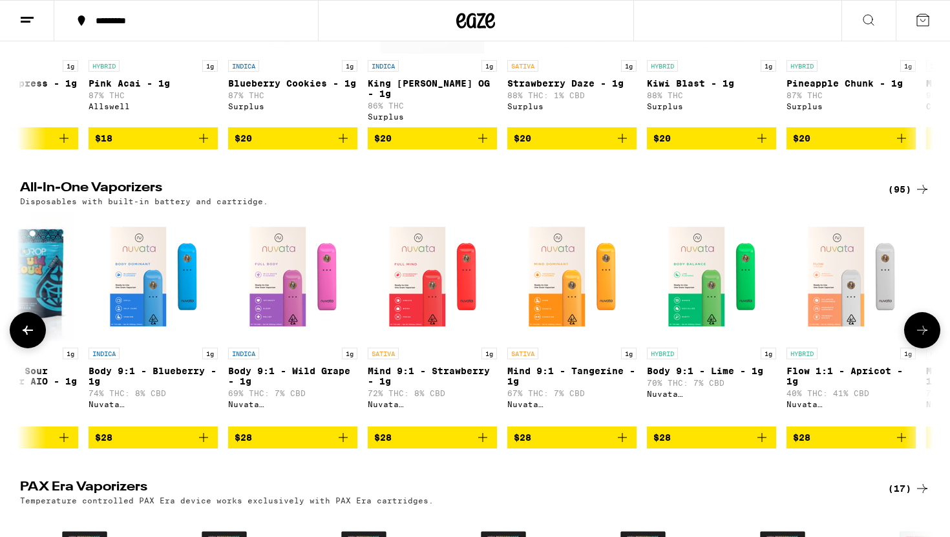
click at [32, 348] on button at bounding box center [28, 330] width 36 height 36
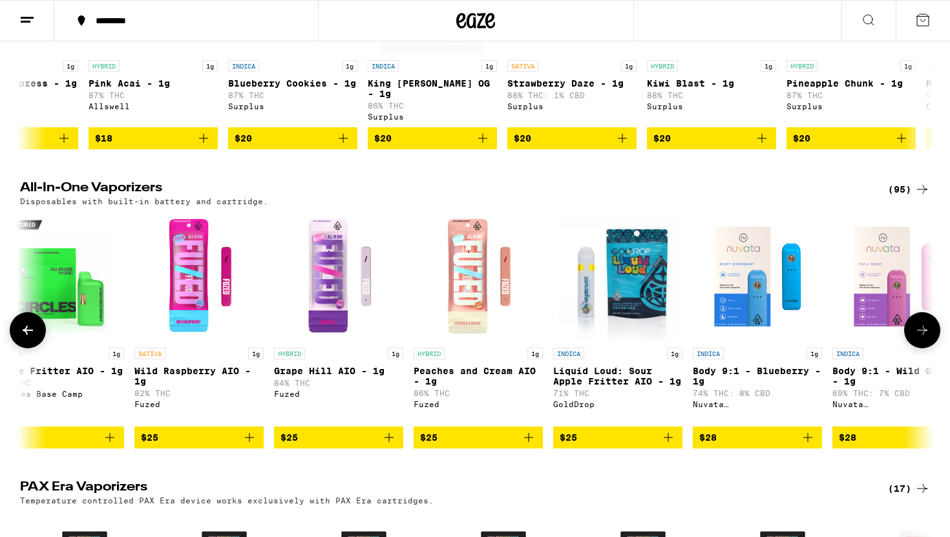
click at [28, 338] on icon at bounding box center [28, 331] width 16 height 16
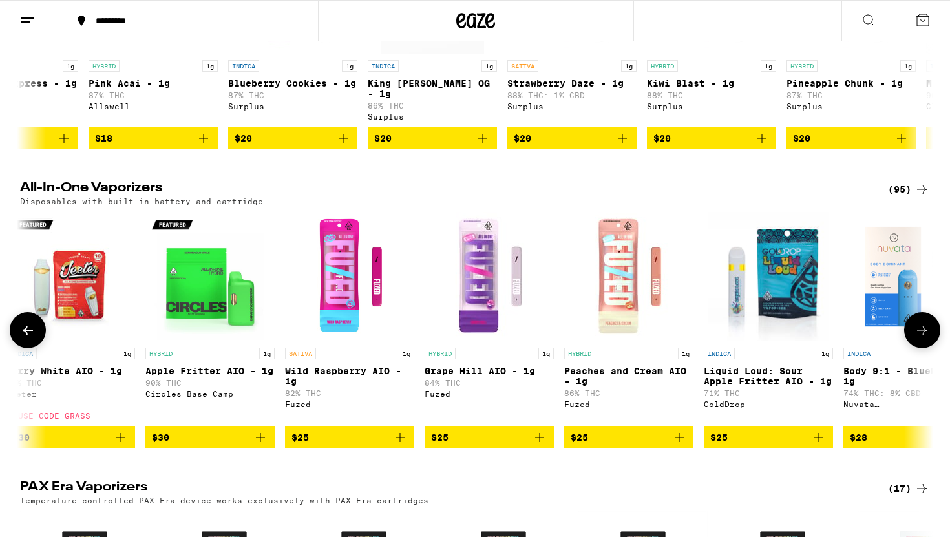
scroll to position [0, 0]
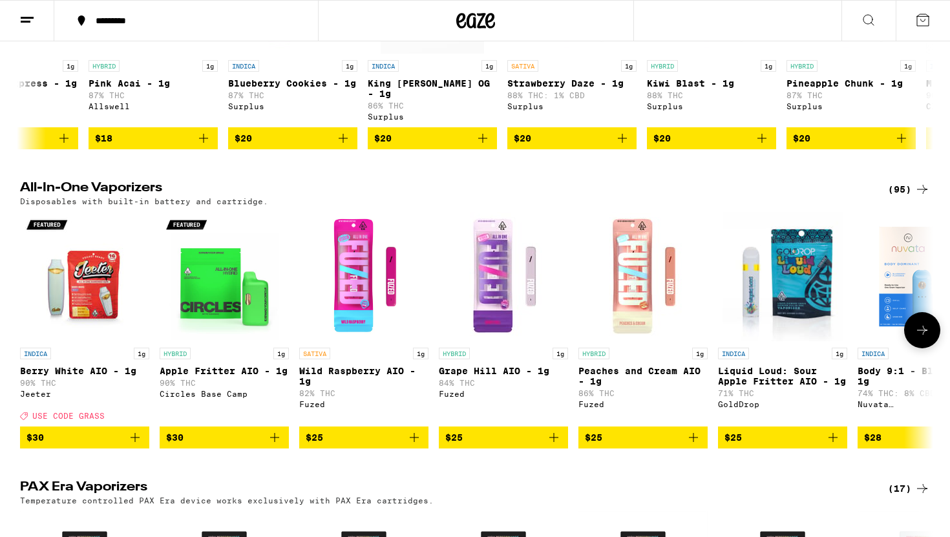
click at [28, 346] on div at bounding box center [28, 330] width 36 height 36
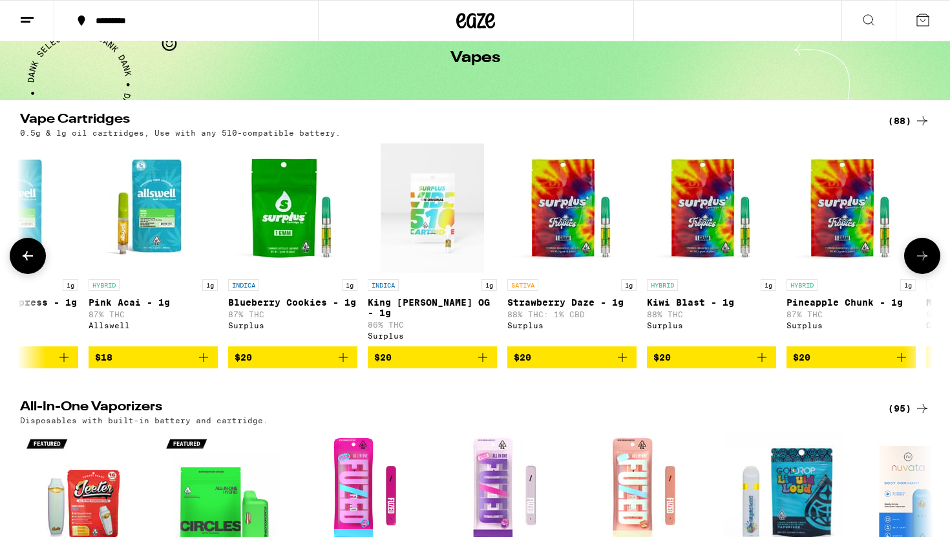
scroll to position [65, 0]
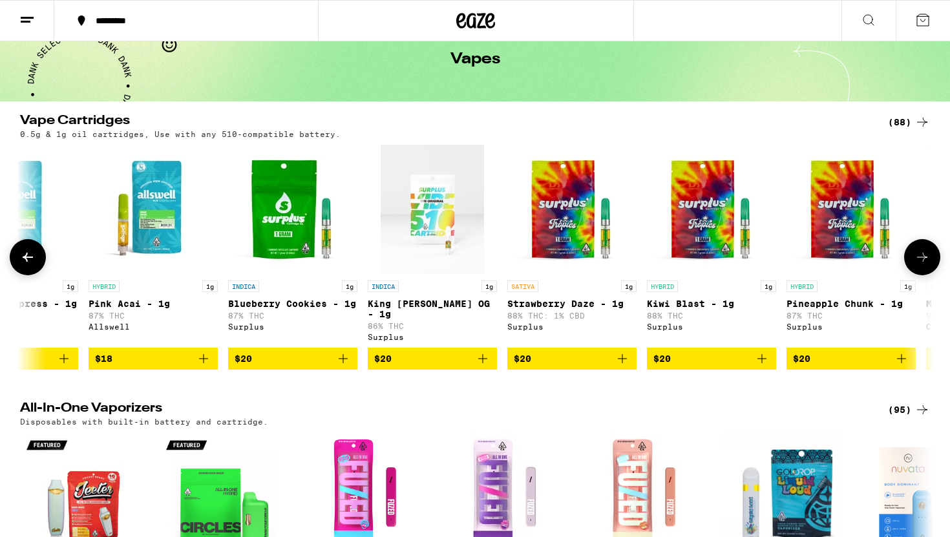
click at [34, 257] on icon at bounding box center [28, 258] width 16 height 16
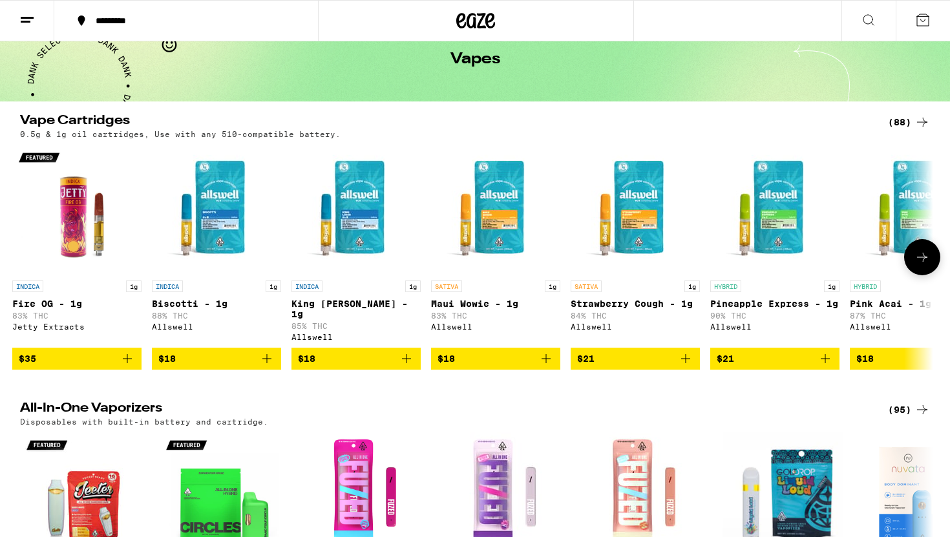
scroll to position [0, 0]
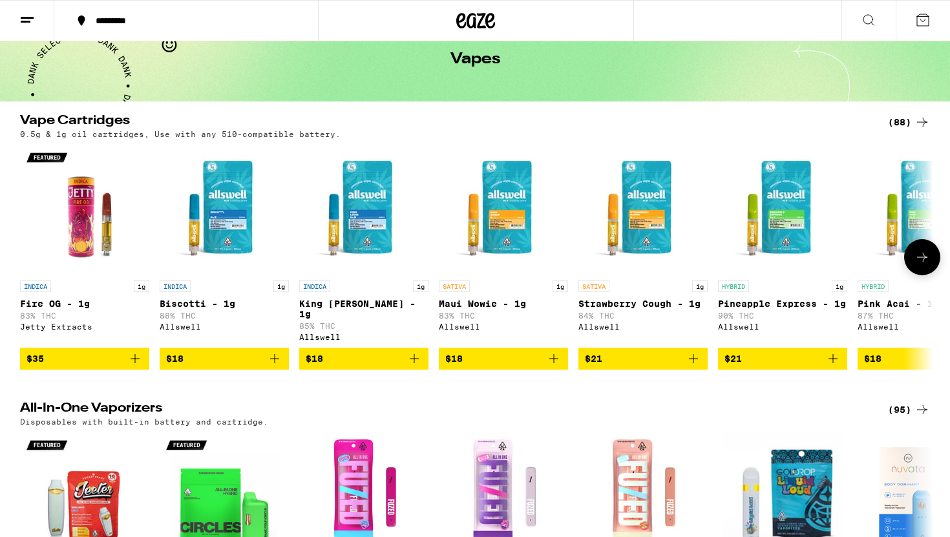
click at [488, 226] on img "Open page for Maui Wowie - 1g from Allswell" at bounding box center [503, 209] width 129 height 129
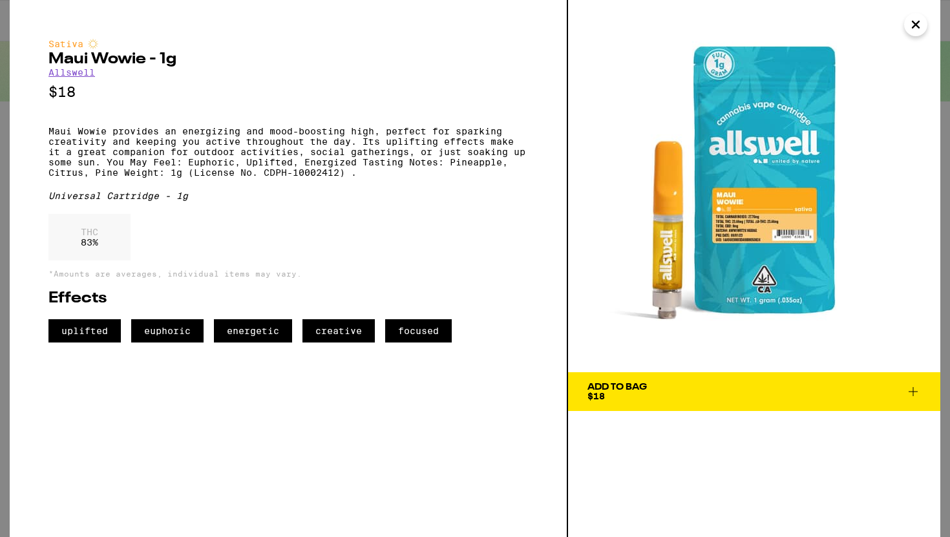
click at [397, 219] on div "Sativa Maui Wowie - 1g Allswell $18 Maui Wowie provides an energizing and mood-…" at bounding box center [288, 191] width 480 height 304
click at [917, 17] on icon "Close" at bounding box center [916, 24] width 16 height 19
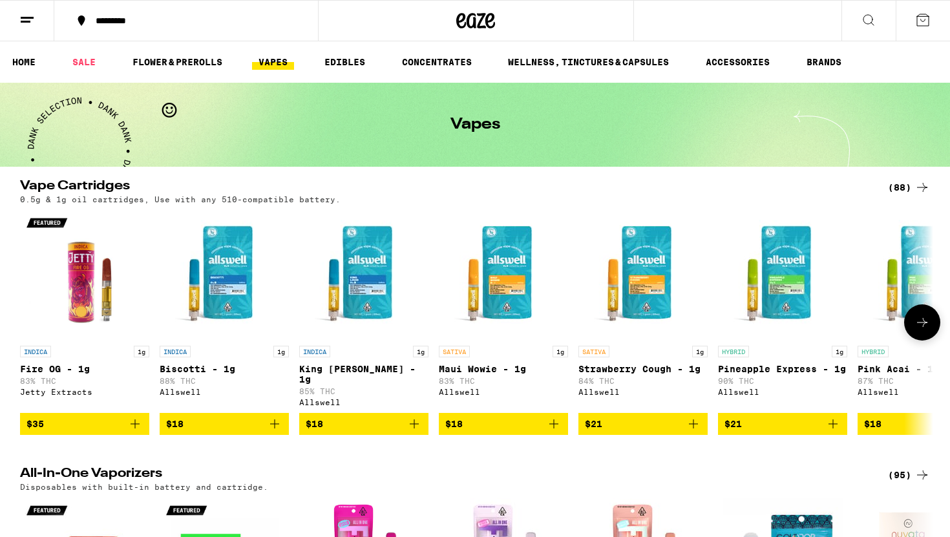
click at [480, 287] on img "Open page for Maui Wowie - 1g from Allswell" at bounding box center [503, 274] width 129 height 129
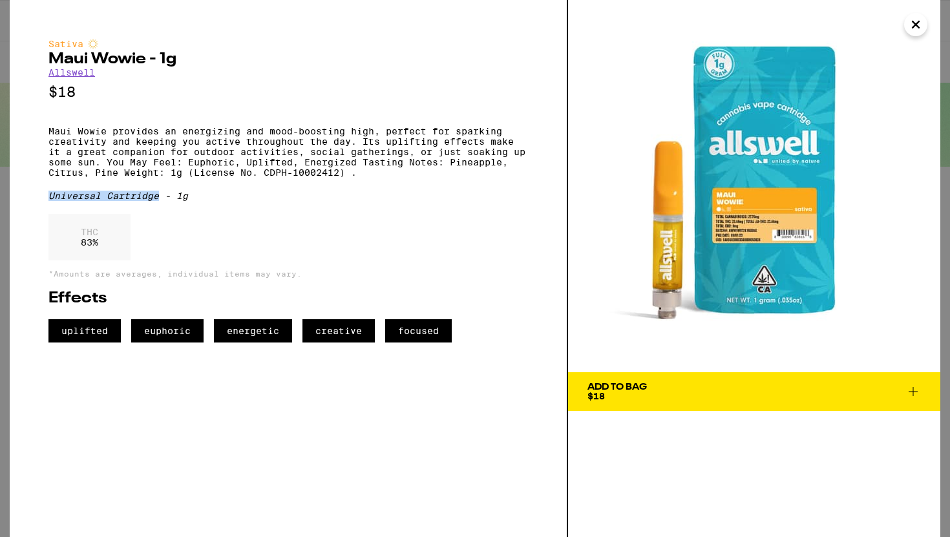
drag, startPoint x: 160, startPoint y: 211, endPoint x: 51, endPoint y: 207, distance: 108.6
click at [51, 201] on div "Universal Cartridge - 1g" at bounding box center [288, 196] width 480 height 10
copy div "Universal Cartridge"
click at [717, 167] on img at bounding box center [754, 186] width 372 height 372
click at [388, 200] on div "Sativa Maui Wowie - 1g Allswell $18 Maui Wowie provides an energizing and mood-…" at bounding box center [288, 191] width 480 height 304
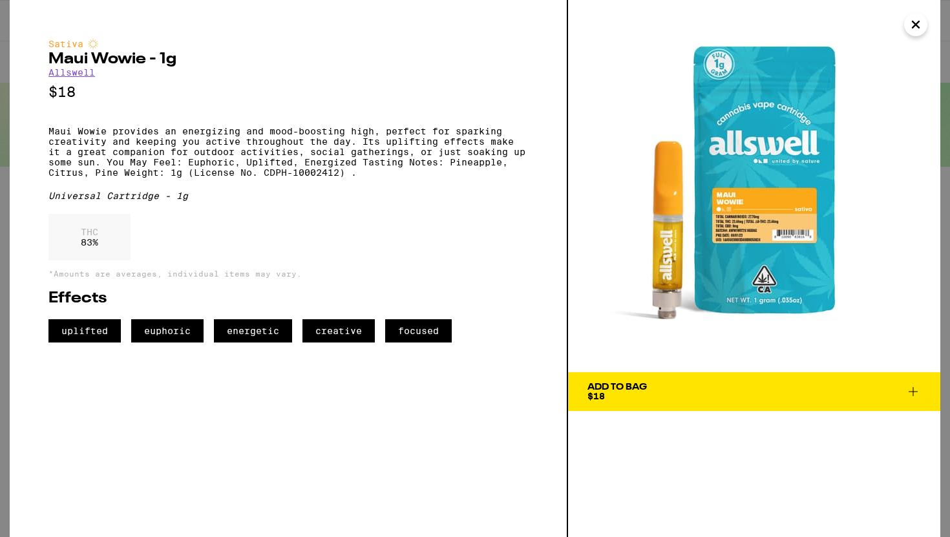
click at [917, 26] on icon "Close" at bounding box center [916, 24] width 6 height 6
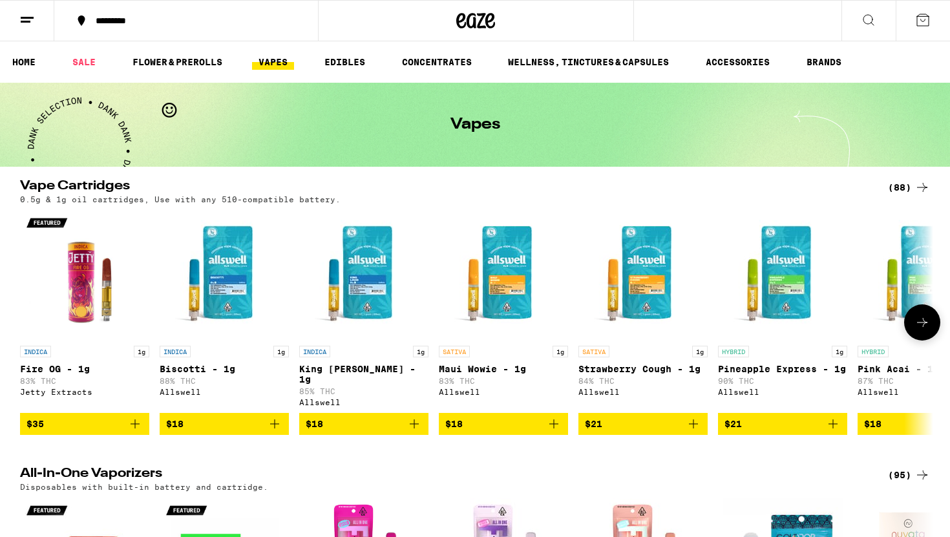
click at [98, 306] on img "Open page for Fire OG - 1g from Jetty Extracts" at bounding box center [84, 274] width 129 height 129
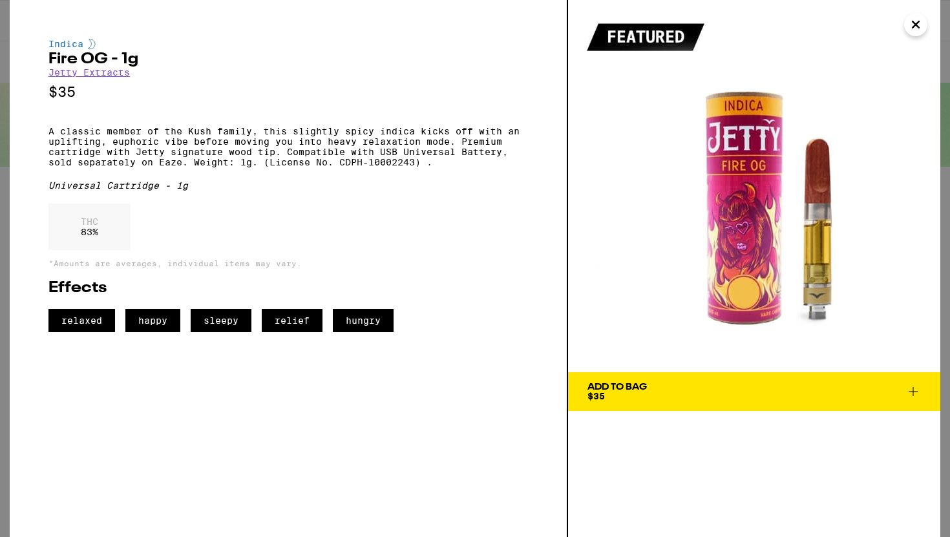
click at [913, 26] on icon "Close" at bounding box center [916, 24] width 16 height 19
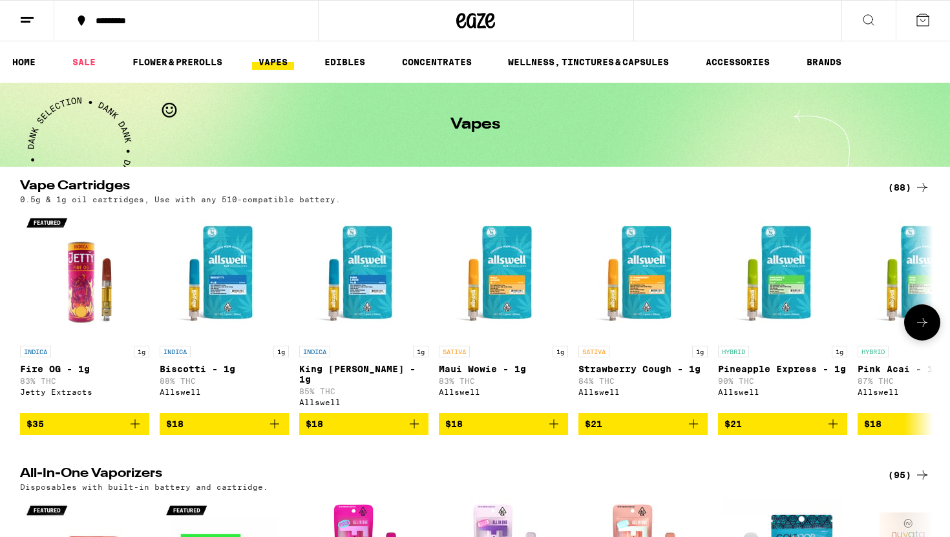
click at [915, 330] on icon at bounding box center [923, 323] width 16 height 16
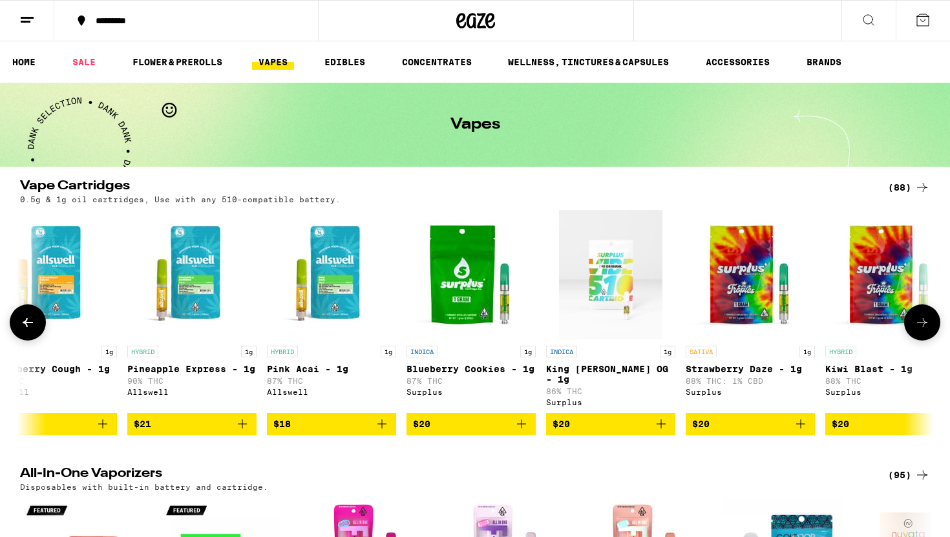
scroll to position [0, 769]
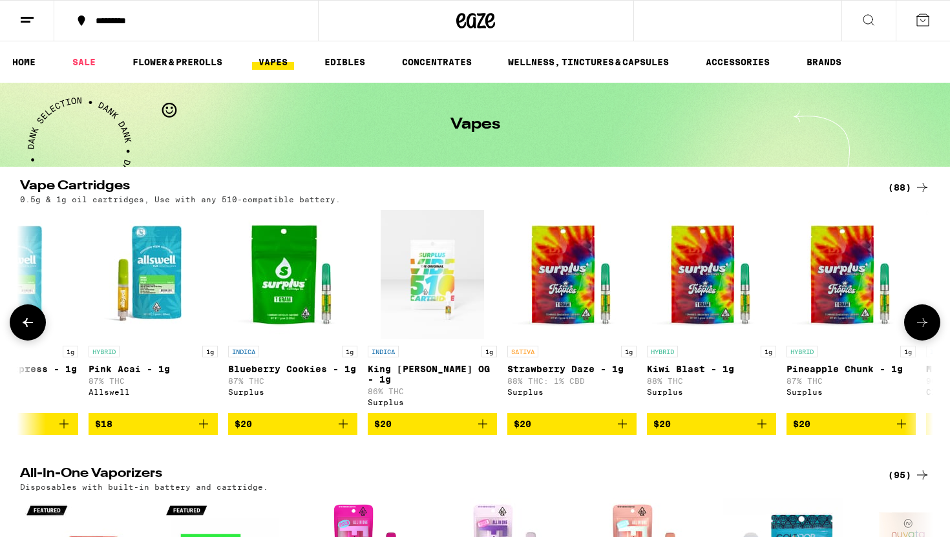
click at [600, 308] on img "Open page for Strawberry Daze - 1g from Surplus" at bounding box center [571, 274] width 129 height 129
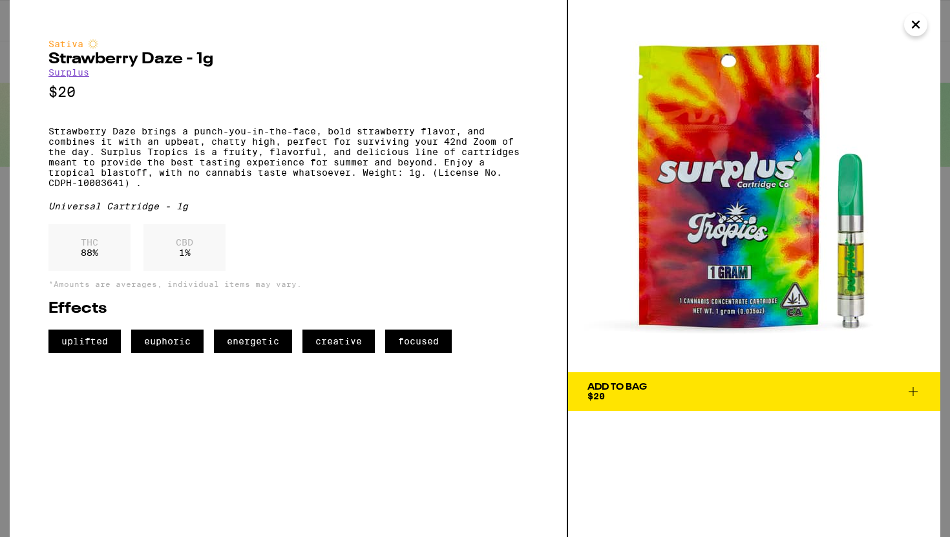
click at [915, 23] on icon "Close" at bounding box center [916, 24] width 6 height 6
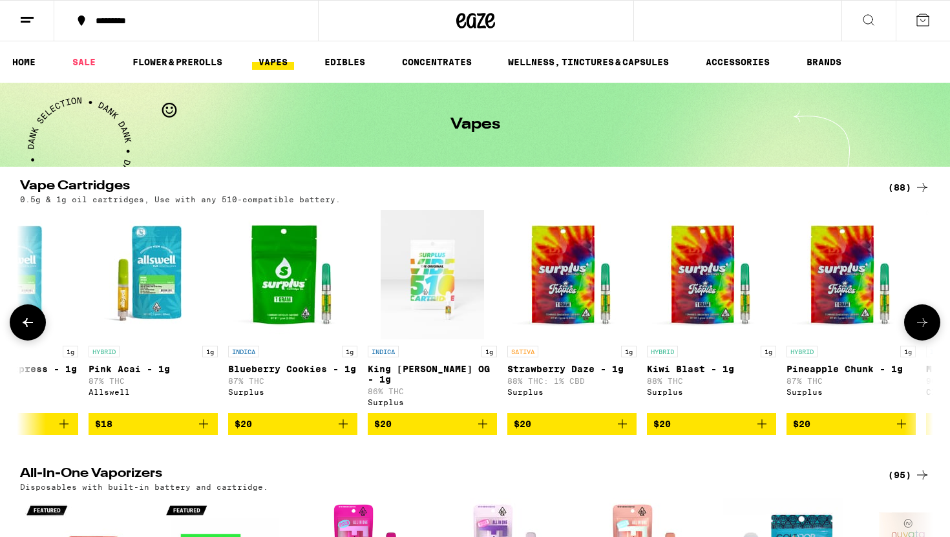
click at [25, 327] on icon at bounding box center [28, 322] width 10 height 9
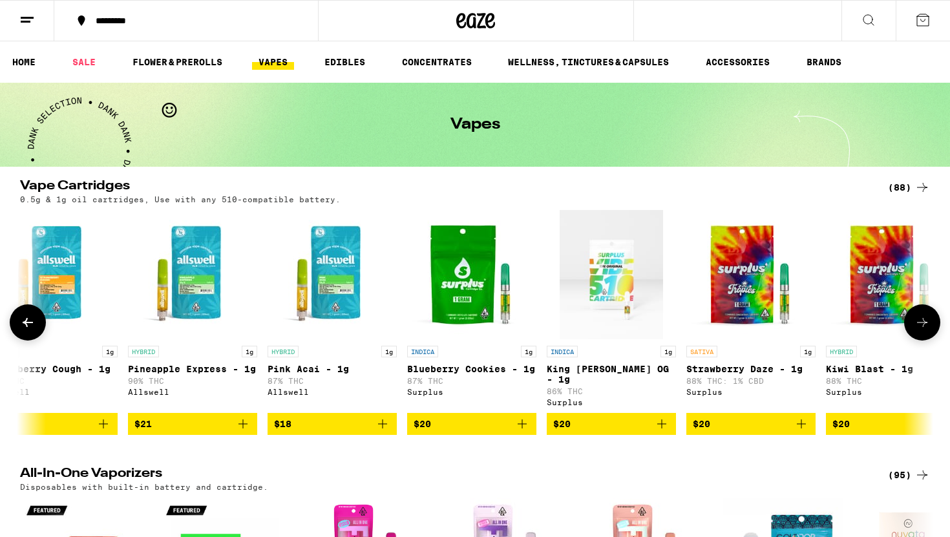
scroll to position [0, 178]
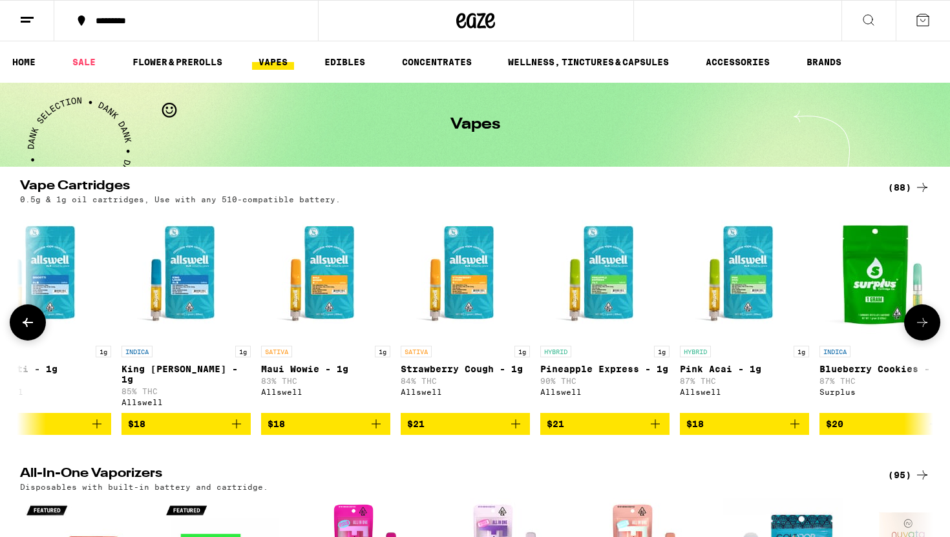
click at [25, 327] on icon at bounding box center [28, 322] width 10 height 9
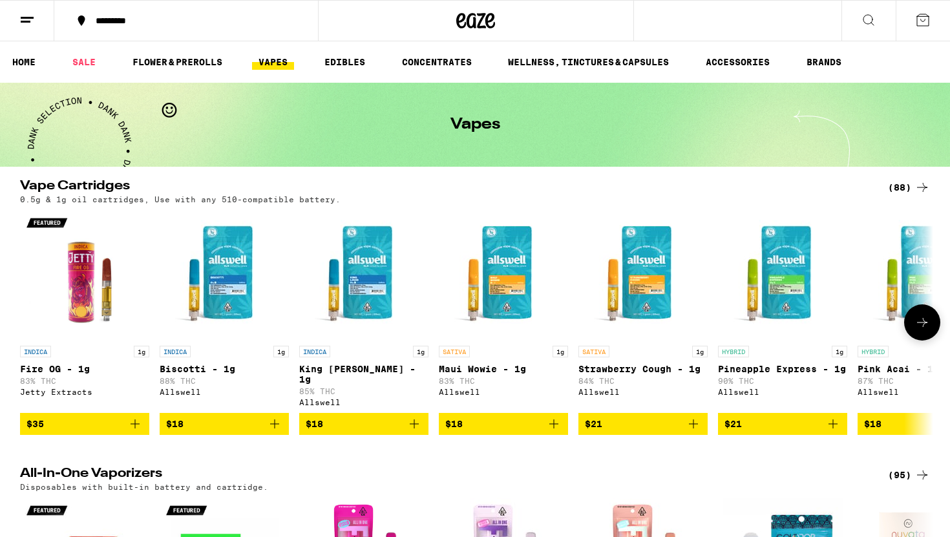
click at [537, 425] on span "$18" at bounding box center [503, 424] width 116 height 16
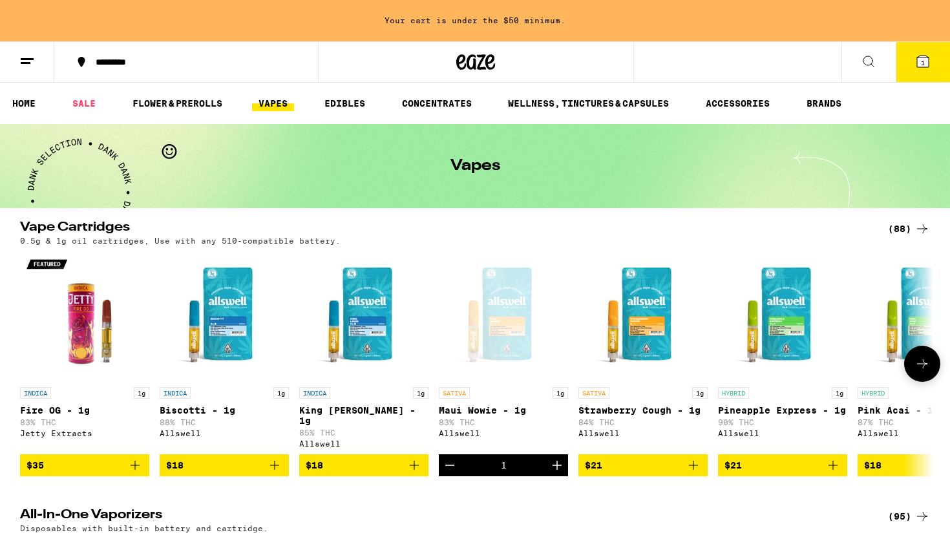
click at [924, 360] on button at bounding box center [922, 364] width 36 height 36
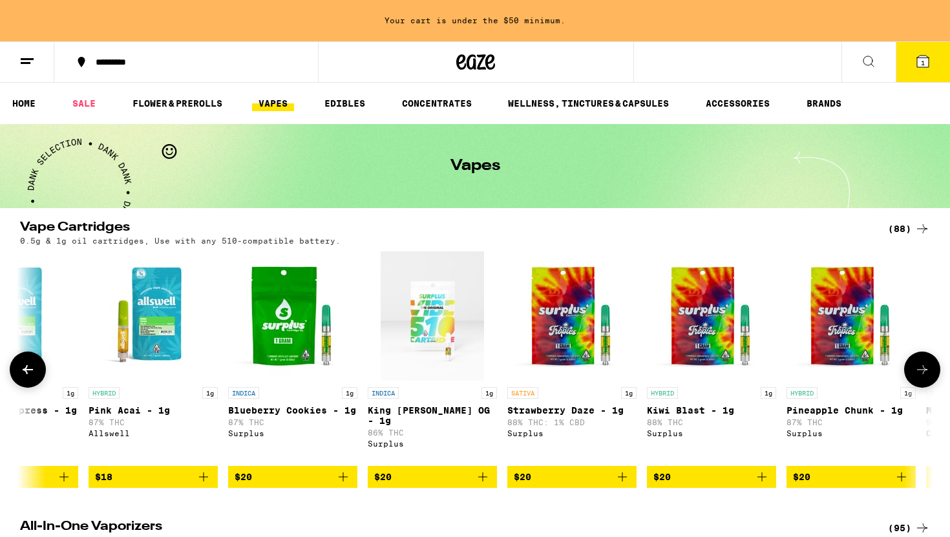
click at [924, 360] on button at bounding box center [922, 370] width 36 height 36
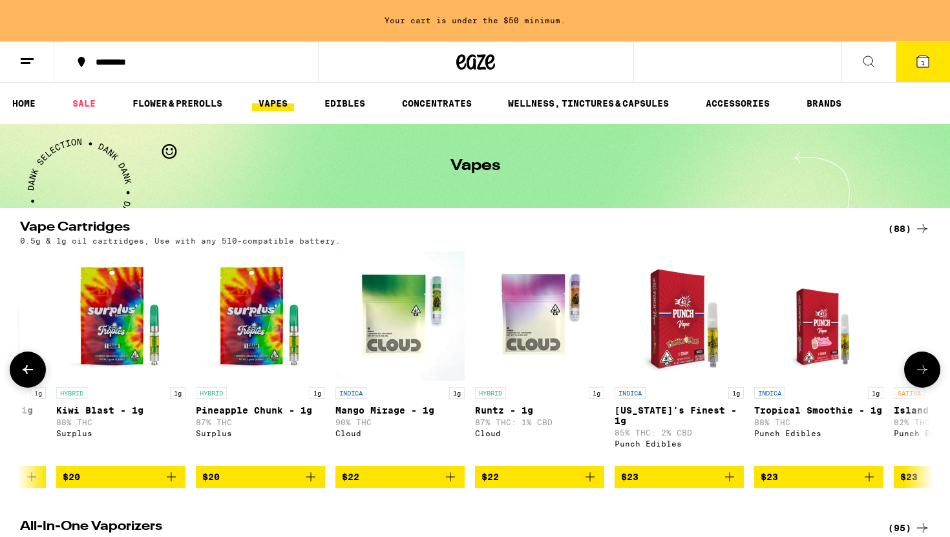
scroll to position [0, 1538]
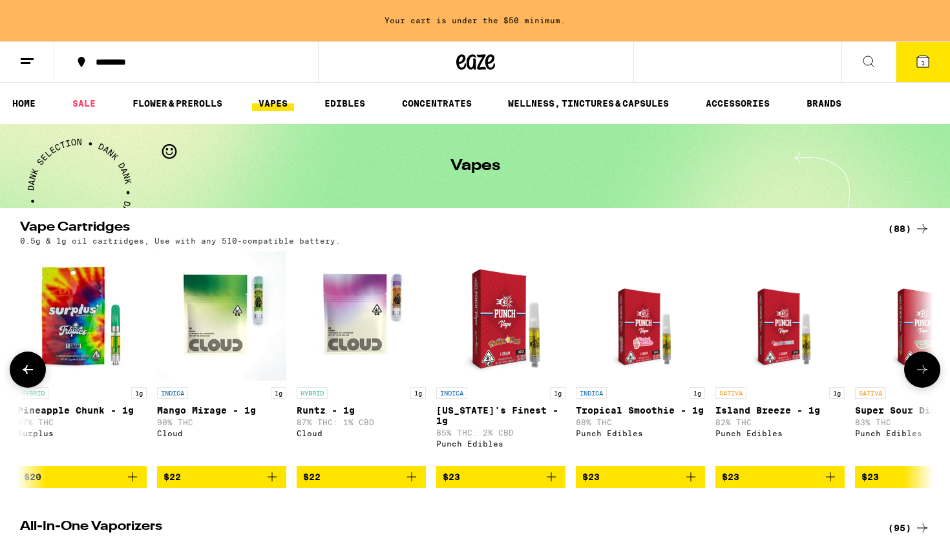
click at [924, 360] on button at bounding box center [922, 370] width 36 height 36
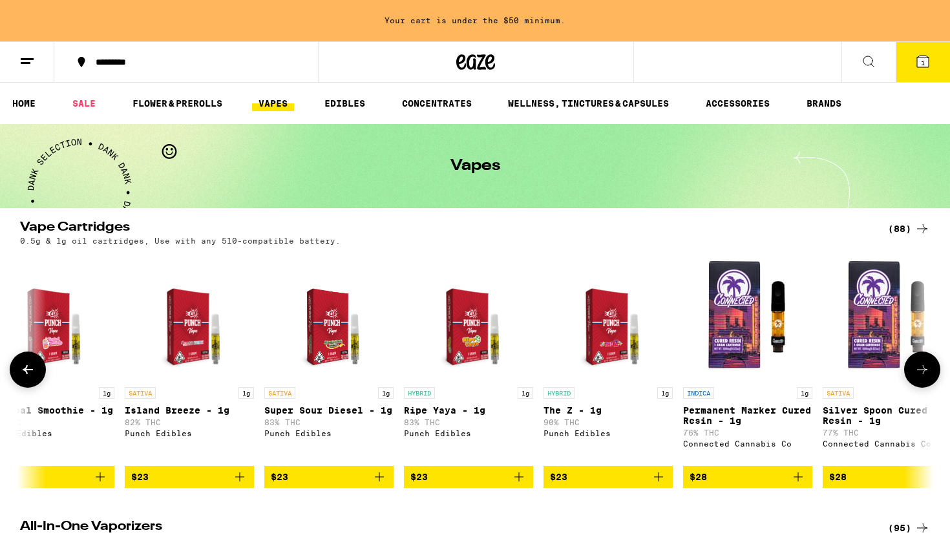
scroll to position [0, 2308]
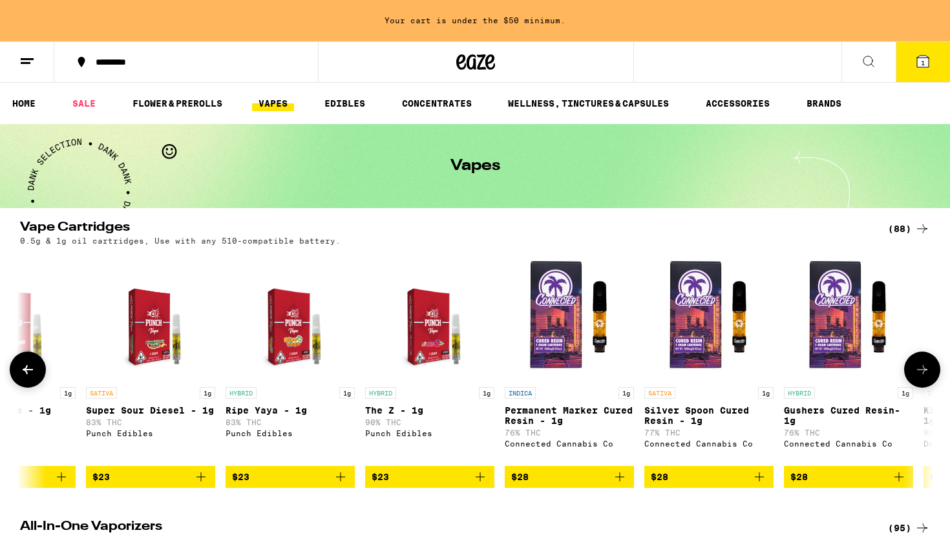
click at [924, 360] on button at bounding box center [922, 370] width 36 height 36
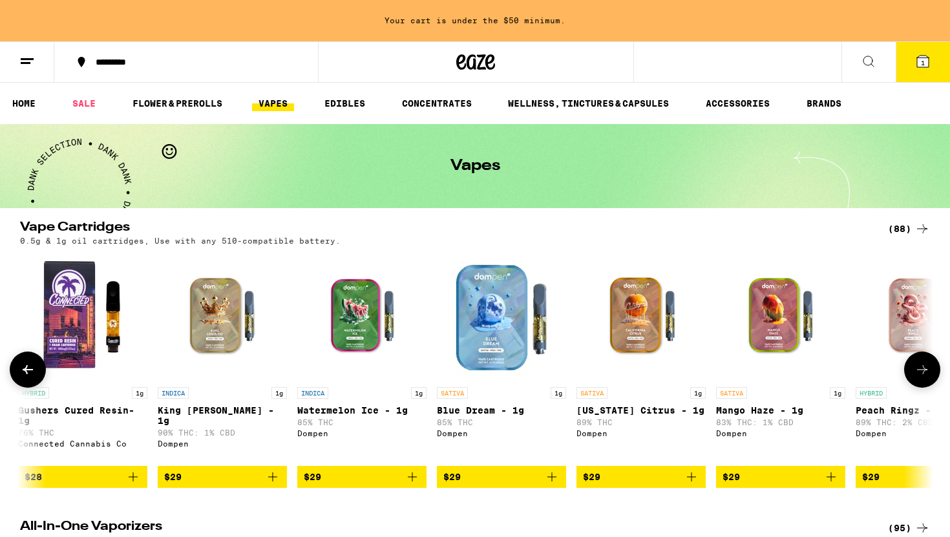
scroll to position [0, 3077]
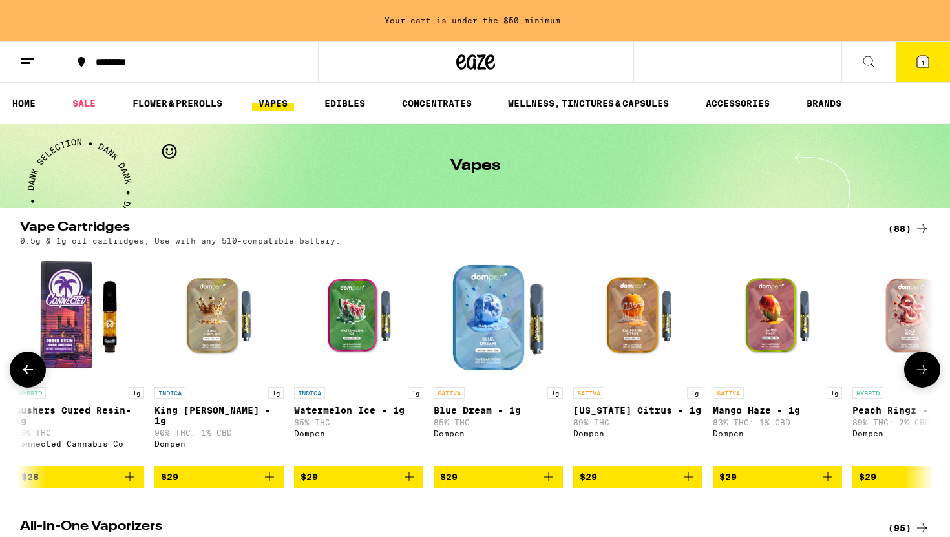
click at [924, 360] on button at bounding box center [922, 370] width 36 height 36
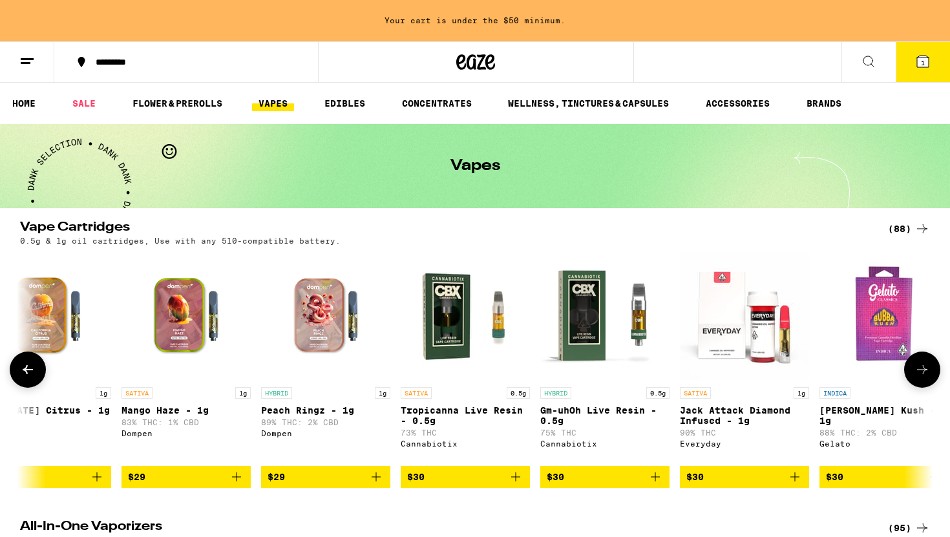
scroll to position [0, 3846]
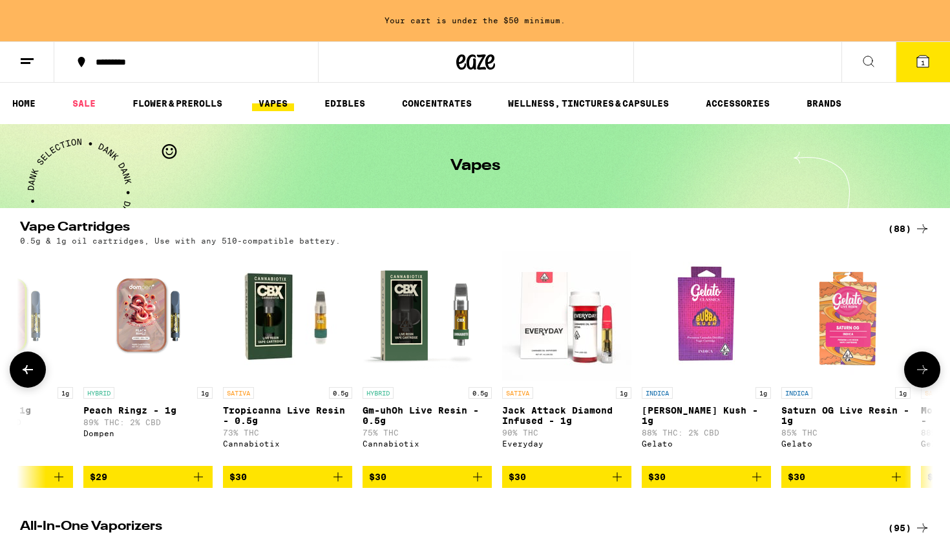
click at [924, 360] on button at bounding box center [922, 370] width 36 height 36
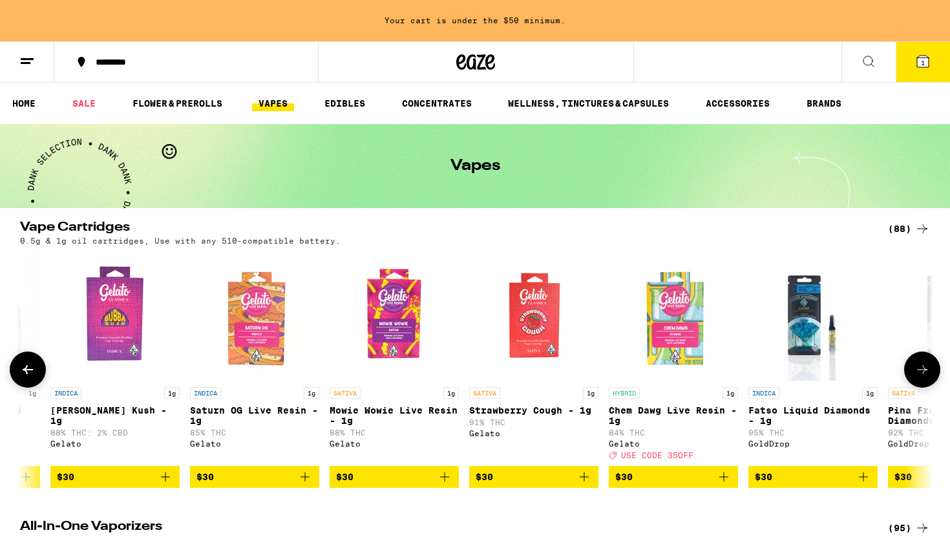
scroll to position [0, 4615]
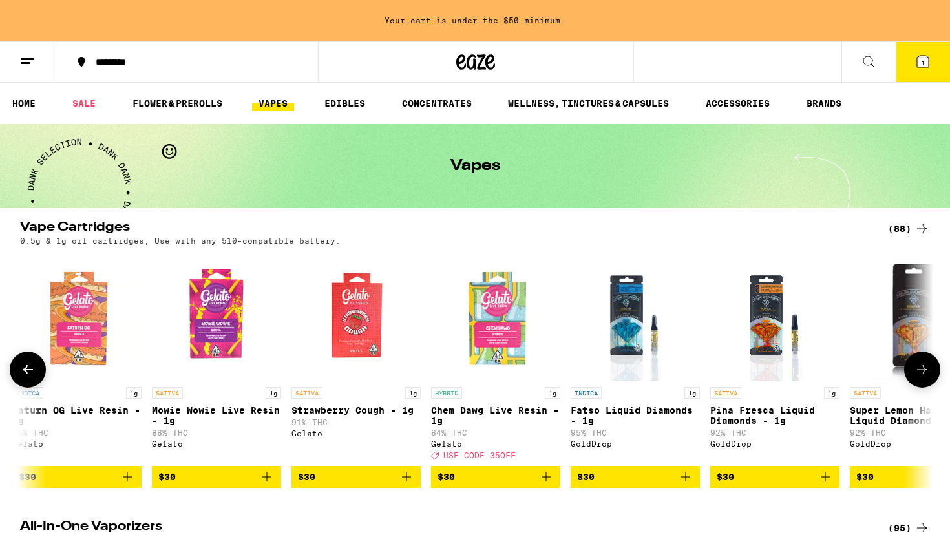
click at [614, 352] on img "Open page for Fatso Liquid Diamonds - 1g from GoldDrop" at bounding box center [635, 315] width 103 height 129
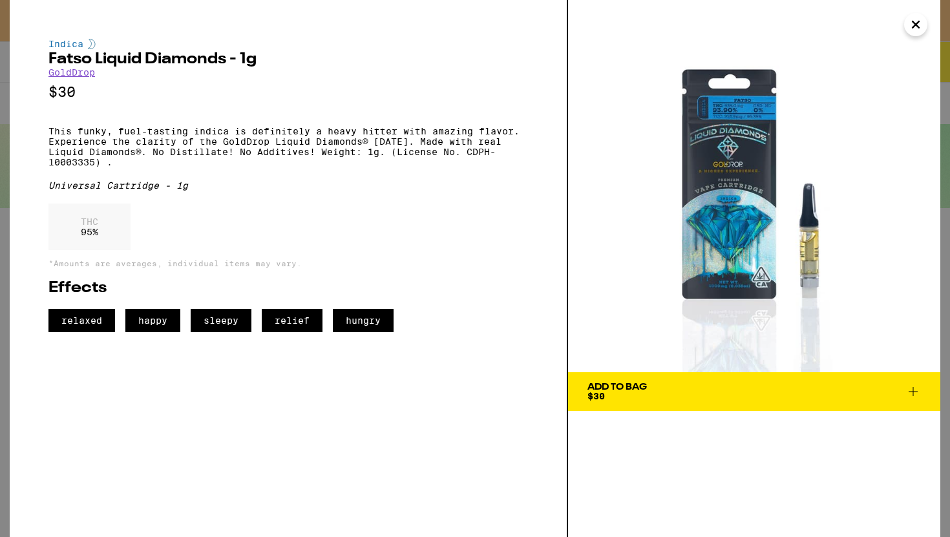
click at [924, 30] on button "Close" at bounding box center [915, 24] width 23 height 23
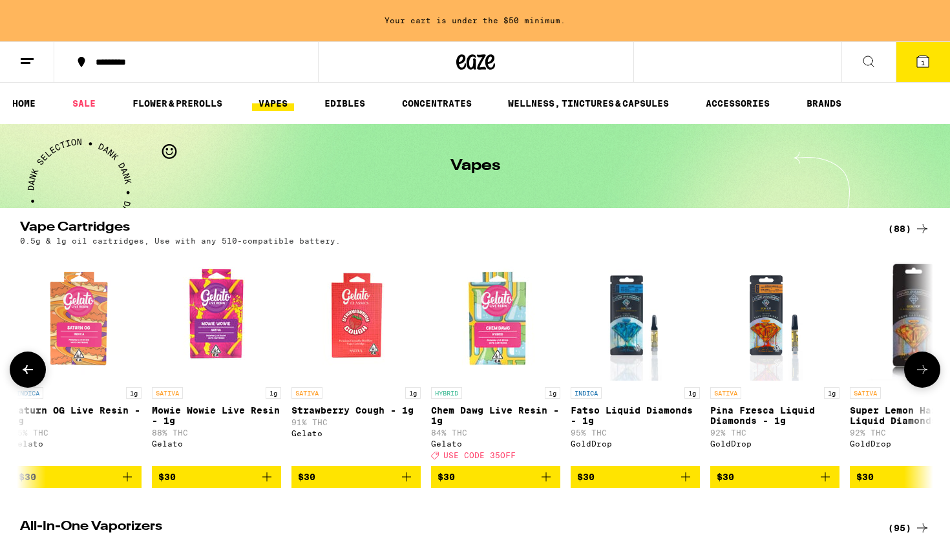
click at [921, 378] on icon at bounding box center [923, 370] width 16 height 16
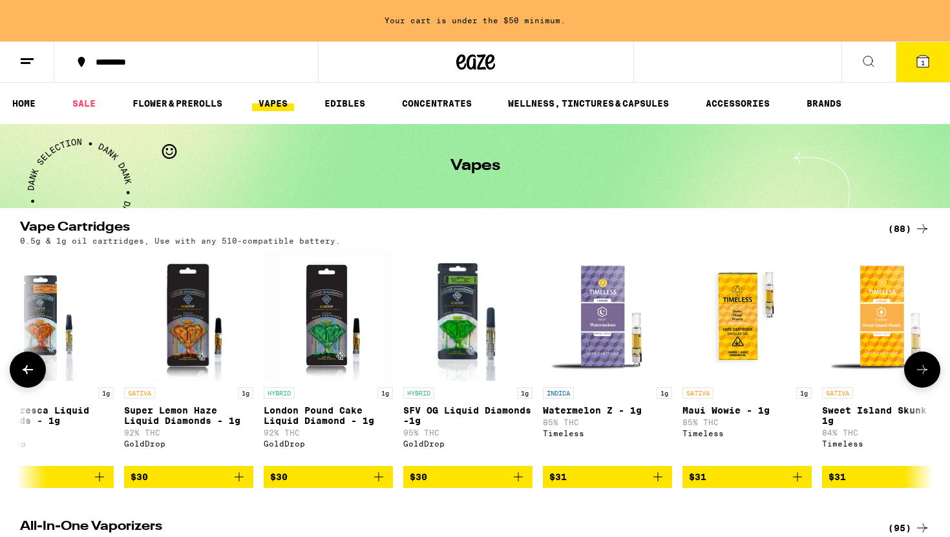
scroll to position [0, 5385]
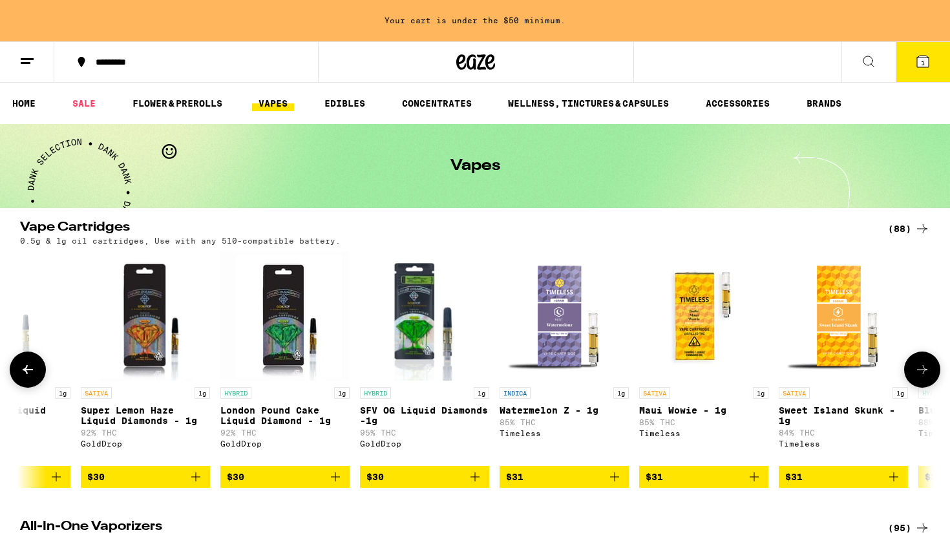
click at [578, 361] on img "Open page for Watermelon Z - 1g from Timeless" at bounding box center [564, 315] width 129 height 129
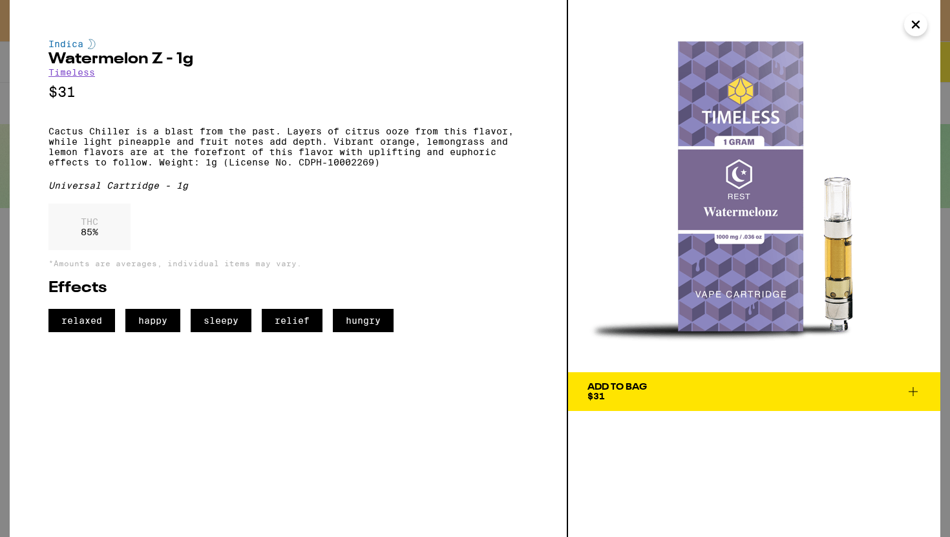
click at [915, 25] on icon "Close" at bounding box center [916, 24] width 6 height 6
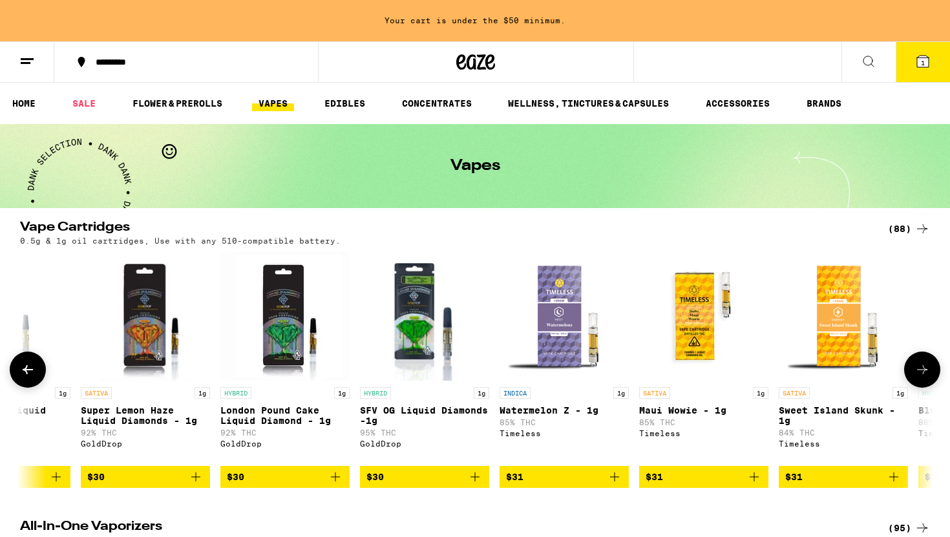
click at [924, 373] on icon at bounding box center [922, 369] width 10 height 9
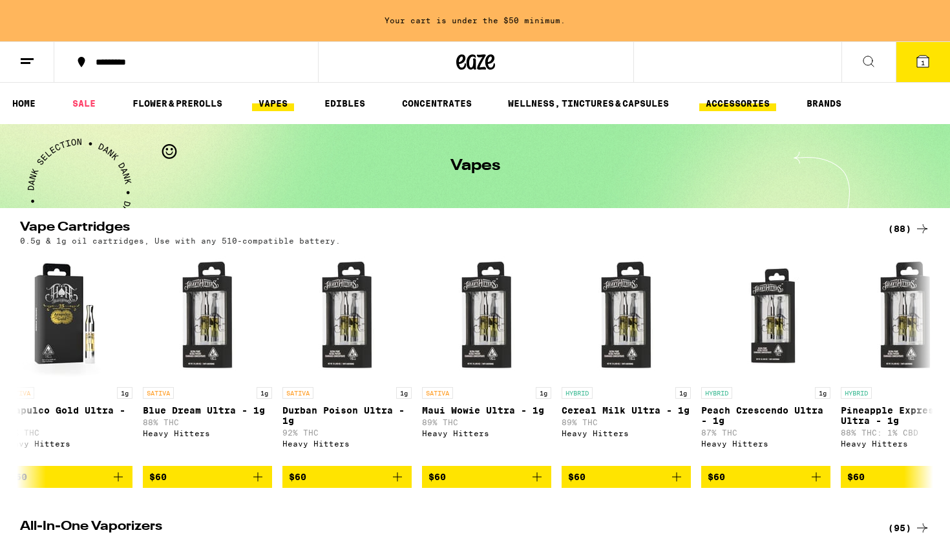
click at [745, 110] on link "ACCESSORIES" at bounding box center [737, 104] width 77 height 16
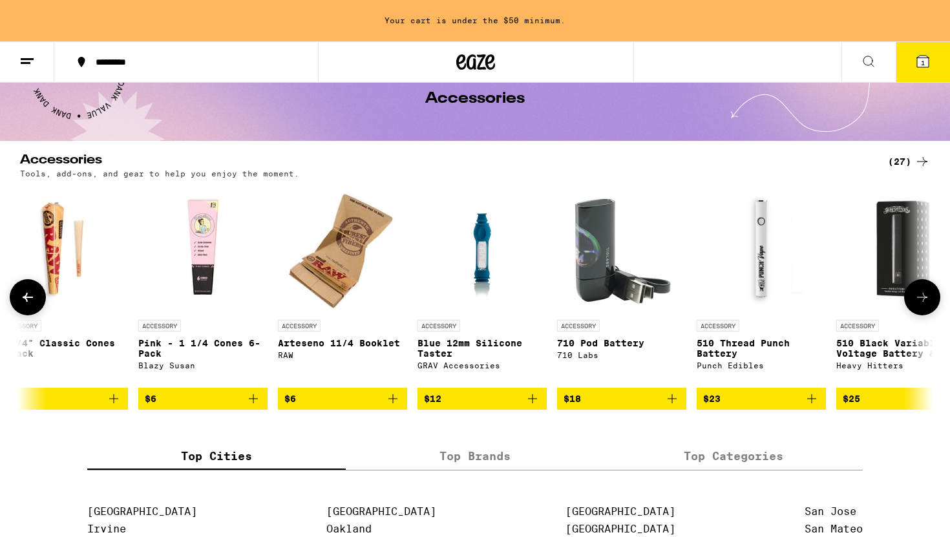
scroll to position [0, 1137]
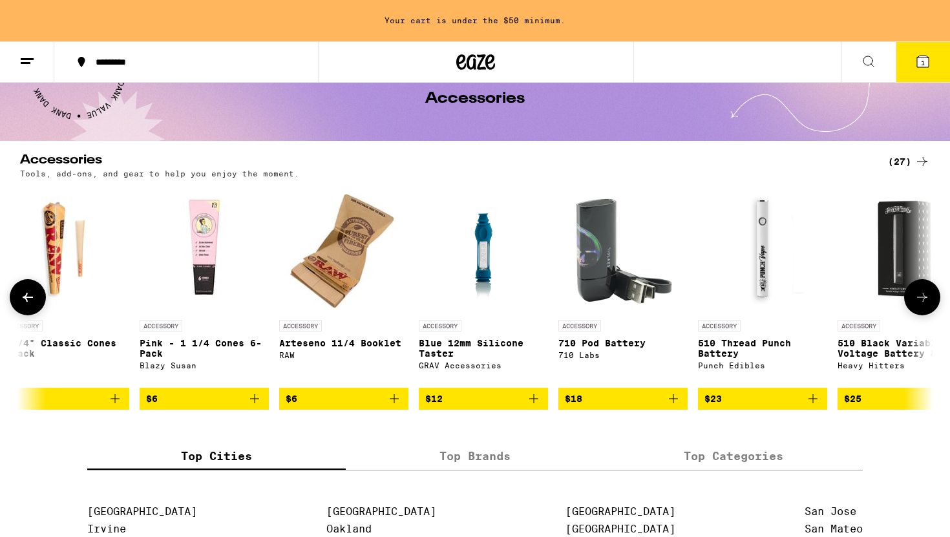
click at [210, 273] on img "Open page for Pink - 1 1/4 Cones 6-Pack from Blazy Susan" at bounding box center [204, 248] width 129 height 129
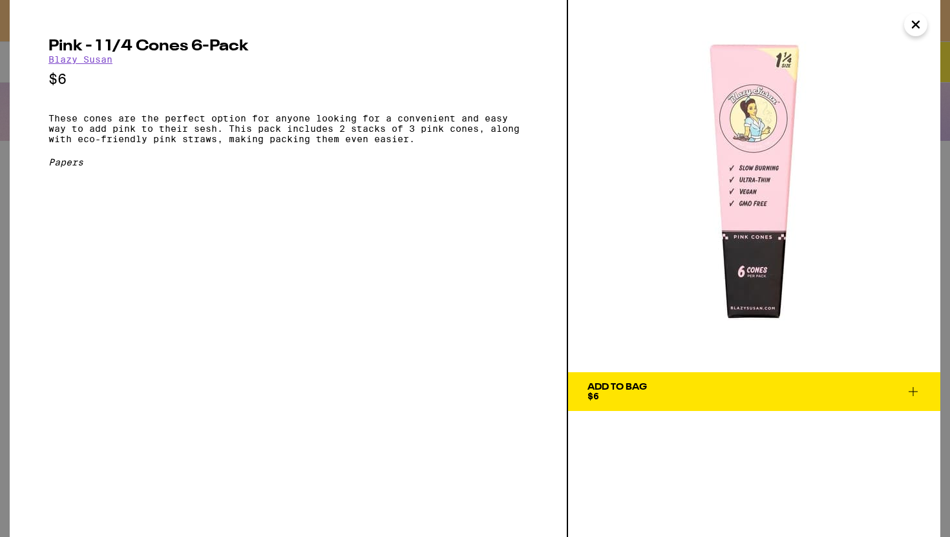
click at [910, 35] on img at bounding box center [754, 186] width 372 height 372
click at [913, 28] on icon "Close" at bounding box center [916, 24] width 6 height 6
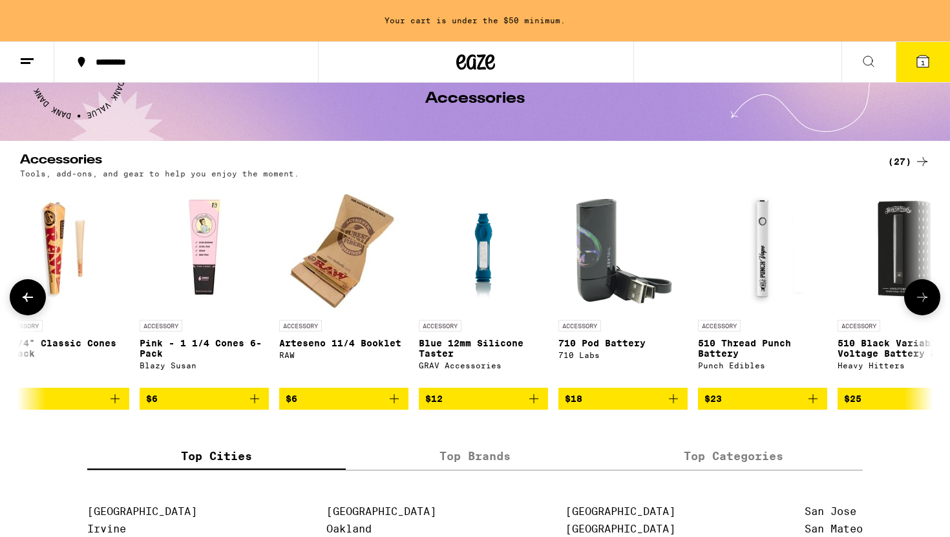
click at [504, 277] on img "Open page for Blue 12mm Silicone Taster from GRAV Accessories" at bounding box center [483, 248] width 97 height 129
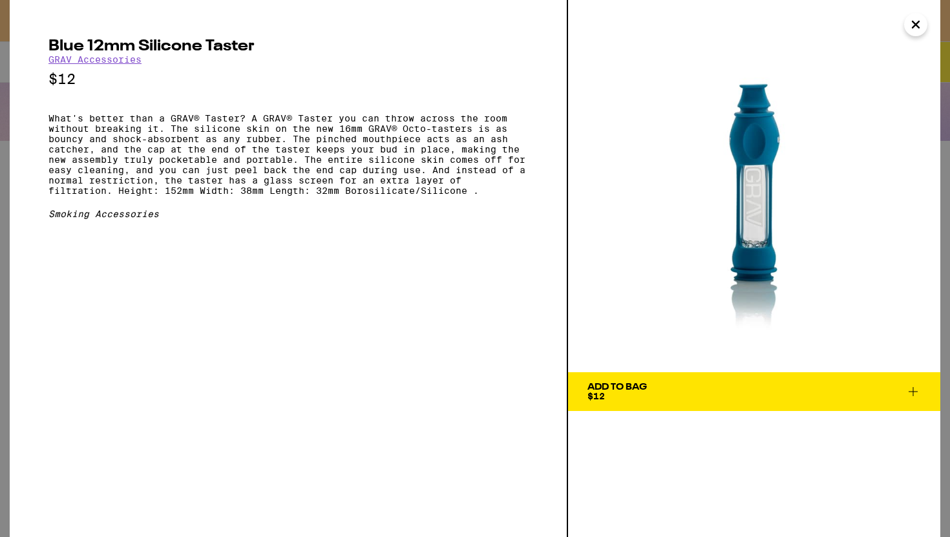
click at [917, 31] on icon "Close" at bounding box center [916, 24] width 16 height 19
